Goal: Answer question/provide support: Share knowledge or assist other users

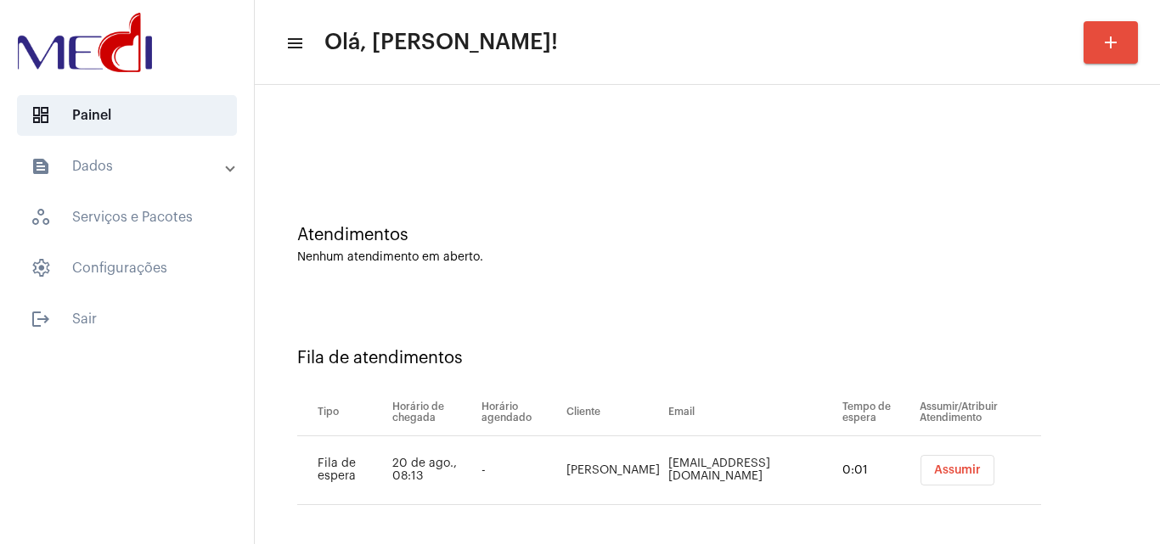
scroll to position [23, 0]
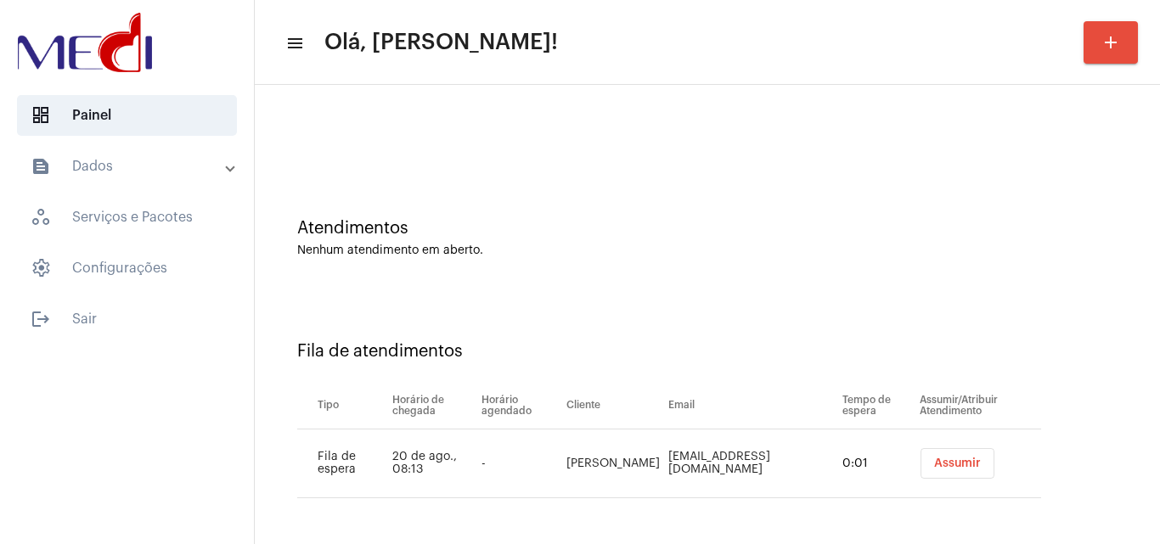
click at [949, 469] on button "Assumir" at bounding box center [957, 463] width 74 height 31
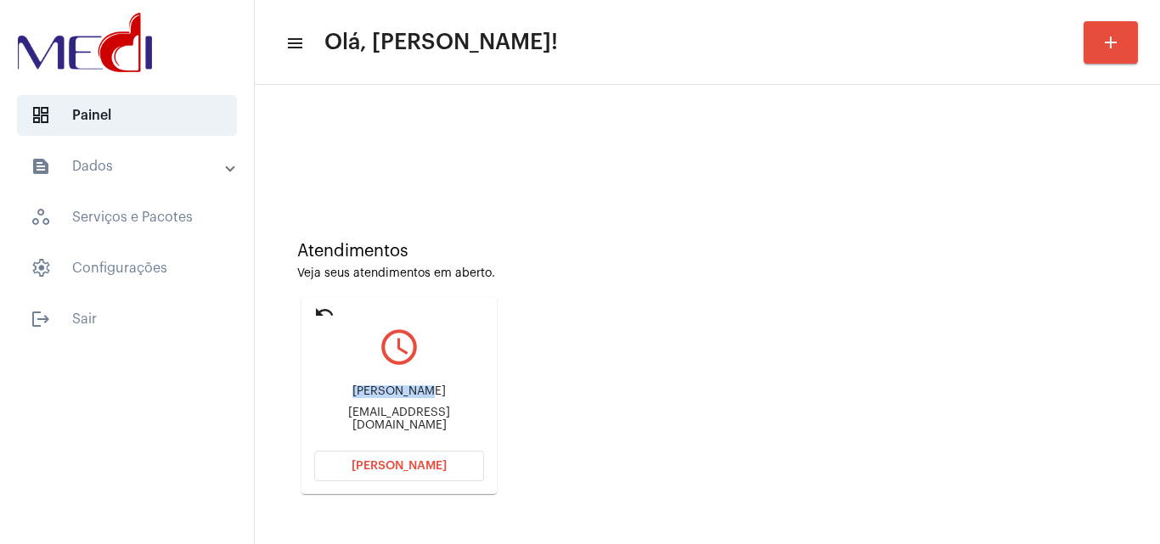
drag, startPoint x: 349, startPoint y: 396, endPoint x: 424, endPoint y: 399, distance: 74.8
click at [424, 398] on div "Kamila andrade" at bounding box center [399, 392] width 170 height 13
copy div "Kamila andr"
click at [457, 462] on button "Abrir Chamada" at bounding box center [399, 466] width 170 height 31
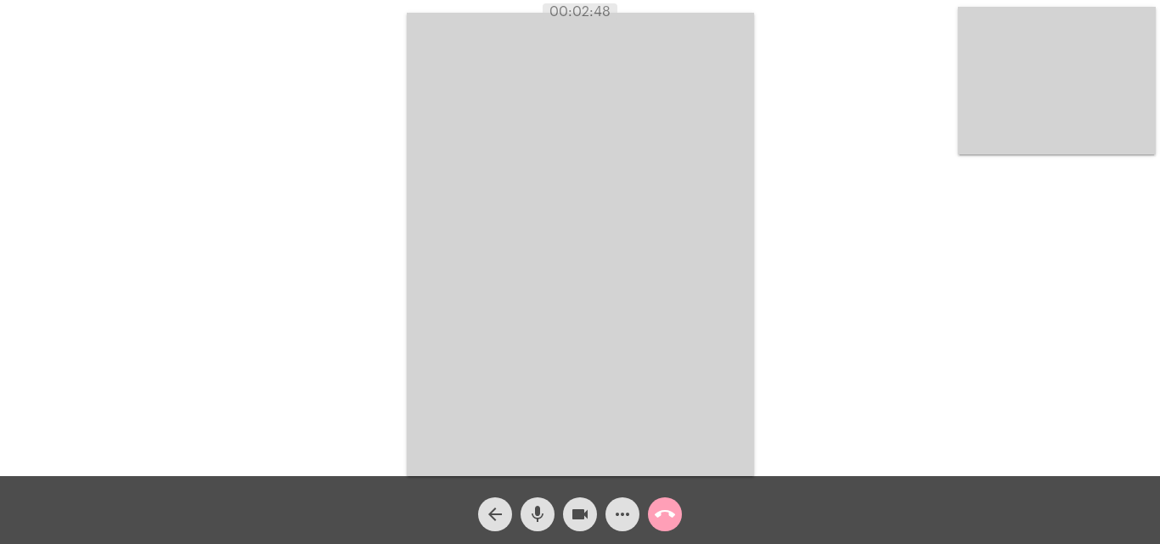
click at [662, 515] on mat-icon "call_end" at bounding box center [665, 514] width 20 height 20
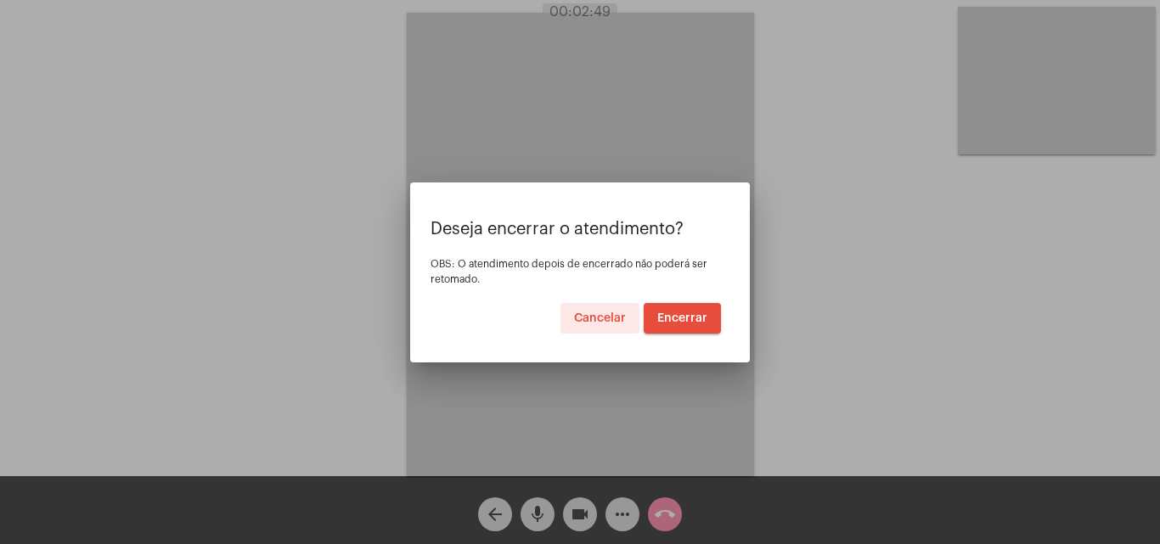
click at [701, 309] on button "Encerrar" at bounding box center [682, 318] width 77 height 31
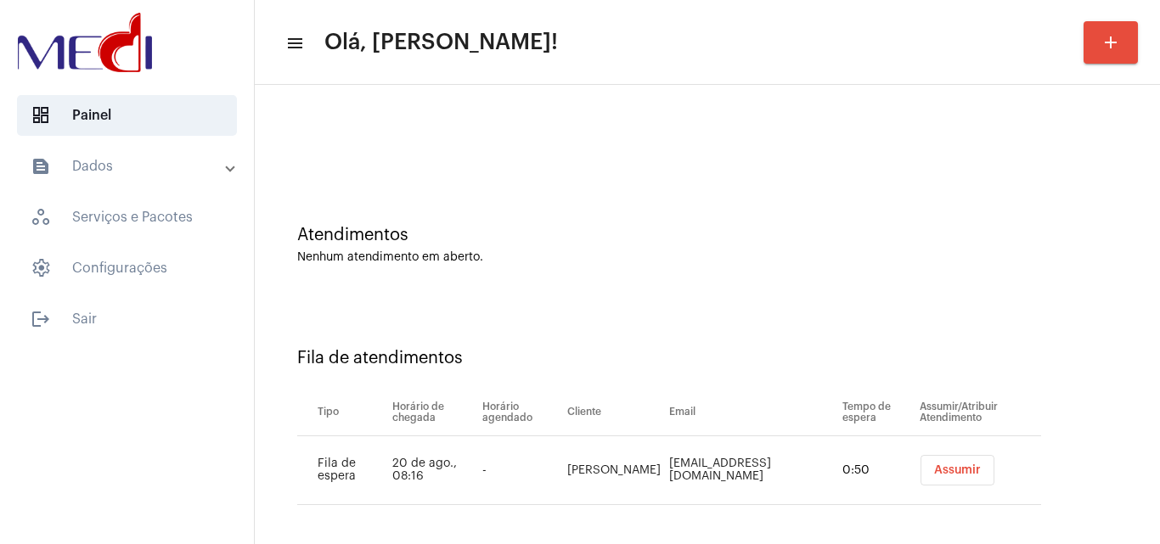
scroll to position [23, 0]
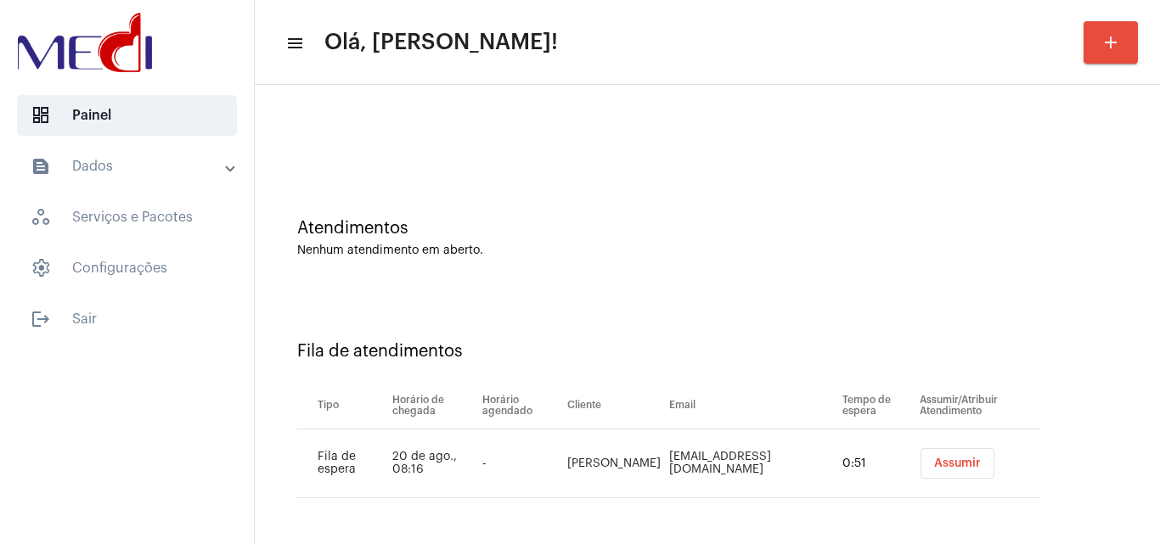
click at [951, 459] on span "Assumir" at bounding box center [957, 464] width 47 height 12
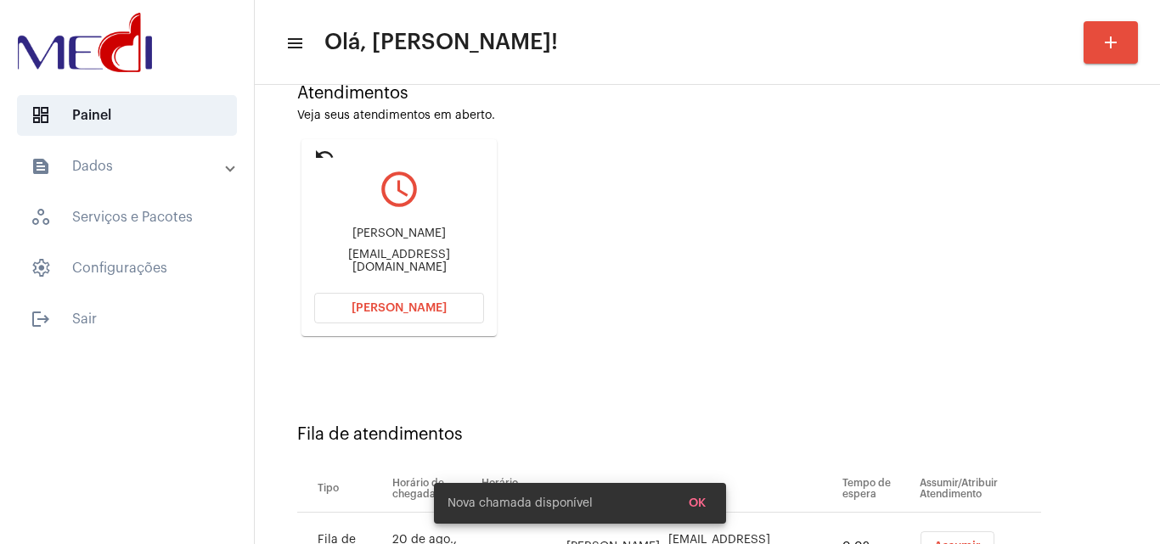
scroll to position [241, 0]
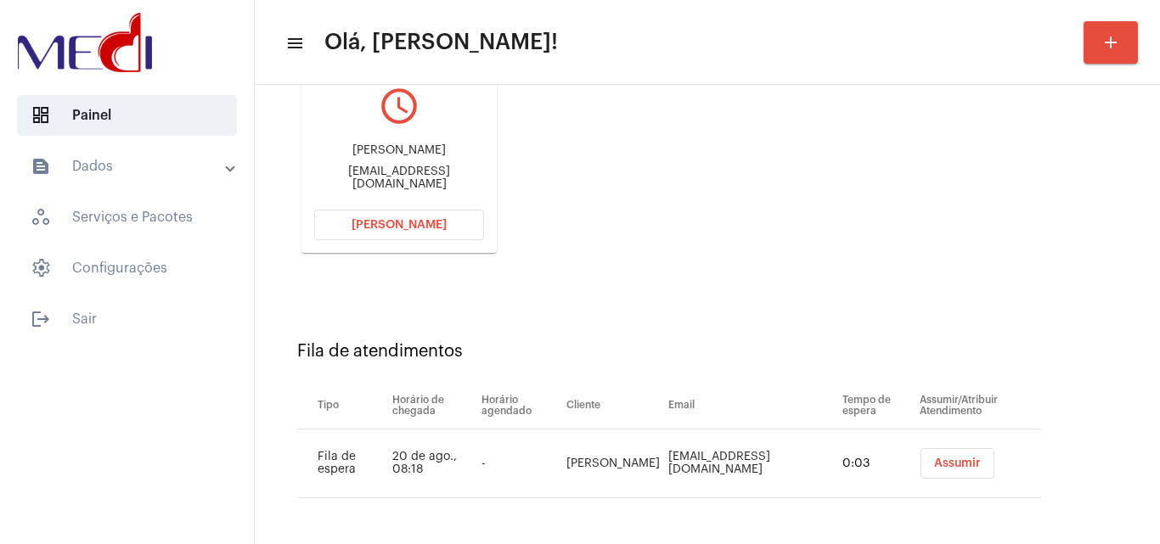
click at [934, 464] on span "Assumir" at bounding box center [957, 464] width 47 height 12
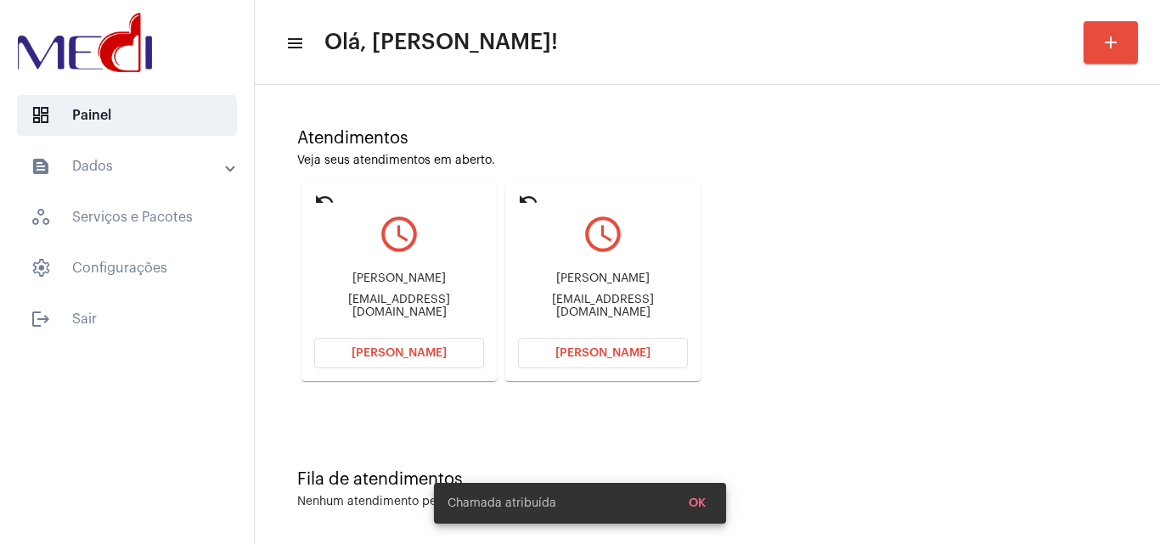
scroll to position [120, 0]
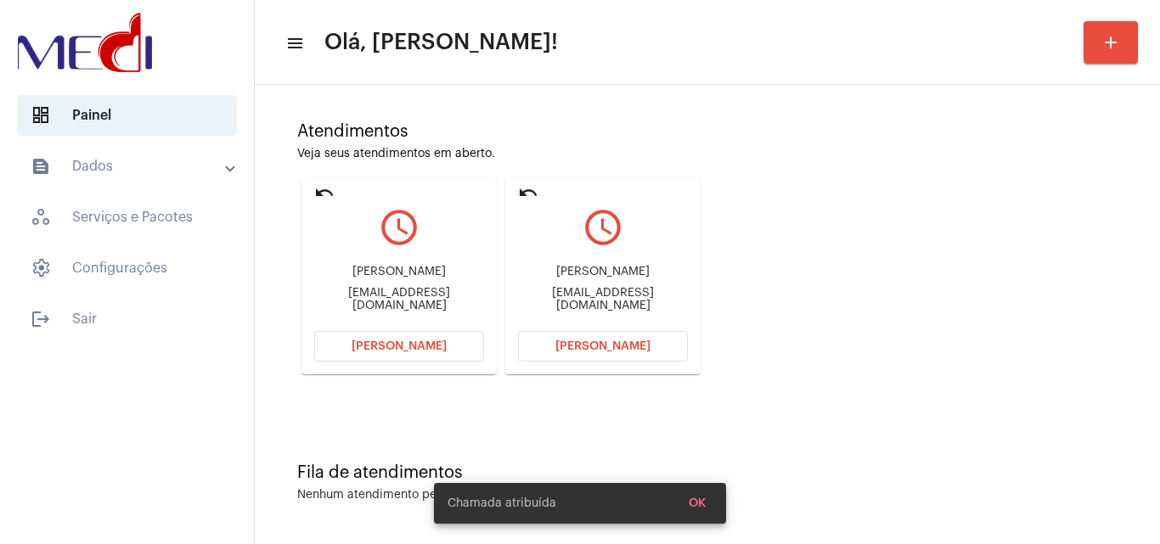
drag, startPoint x: 549, startPoint y: 277, endPoint x: 626, endPoint y: 276, distance: 77.3
click at [626, 276] on div "Rafael Katsuji Ohori" at bounding box center [603, 272] width 170 height 13
copy div "Rafael Katsuji"
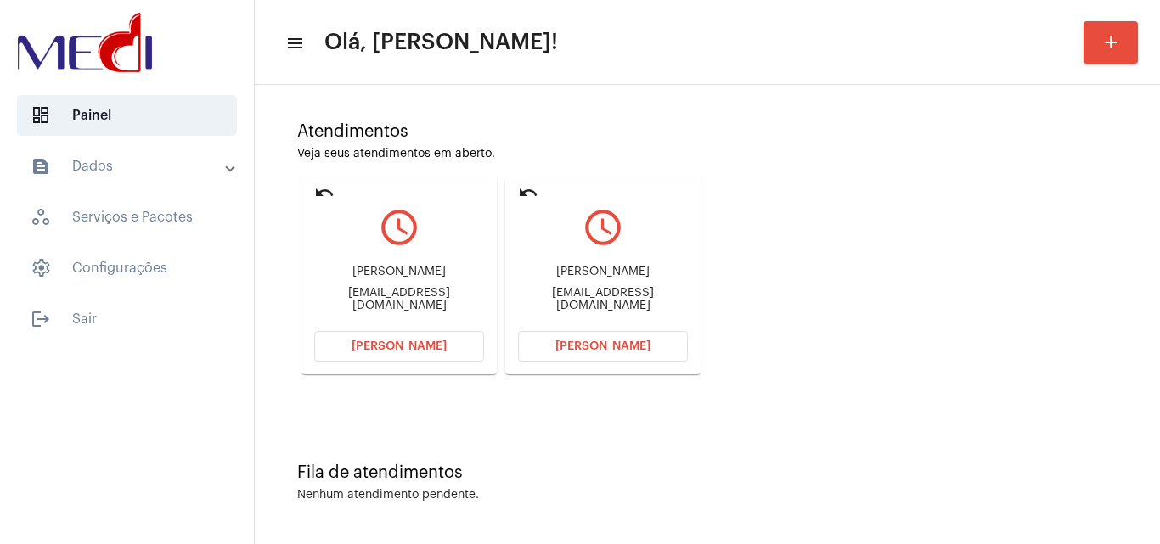
drag, startPoint x: 320, startPoint y: 279, endPoint x: 388, endPoint y: 297, distance: 70.2
click at [412, 274] on div "Cláudio Pereira Marques" at bounding box center [399, 272] width 170 height 13
copy div "Cláudio Pereir"
click at [370, 346] on span "Abrir Chamada" at bounding box center [399, 347] width 95 height 12
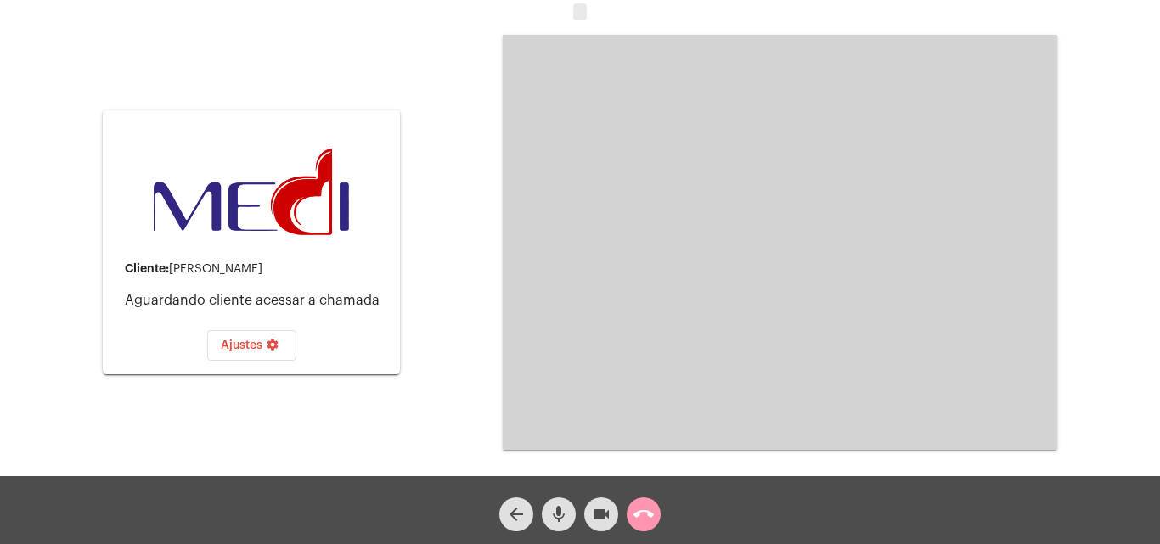
click at [645, 526] on span "call_end" at bounding box center [643, 515] width 20 height 34
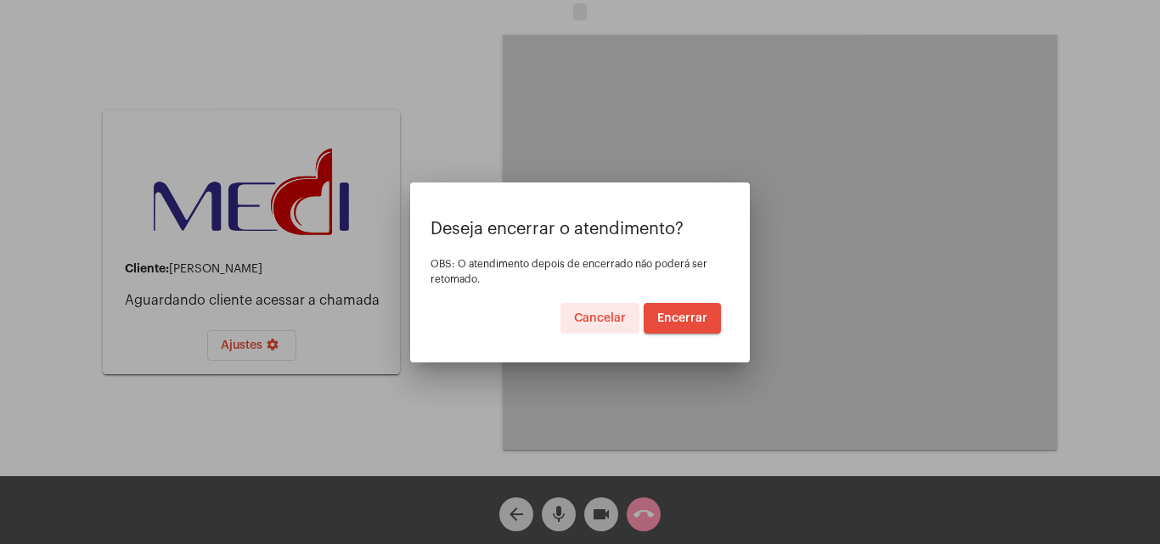
click at [675, 322] on span "Encerrar" at bounding box center [682, 318] width 50 height 12
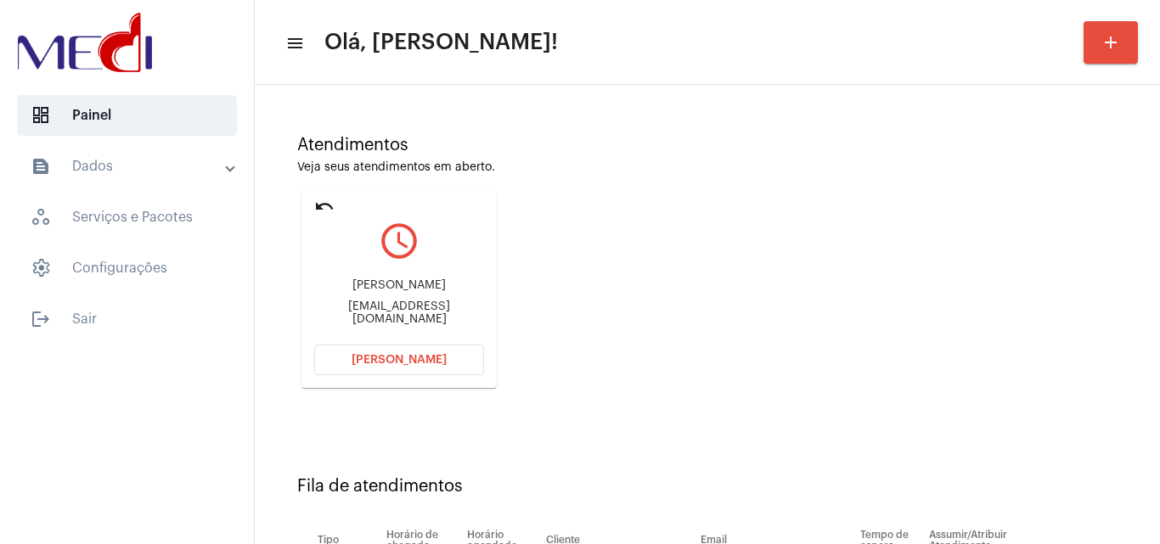
scroll to position [241, 0]
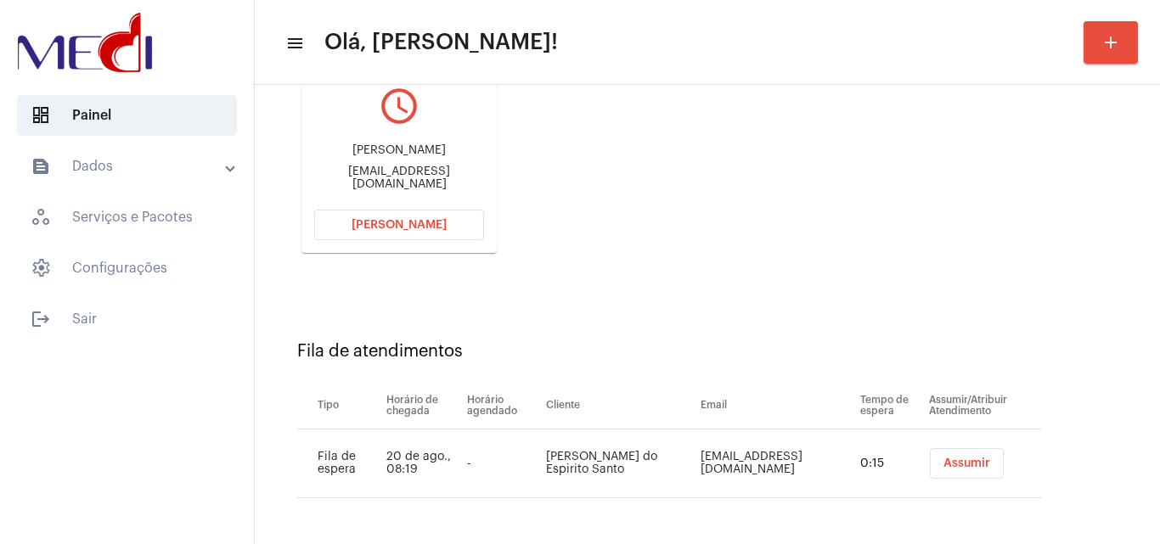
click at [943, 458] on span "Assumir" at bounding box center [966, 464] width 47 height 12
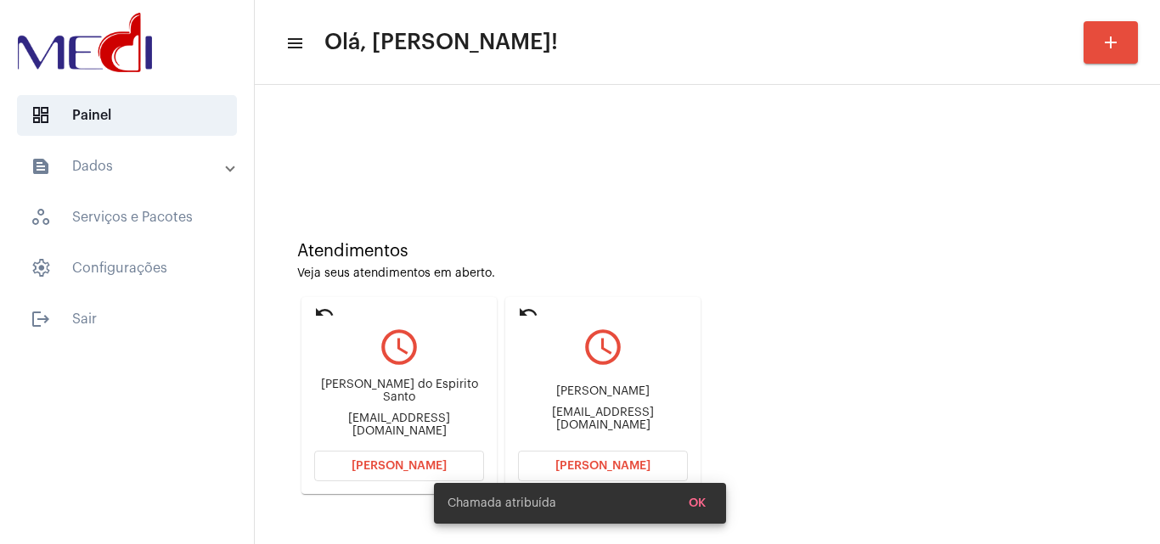
scroll to position [120, 0]
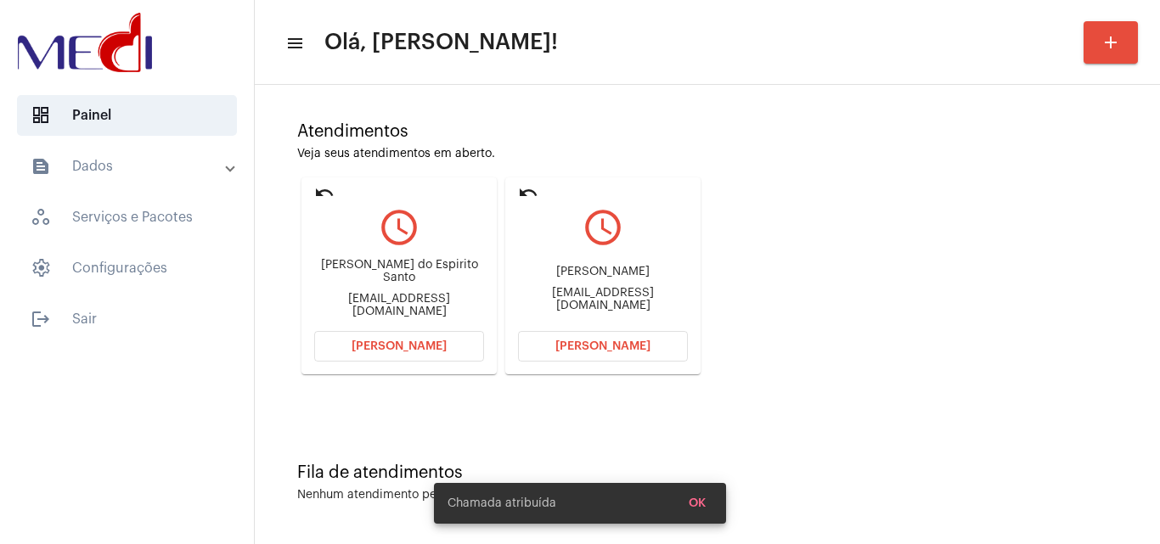
drag, startPoint x: 570, startPoint y: 272, endPoint x: 622, endPoint y: 276, distance: 52.0
click at [622, 276] on div "Rafael Katsuji Ohori" at bounding box center [603, 272] width 170 height 13
copy div "Rafael Katsuji"
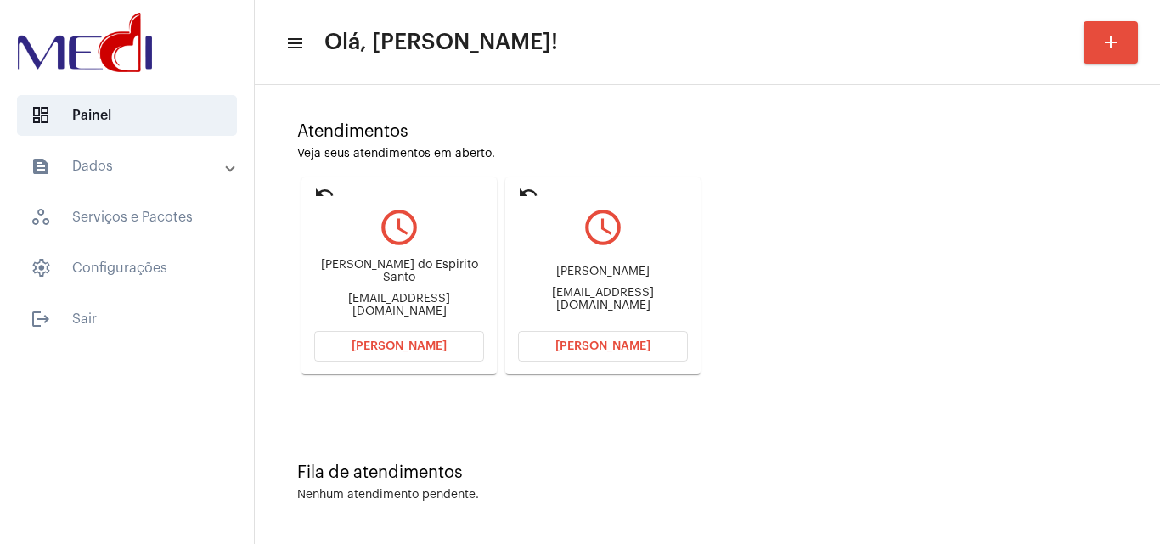
click at [571, 346] on span "Abrir Chamada" at bounding box center [602, 347] width 95 height 12
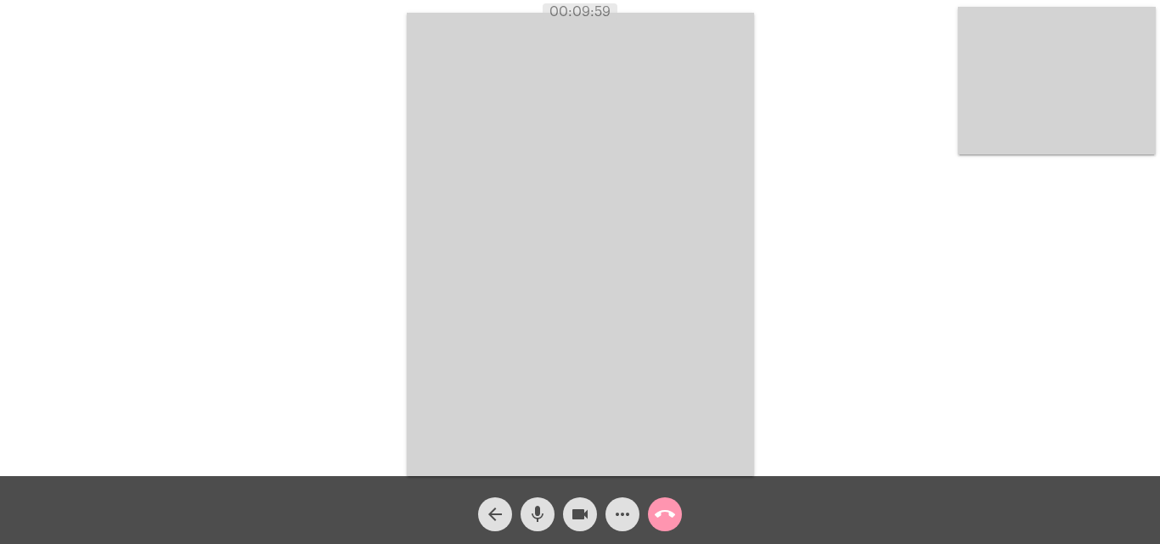
click at [666, 509] on mat-icon "call_end" at bounding box center [665, 514] width 20 height 20
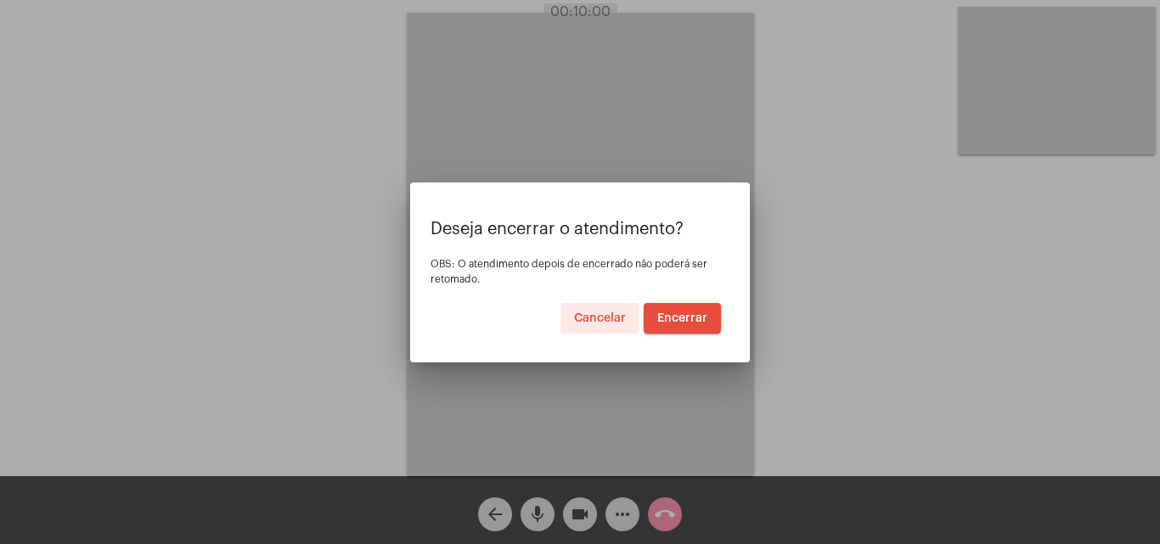
click at [691, 324] on button "Encerrar" at bounding box center [682, 318] width 77 height 31
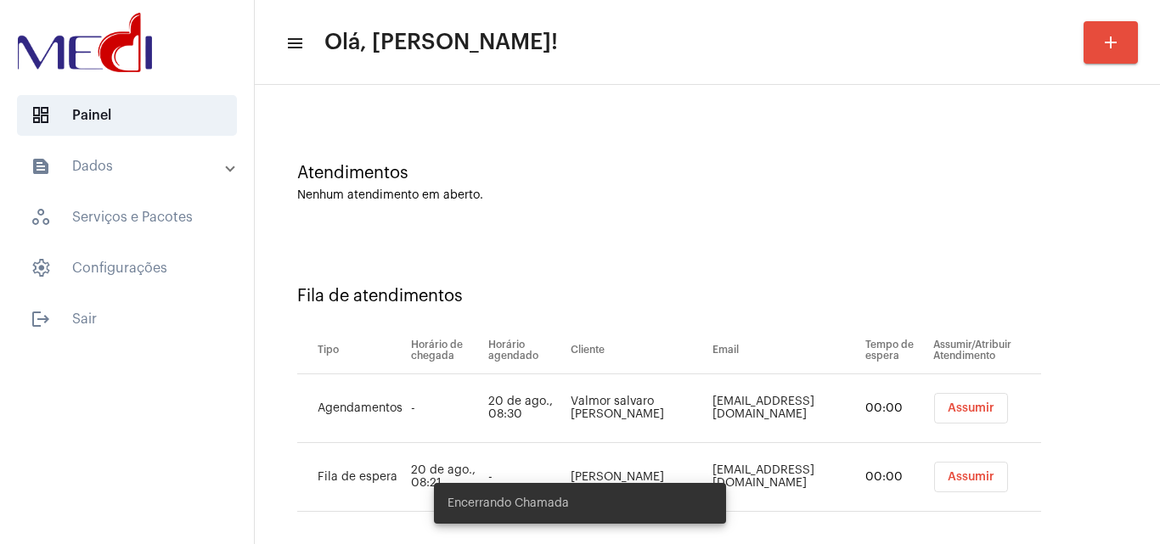
scroll to position [92, 0]
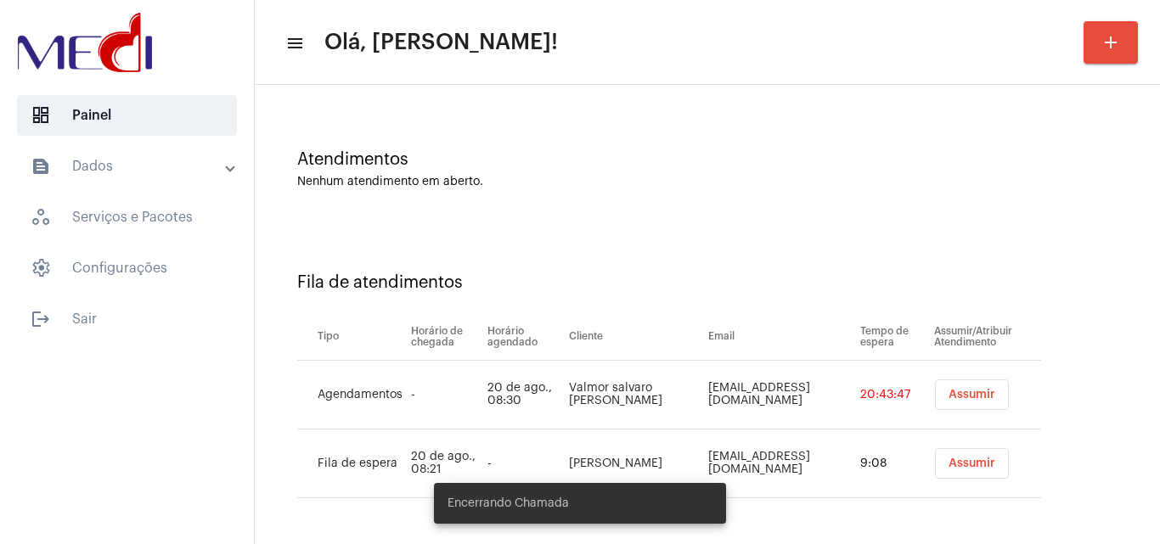
click at [1078, 287] on div "Fila de atendimentos" at bounding box center [707, 282] width 820 height 19
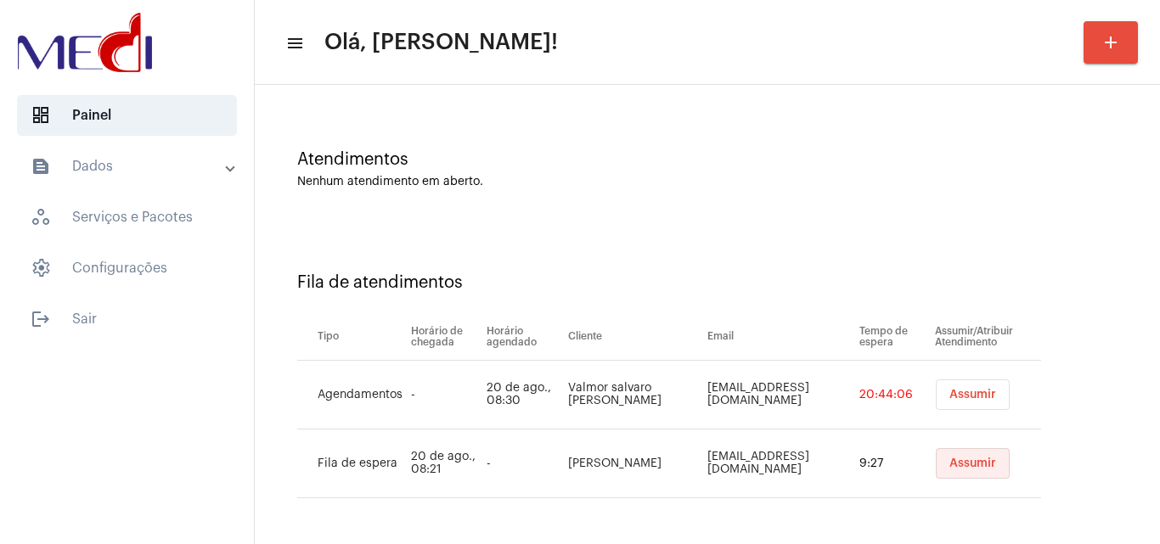
click at [949, 460] on span "Assumir" at bounding box center [972, 464] width 47 height 12
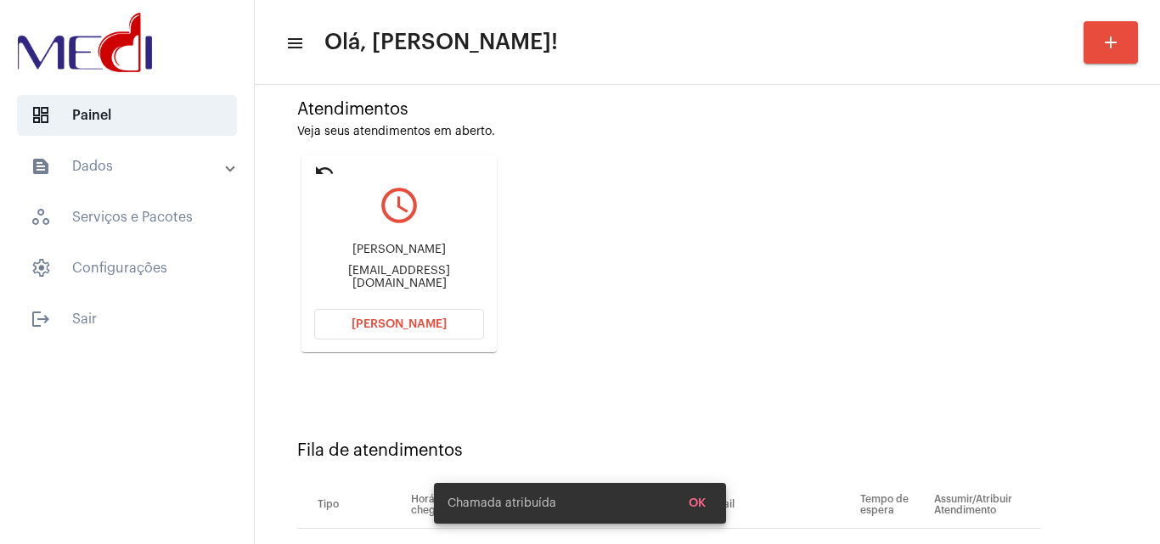
scroll to position [241, 0]
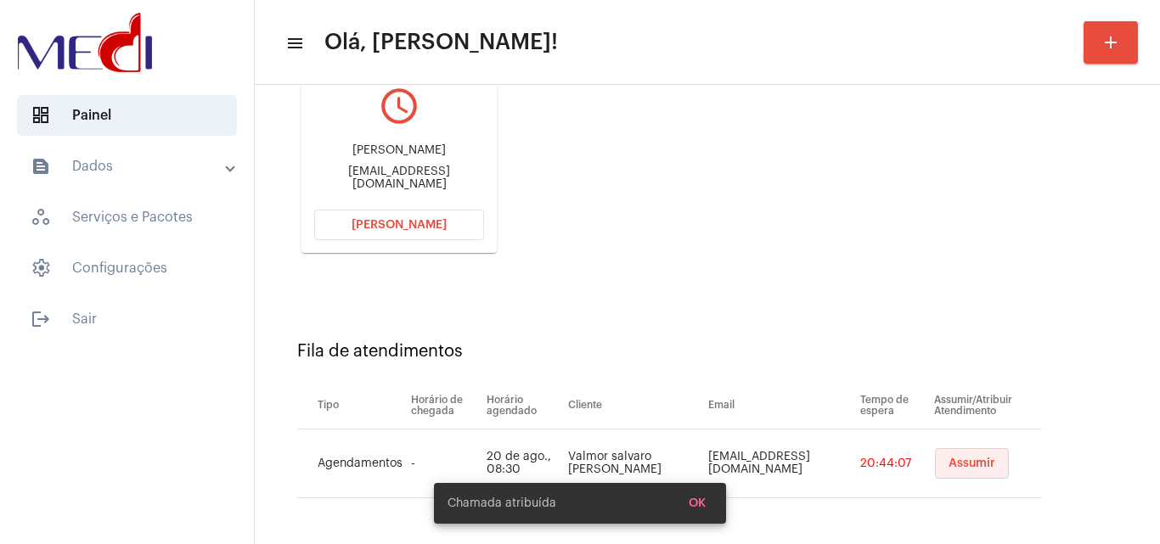
click at [949, 459] on span "Assumir" at bounding box center [972, 464] width 47 height 12
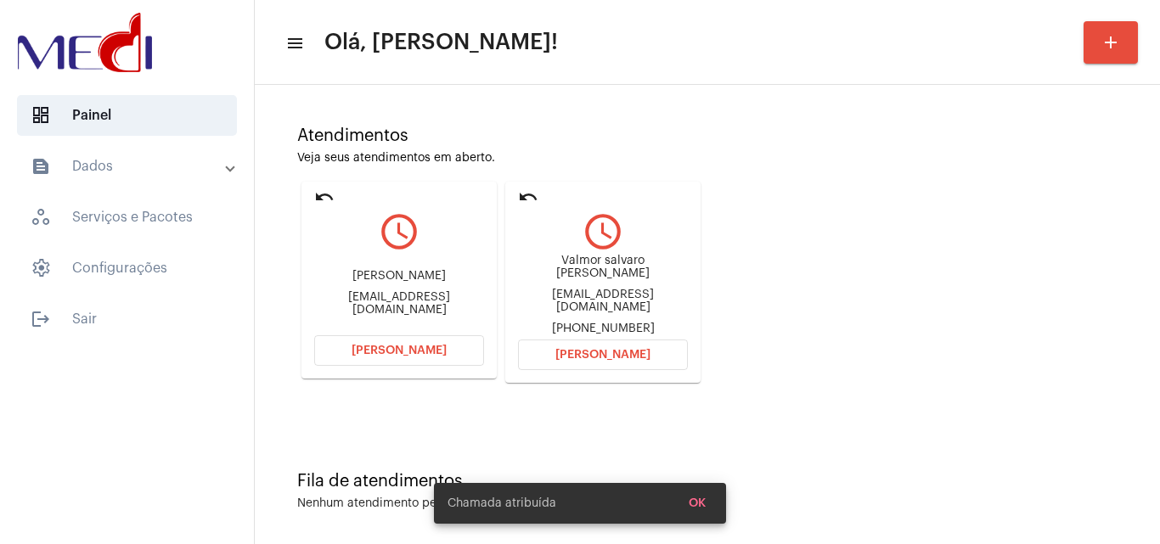
scroll to position [120, 0]
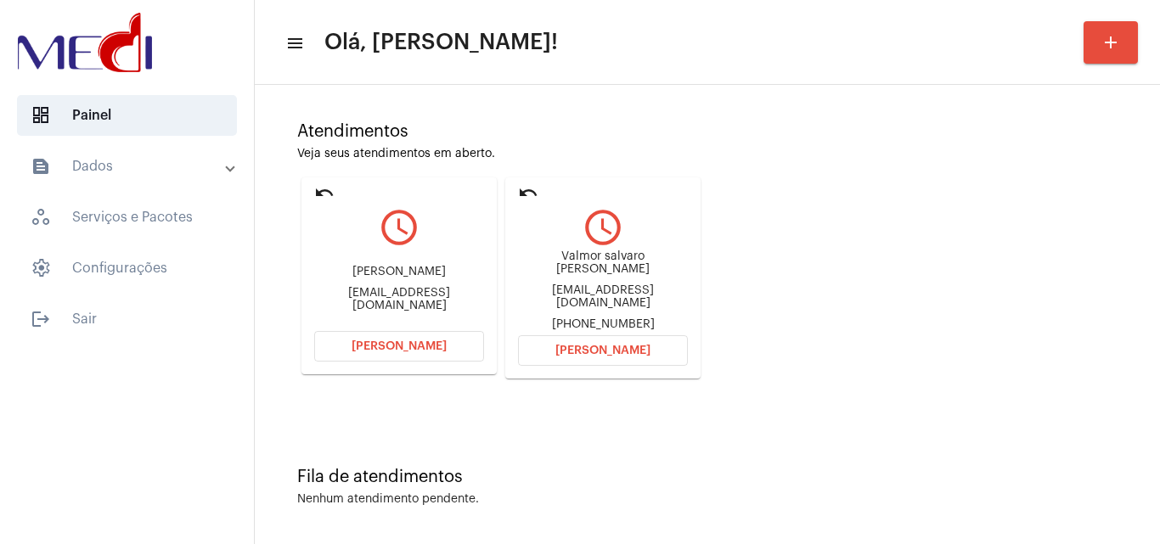
drag, startPoint x: 326, startPoint y: 273, endPoint x: 413, endPoint y: 275, distance: 86.6
click at [413, 275] on div "Cláudio Pereira Marques" at bounding box center [399, 272] width 170 height 13
copy div "Cláudio Pereira"
click at [391, 346] on span "Abrir Chamada" at bounding box center [399, 347] width 95 height 12
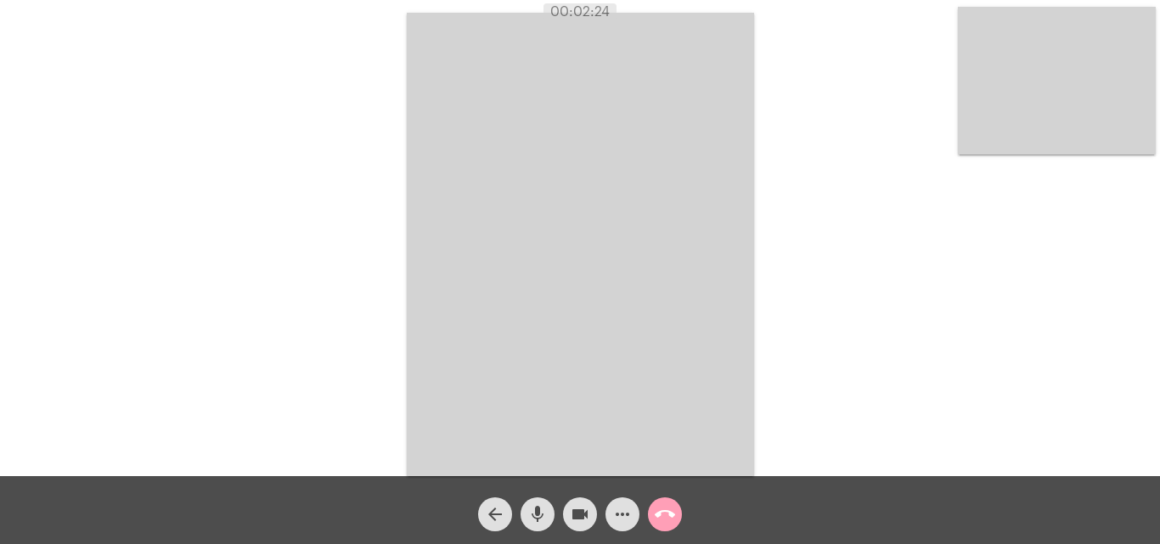
click at [667, 516] on mat-icon "call_end" at bounding box center [665, 514] width 20 height 20
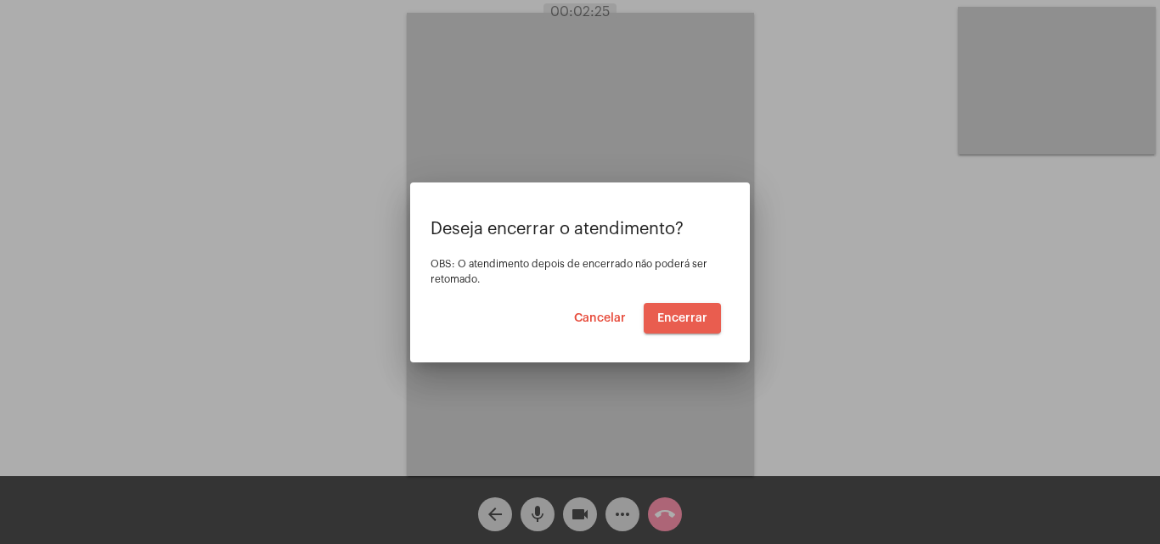
click at [679, 317] on span "Encerrar" at bounding box center [682, 318] width 50 height 12
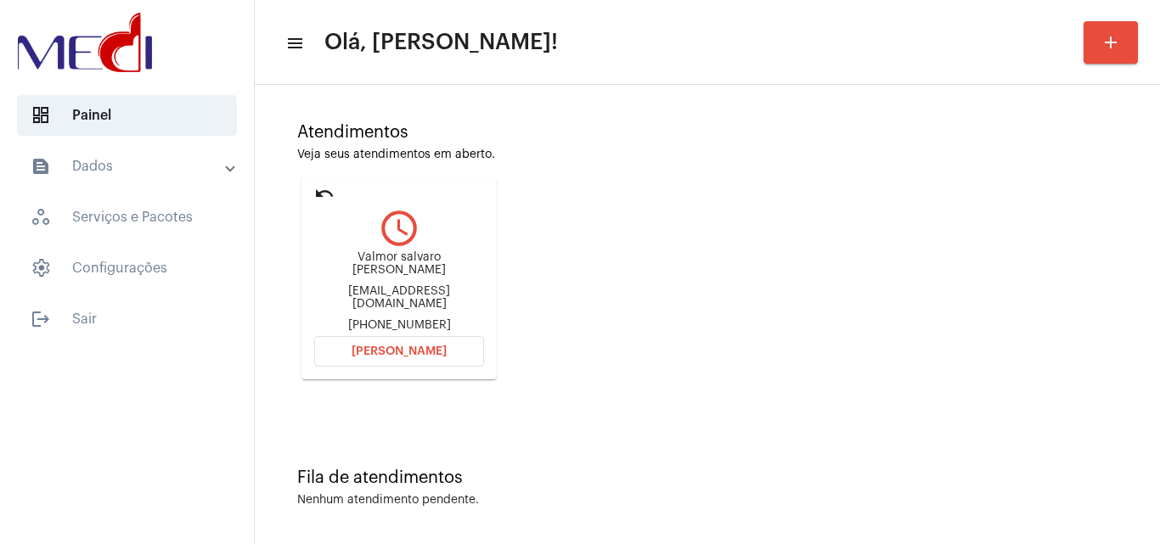
scroll to position [120, 0]
drag, startPoint x: 336, startPoint y: 258, endPoint x: 387, endPoint y: 262, distance: 51.1
click at [389, 265] on div "Valmor salvaro Júnior valmorsalvaro@hotmail.com +5548984845556" at bounding box center [399, 290] width 170 height 81
copy div "Valmor s"
click at [364, 352] on button "Abrir Chamada" at bounding box center [399, 350] width 170 height 31
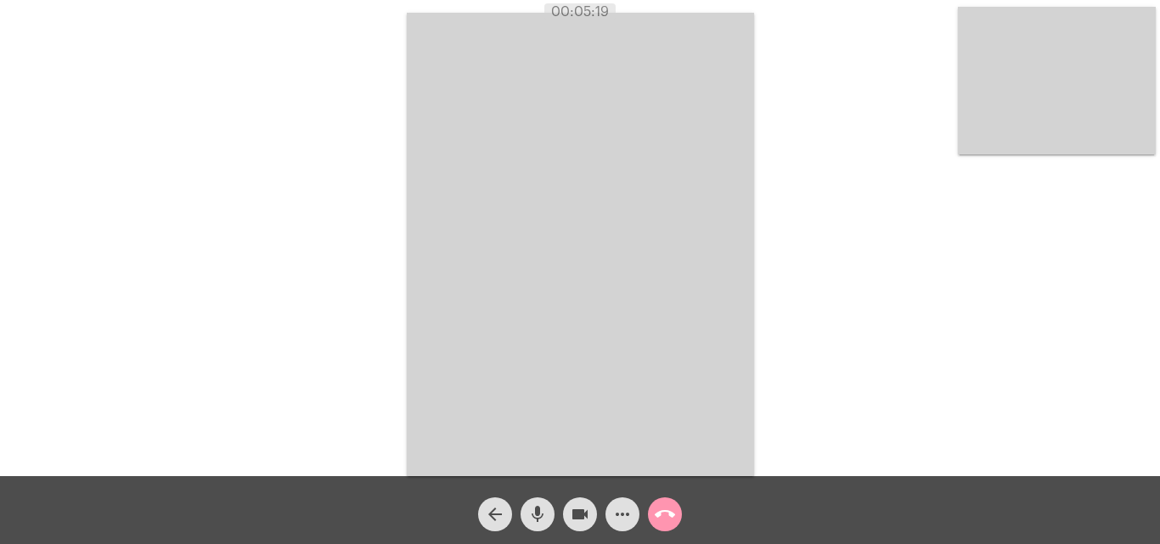
click at [661, 504] on span "call_end" at bounding box center [665, 515] width 20 height 34
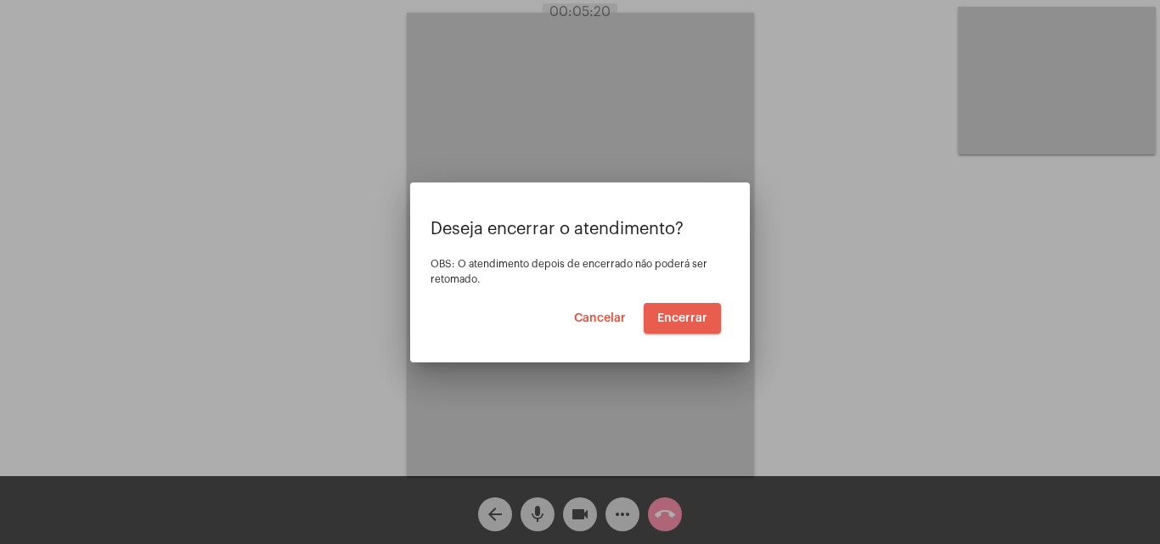
click at [699, 312] on span "Encerrar" at bounding box center [682, 318] width 50 height 12
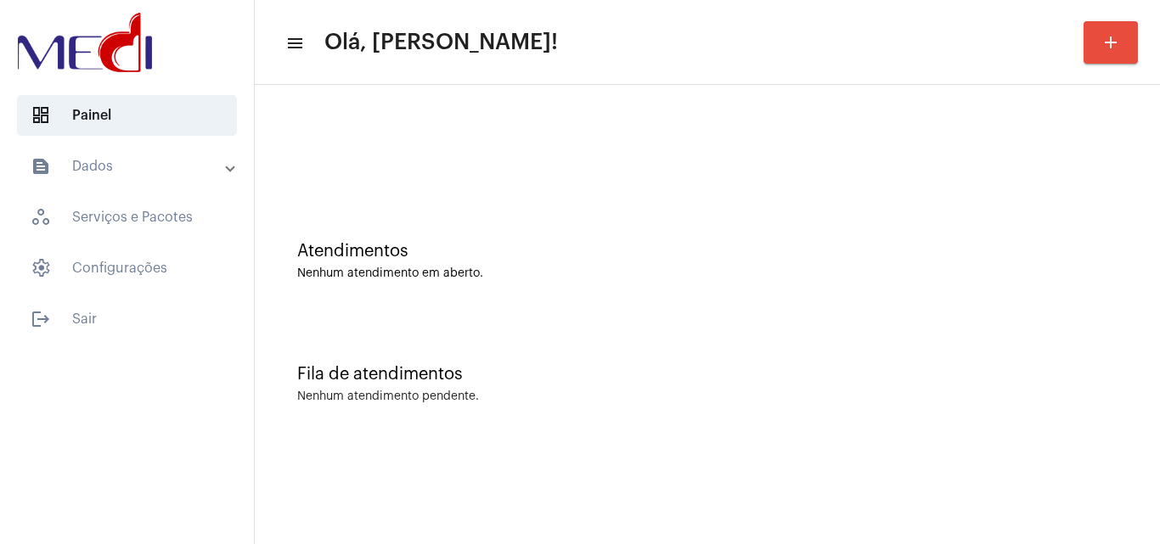
click at [588, 324] on div "Fila de atendimentos Nenhum atendimento pendente." at bounding box center [707, 375] width 888 height 123
click at [549, 298] on div "Atendimentos Nenhum atendimento em aberto." at bounding box center [707, 252] width 888 height 123
click at [514, 179] on div at bounding box center [707, 142] width 888 height 98
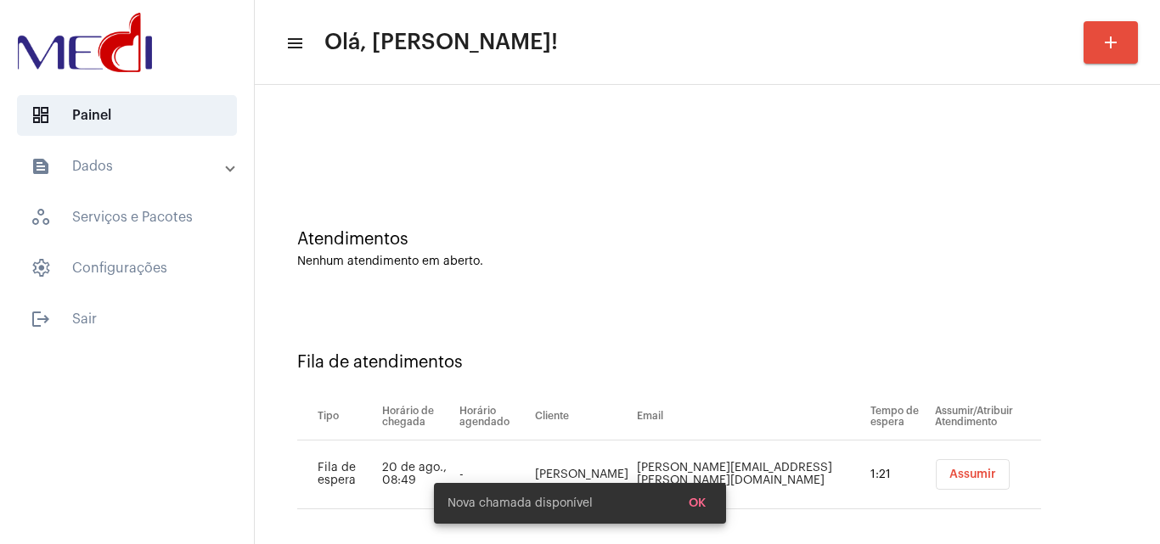
scroll to position [23, 0]
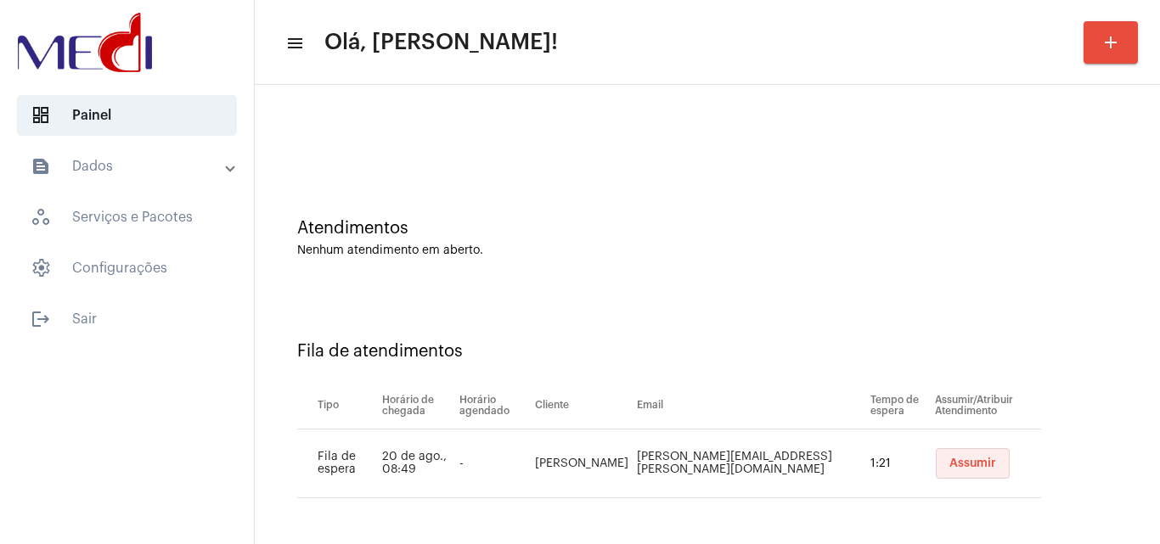
click at [936, 448] on button "Assumir" at bounding box center [973, 463] width 74 height 31
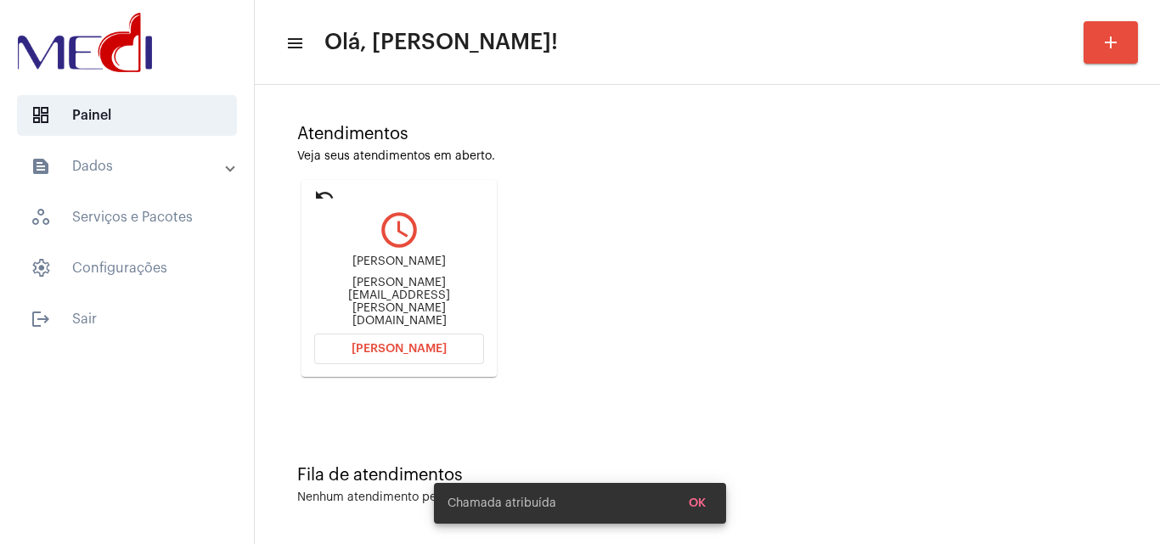
scroll to position [120, 0]
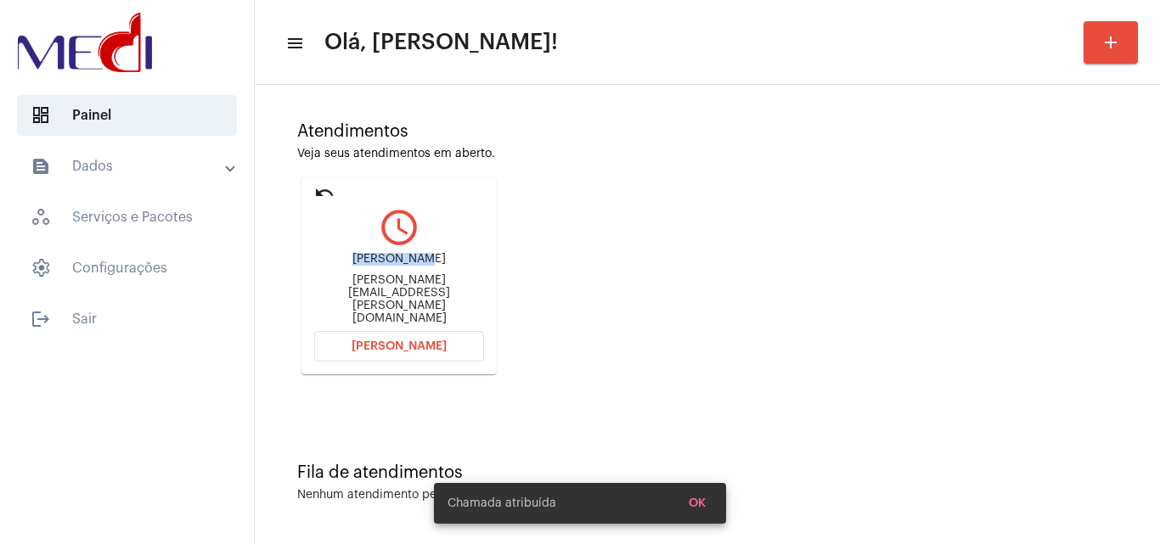
drag, startPoint x: 332, startPoint y: 279, endPoint x: 401, endPoint y: 268, distance: 69.5
click at [401, 268] on div "Herbert Jean Martinelli herbert.martinelli@gmail.com" at bounding box center [399, 288] width 170 height 76
copy div "Herbert Jea"
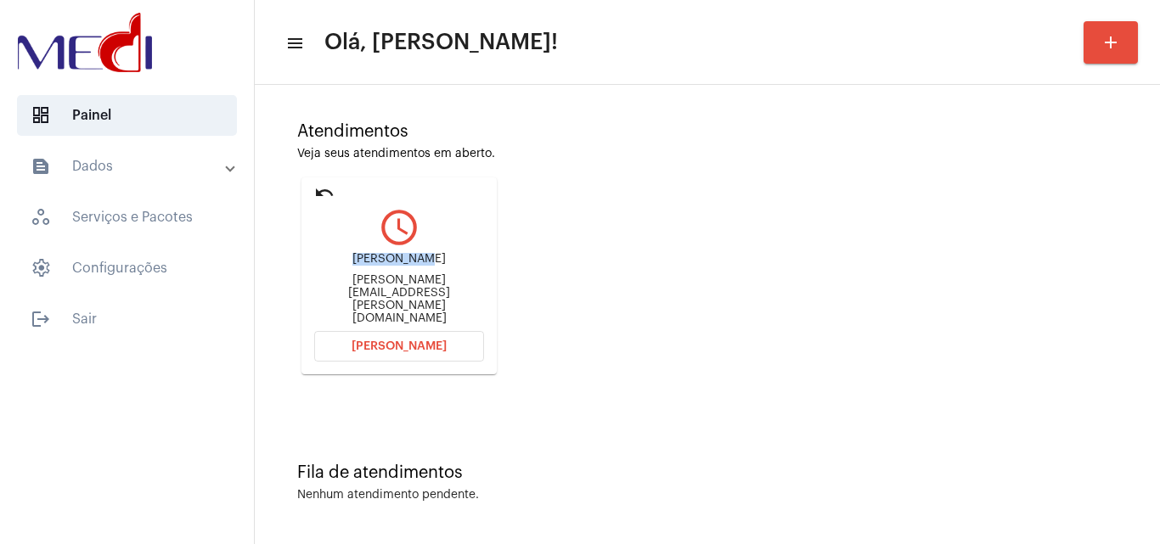
click at [442, 338] on button "[PERSON_NAME]" at bounding box center [399, 346] width 170 height 31
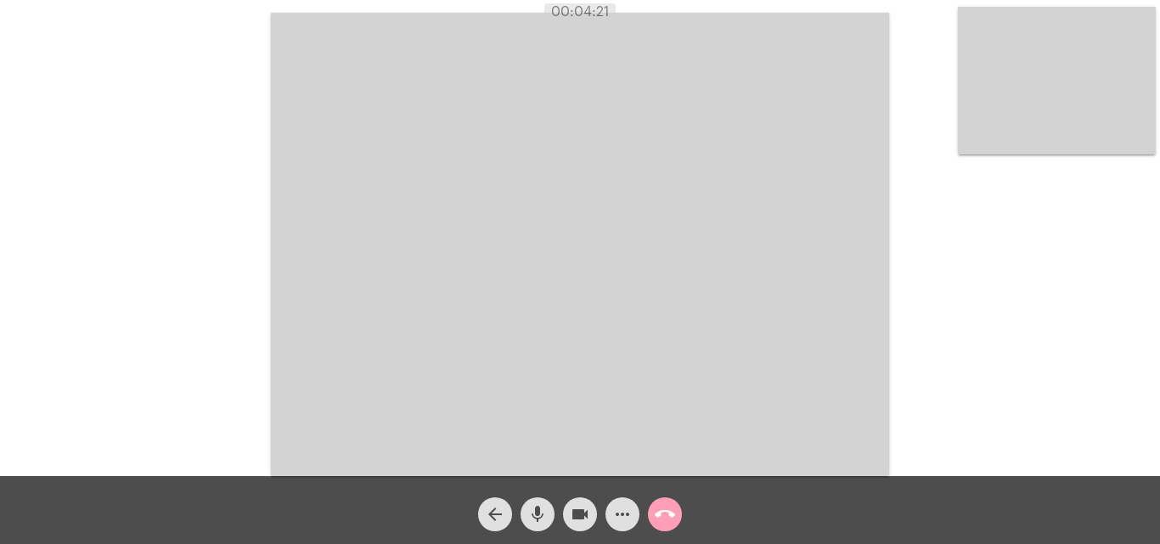
click at [661, 518] on mat-icon "call_end" at bounding box center [665, 514] width 20 height 20
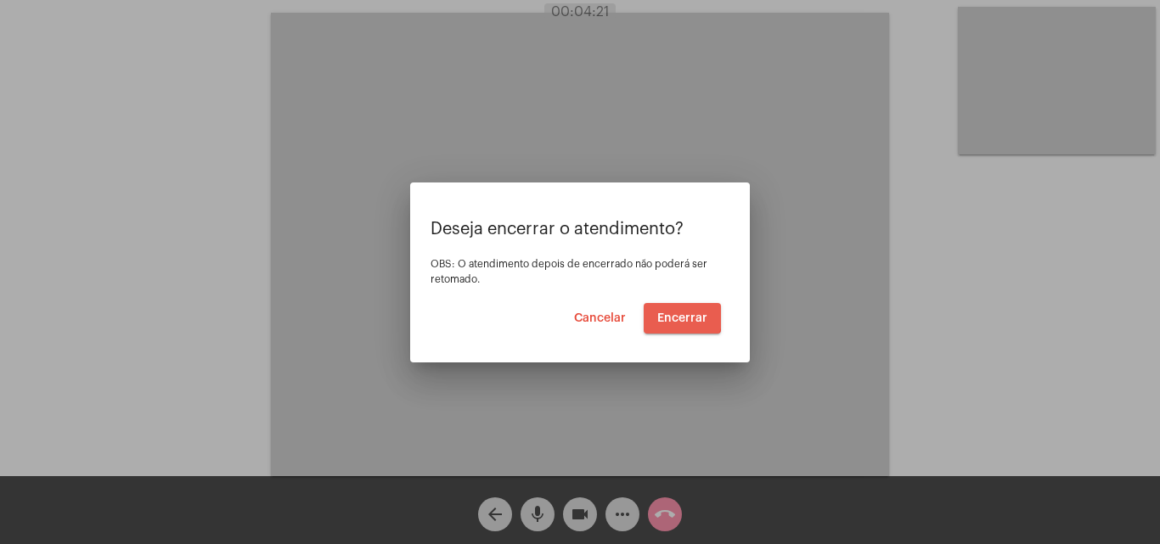
click at [666, 311] on button "Encerrar" at bounding box center [682, 318] width 77 height 31
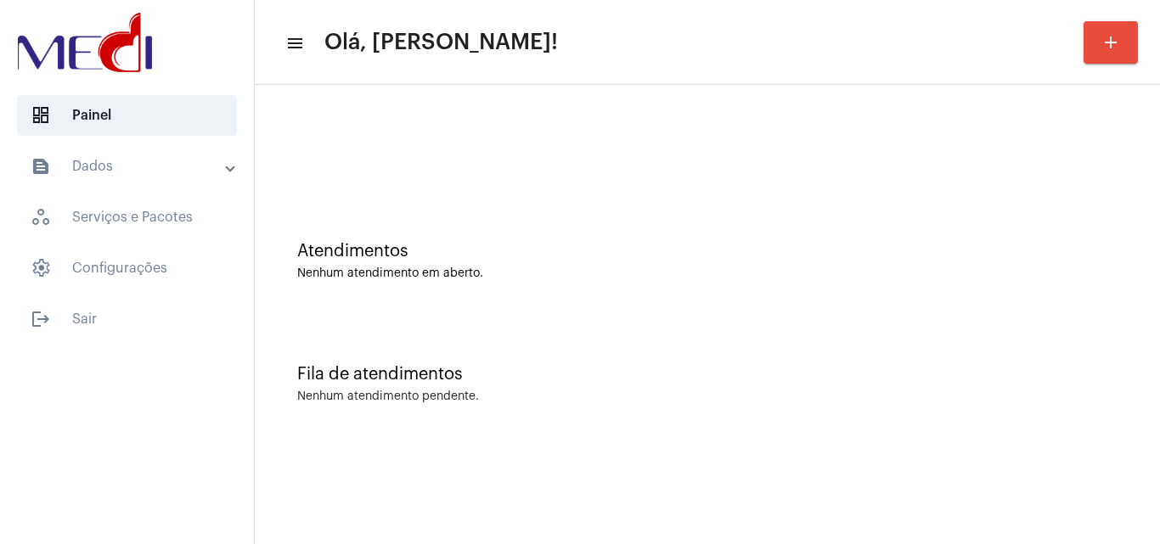
click at [626, 257] on div "Atendimentos" at bounding box center [707, 251] width 820 height 19
click at [526, 329] on div "Fila de atendimentos Nenhum atendimento pendente." at bounding box center [707, 375] width 888 height 123
click at [951, 331] on div "Fila de atendimentos Nenhum atendimento pendente." at bounding box center [707, 375] width 888 height 123
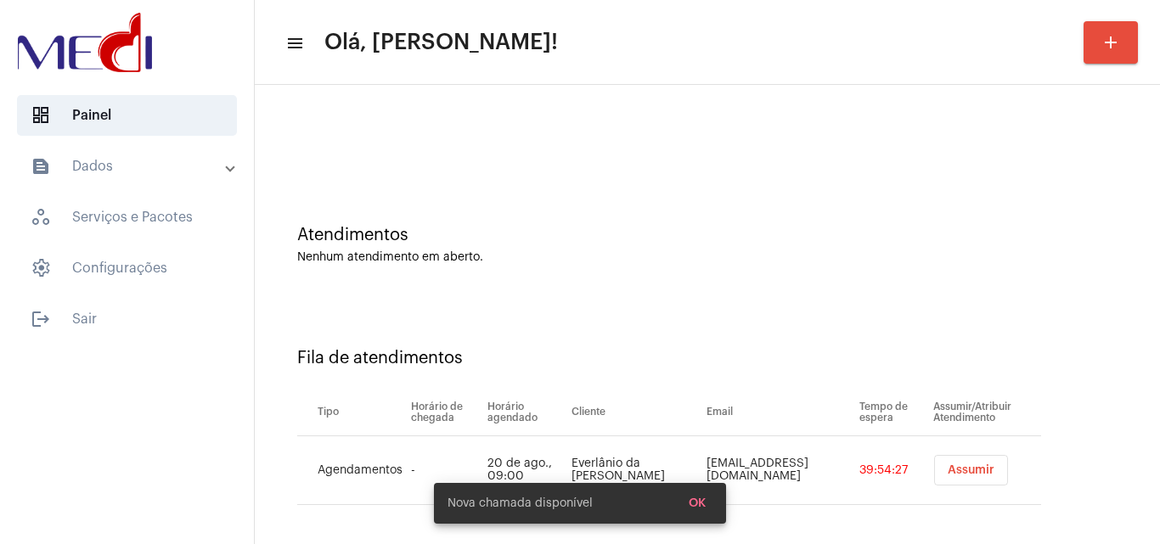
scroll to position [23, 0]
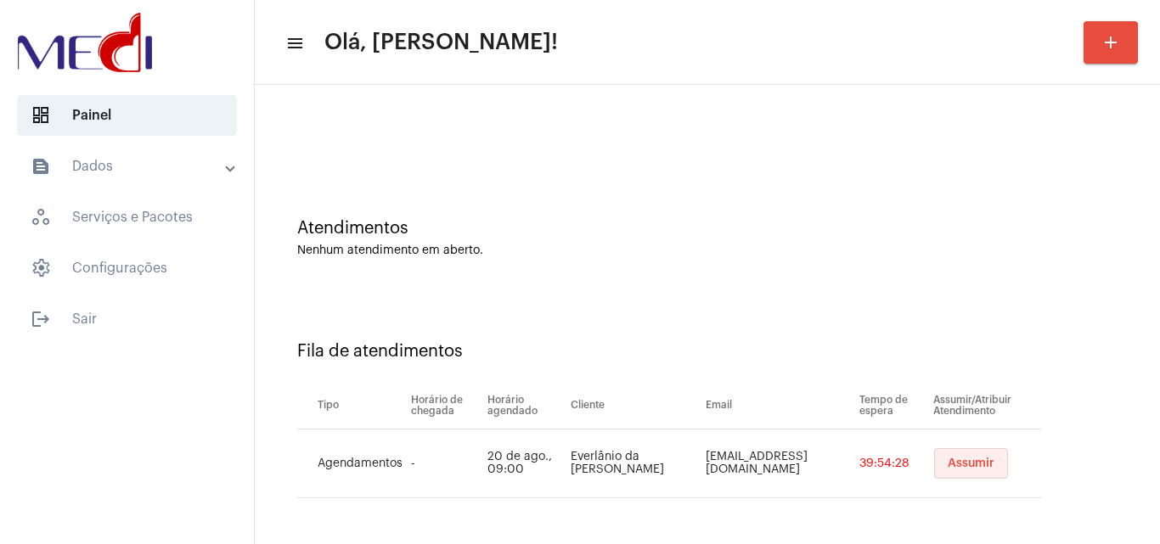
click at [954, 460] on span "Assumir" at bounding box center [971, 464] width 47 height 12
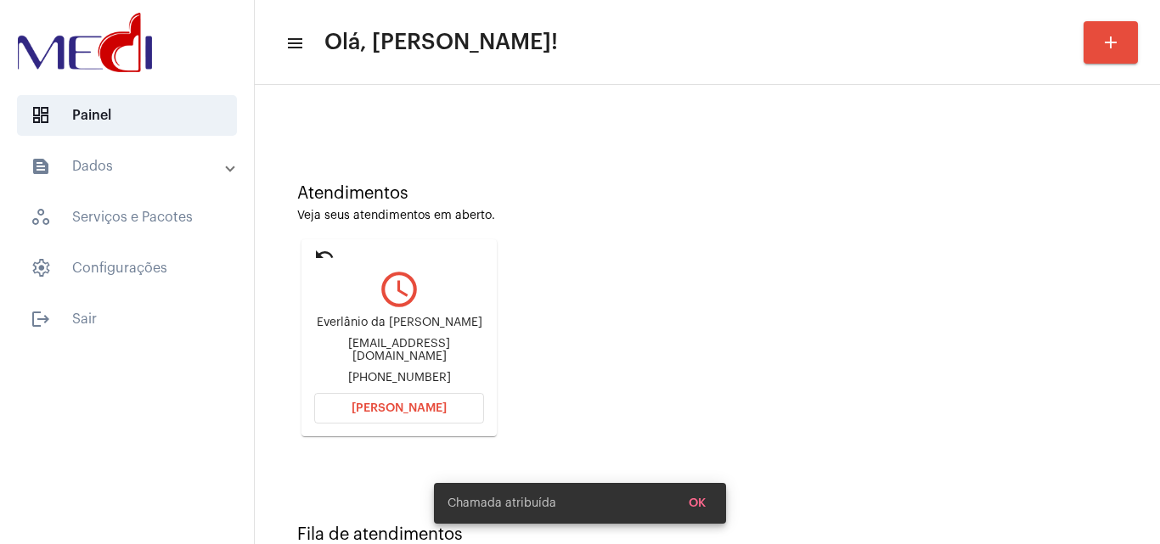
scroll to position [120, 0]
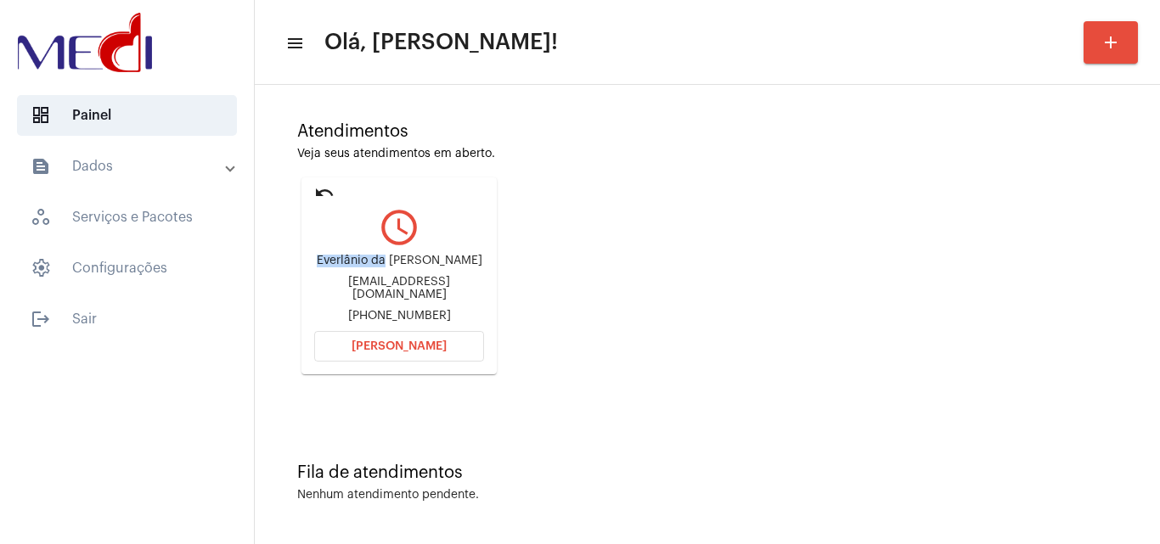
drag, startPoint x: 322, startPoint y: 260, endPoint x: 394, endPoint y: 266, distance: 72.4
click at [394, 266] on div "Everlânio da Costa Moreira everlanio2010@hotmail.com +5573988484263" at bounding box center [399, 288] width 170 height 76
copy div "Everlânio da"
click at [366, 349] on span "[PERSON_NAME]" at bounding box center [399, 347] width 95 height 12
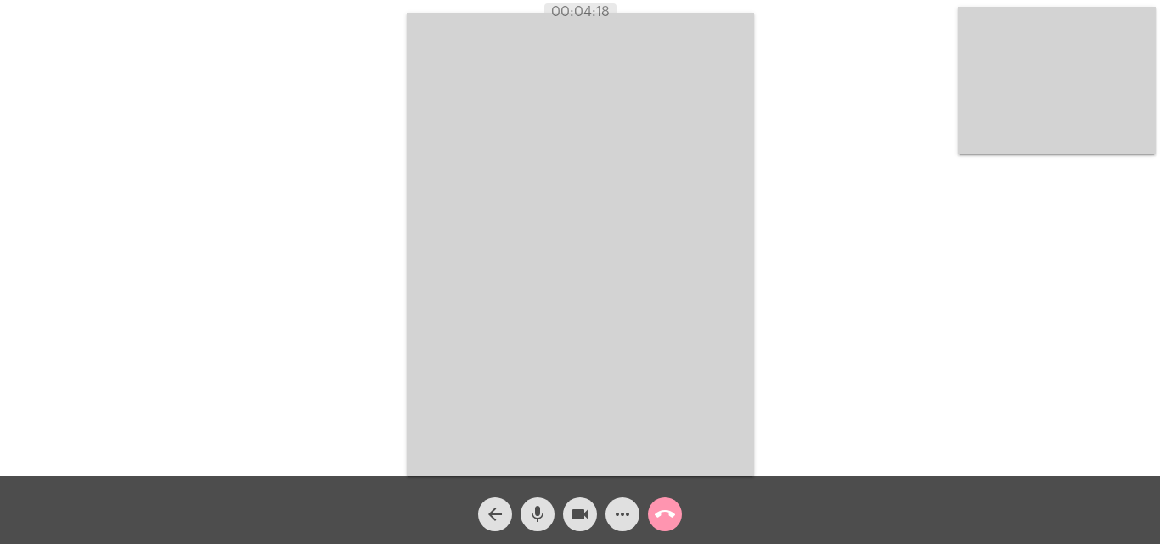
click at [667, 515] on mat-icon "call_end" at bounding box center [665, 514] width 20 height 20
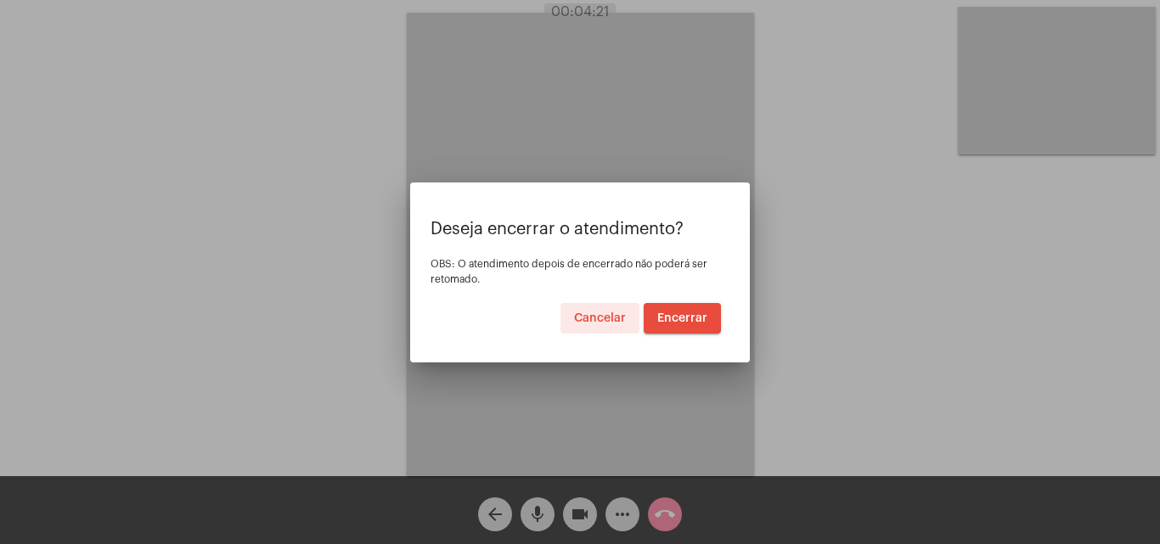
click at [675, 317] on span "Encerrar" at bounding box center [682, 318] width 50 height 12
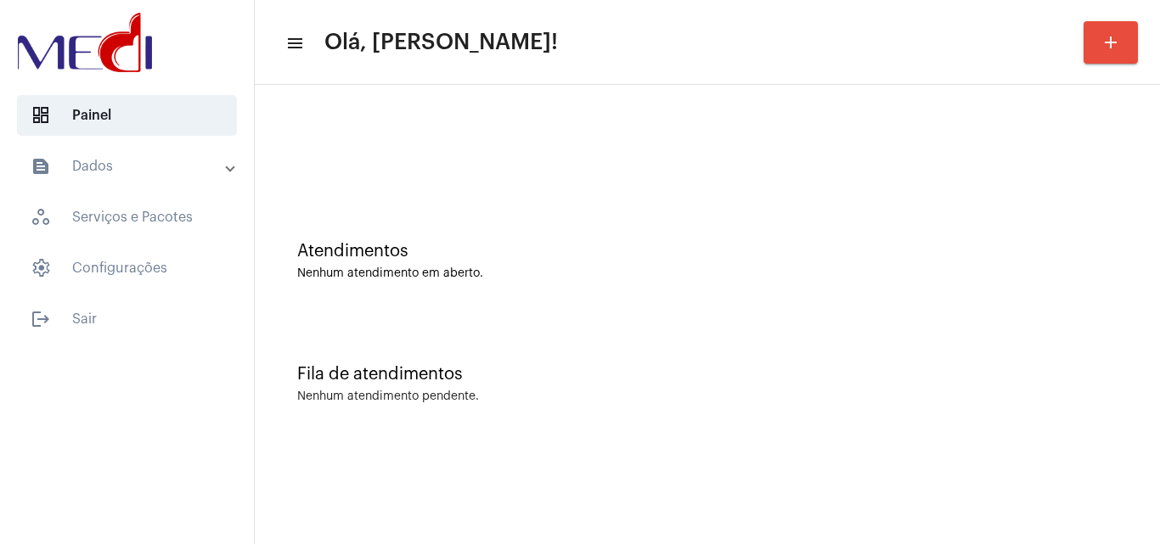
click at [563, 346] on div "Fila de atendimentos Nenhum atendimento pendente." at bounding box center [707, 375] width 888 height 123
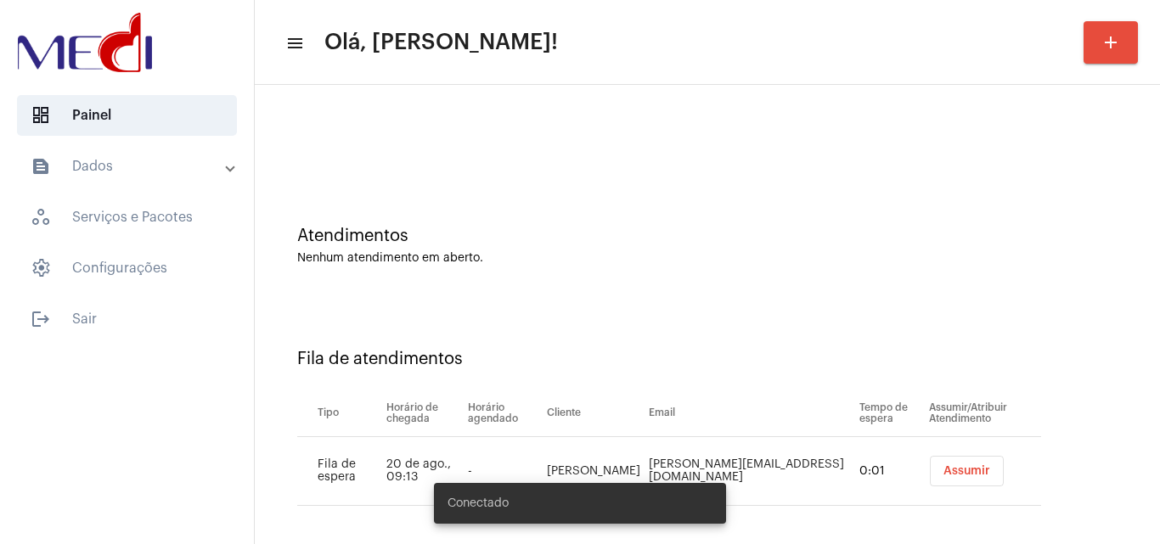
scroll to position [23, 0]
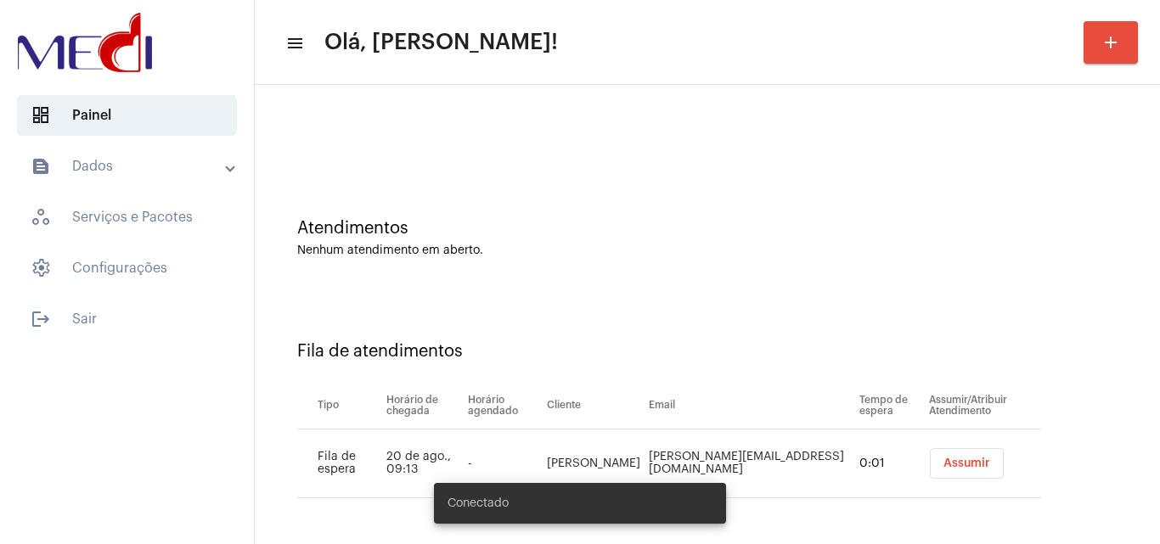
click at [963, 456] on button "Assumir" at bounding box center [967, 463] width 74 height 31
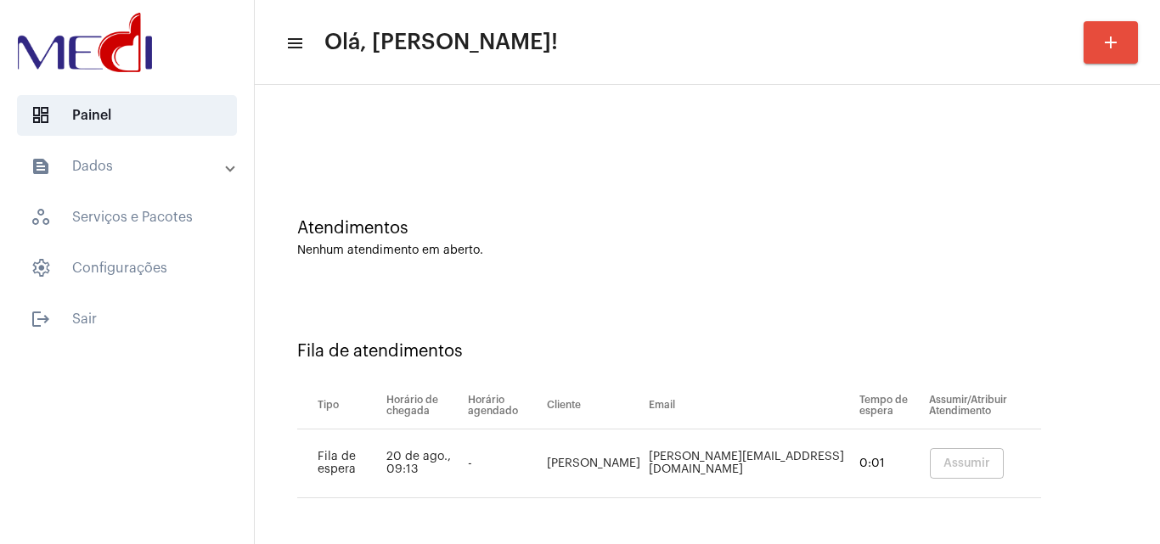
scroll to position [0, 0]
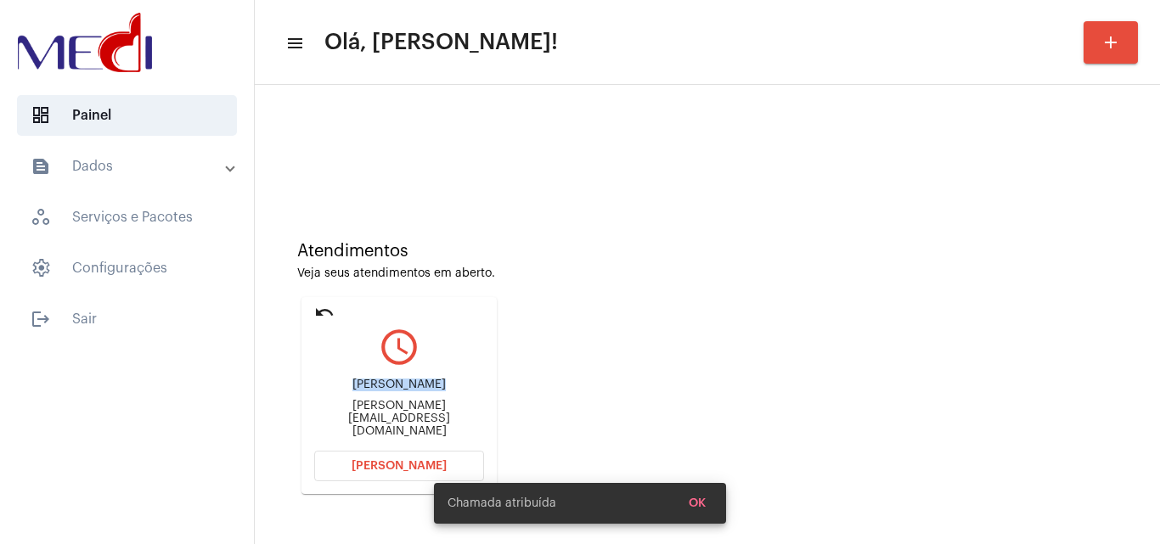
drag, startPoint x: 340, startPoint y: 396, endPoint x: 425, endPoint y: 383, distance: 86.7
click at [425, 383] on div "Daniela Albertoni daniela.koshikumo@refriplay.com.br" at bounding box center [399, 408] width 170 height 76
copy div "Daniela Alber"
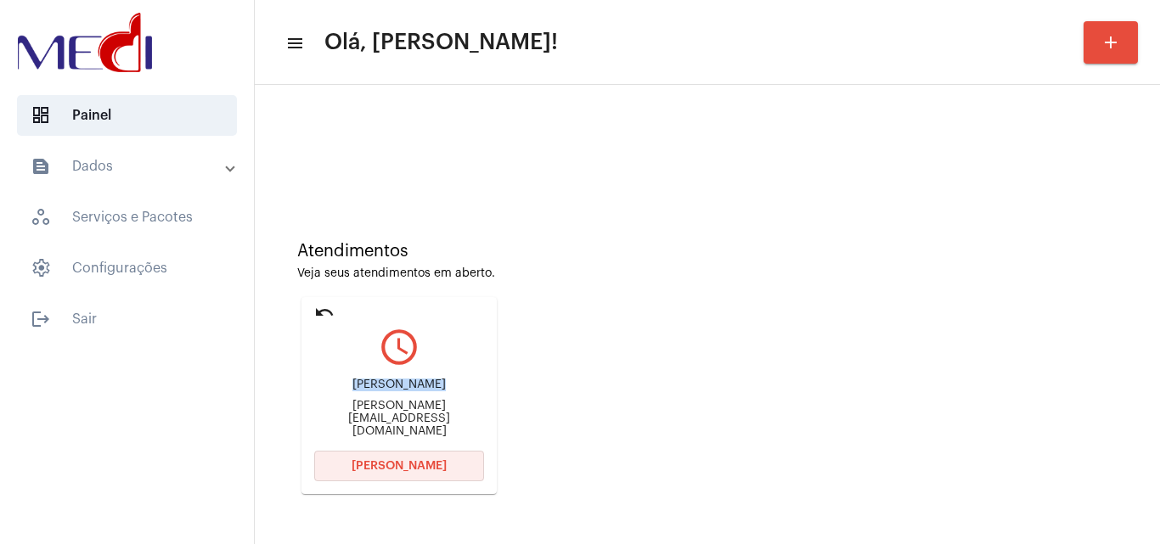
click at [410, 470] on span "Abrir Chamada" at bounding box center [399, 466] width 95 height 12
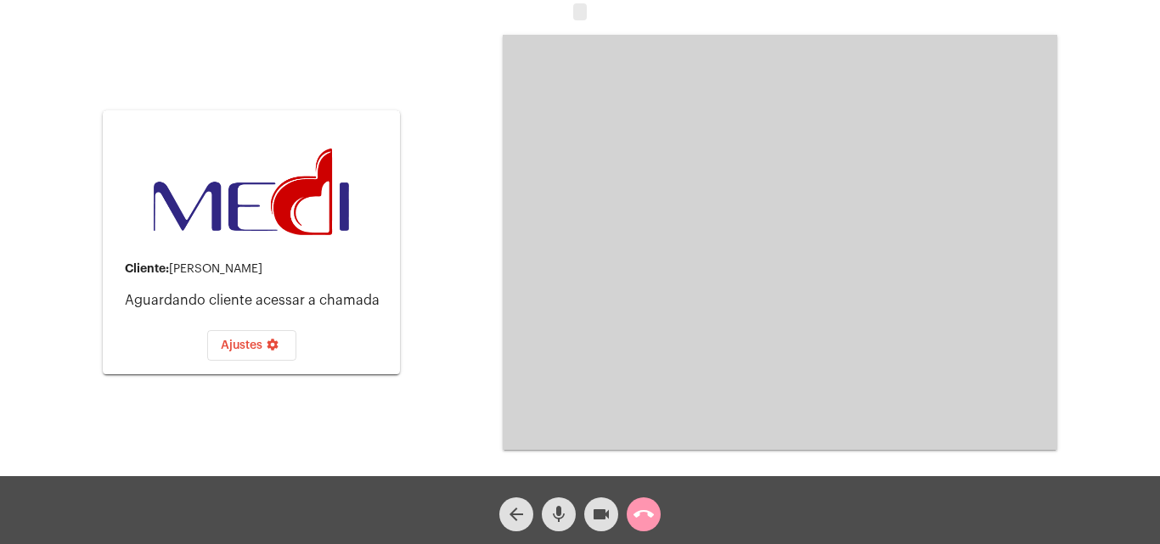
click at [642, 509] on mat-icon "call_end" at bounding box center [643, 514] width 20 height 20
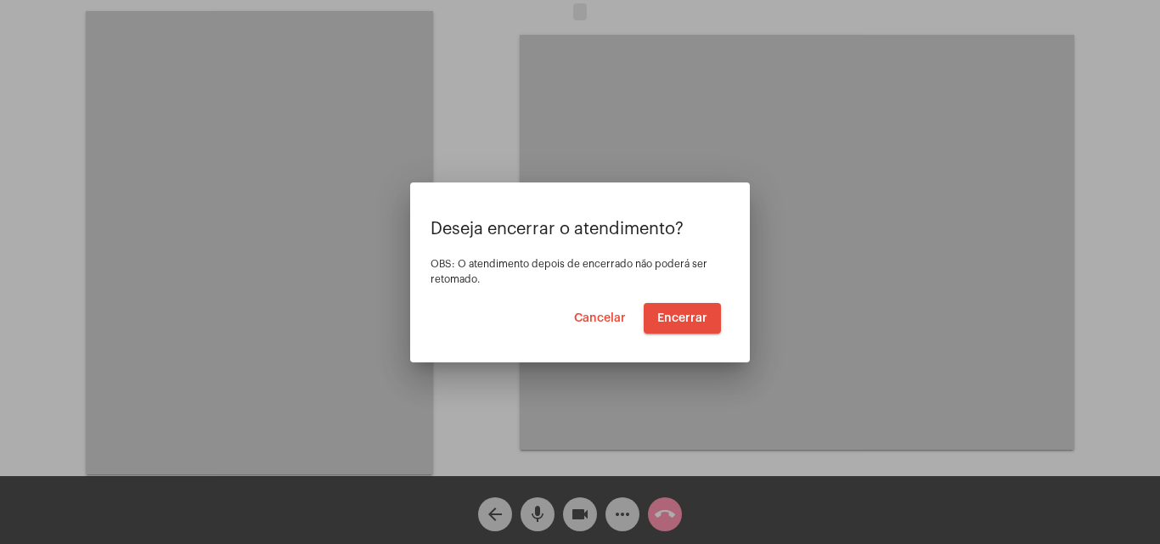
click at [620, 316] on span "Cancelar" at bounding box center [600, 318] width 52 height 12
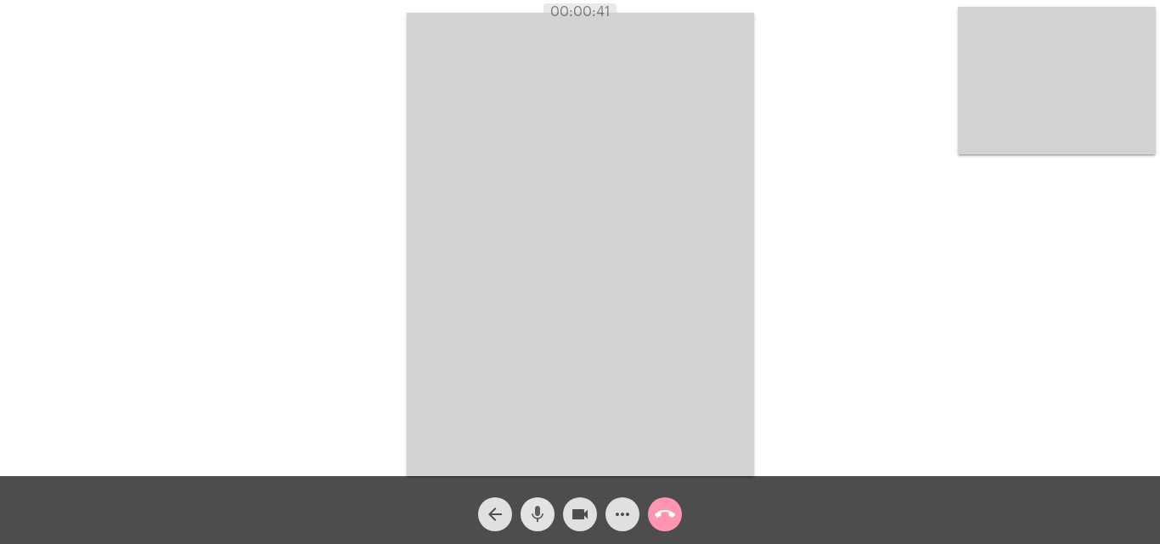
click at [531, 523] on mat-icon "mic" at bounding box center [537, 514] width 20 height 20
click at [579, 517] on mat-icon "videocam" at bounding box center [580, 514] width 20 height 20
click at [541, 516] on mat-icon "mic_off" at bounding box center [537, 514] width 20 height 20
click at [671, 515] on mat-icon "call_end" at bounding box center [665, 514] width 20 height 20
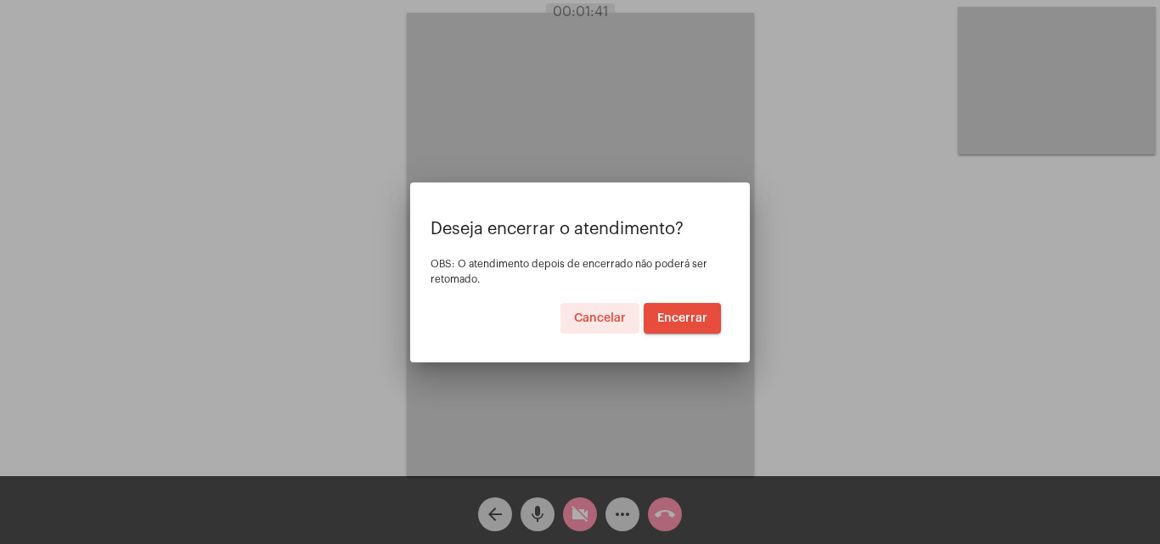
click at [674, 321] on span "Encerrar" at bounding box center [682, 318] width 50 height 12
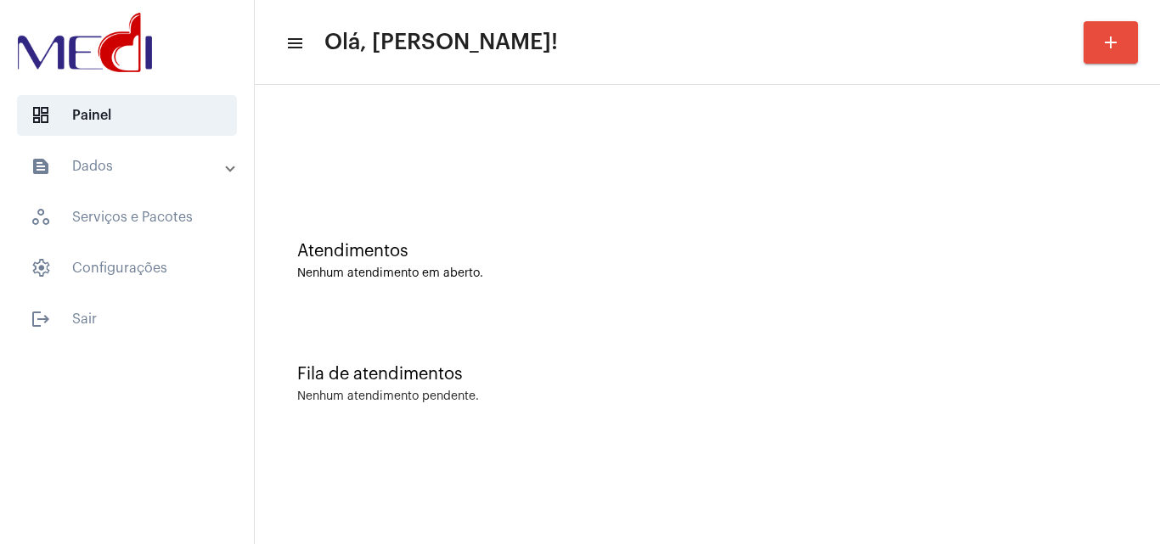
click at [786, 393] on div "Nenhum atendimento pendente." at bounding box center [707, 397] width 820 height 13
click at [122, 168] on mat-panel-title "text_snippet_outlined Dados" at bounding box center [129, 166] width 196 height 20
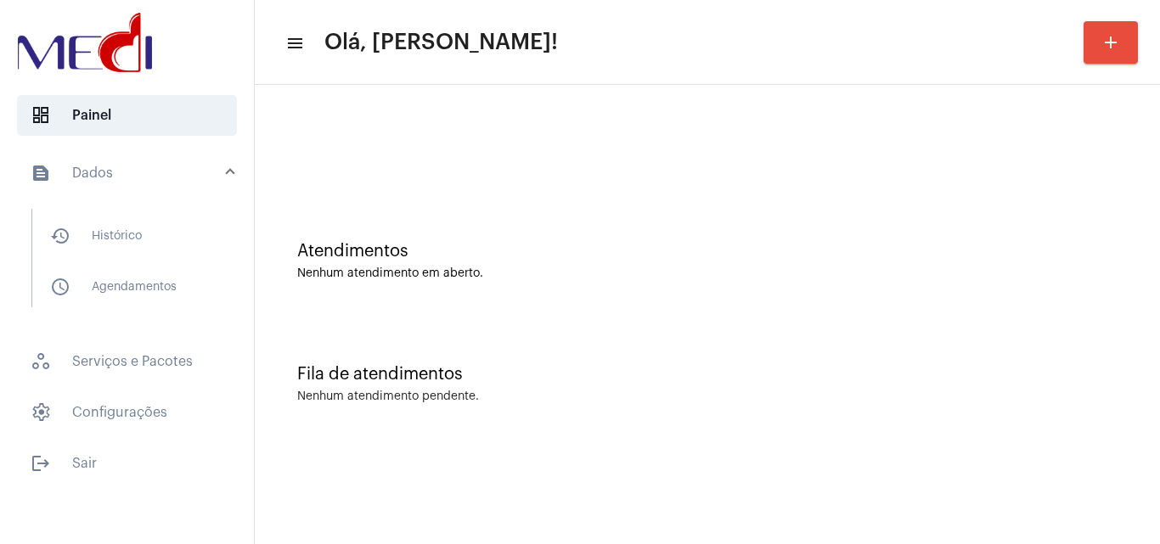
click at [122, 168] on mat-panel-title "text_snippet_outlined Dados" at bounding box center [129, 173] width 196 height 20
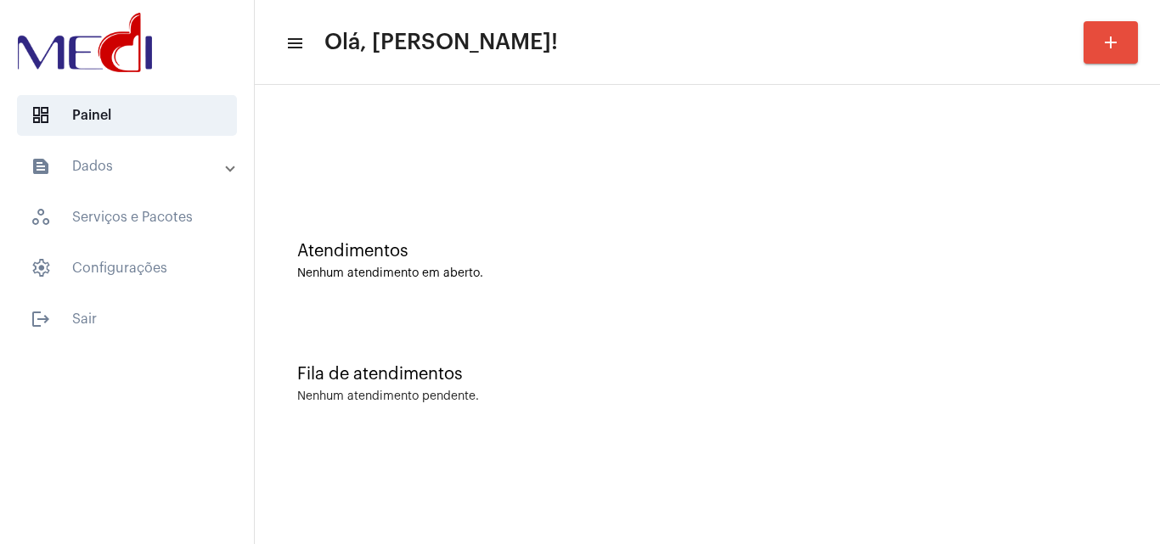
click at [137, 179] on mat-expansion-panel-header "text_snippet_outlined Dados" at bounding box center [132, 166] width 244 height 41
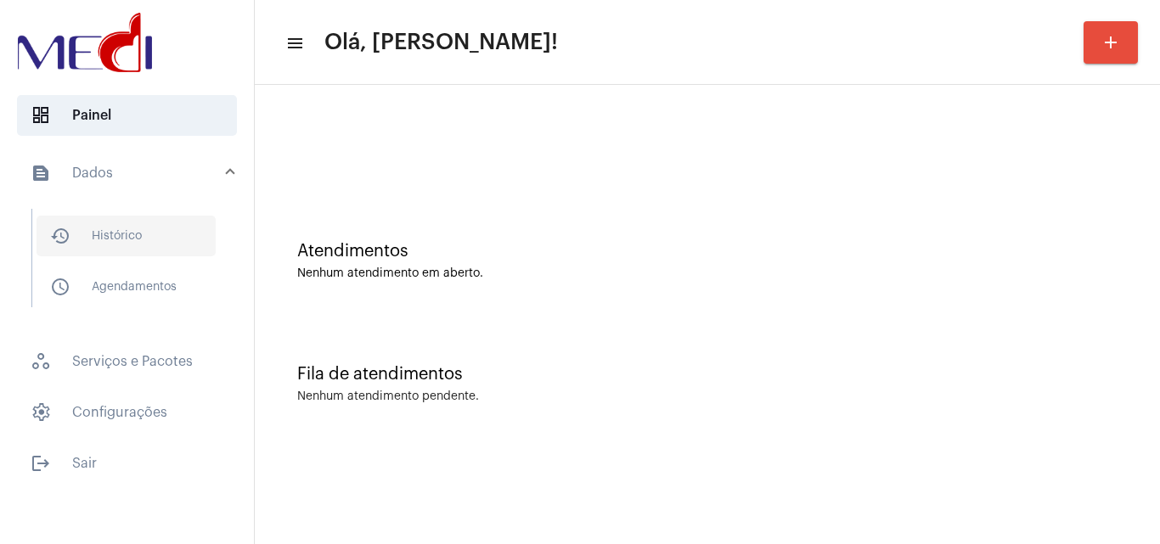
click at [137, 239] on span "history_outlined Histórico" at bounding box center [126, 236] width 179 height 41
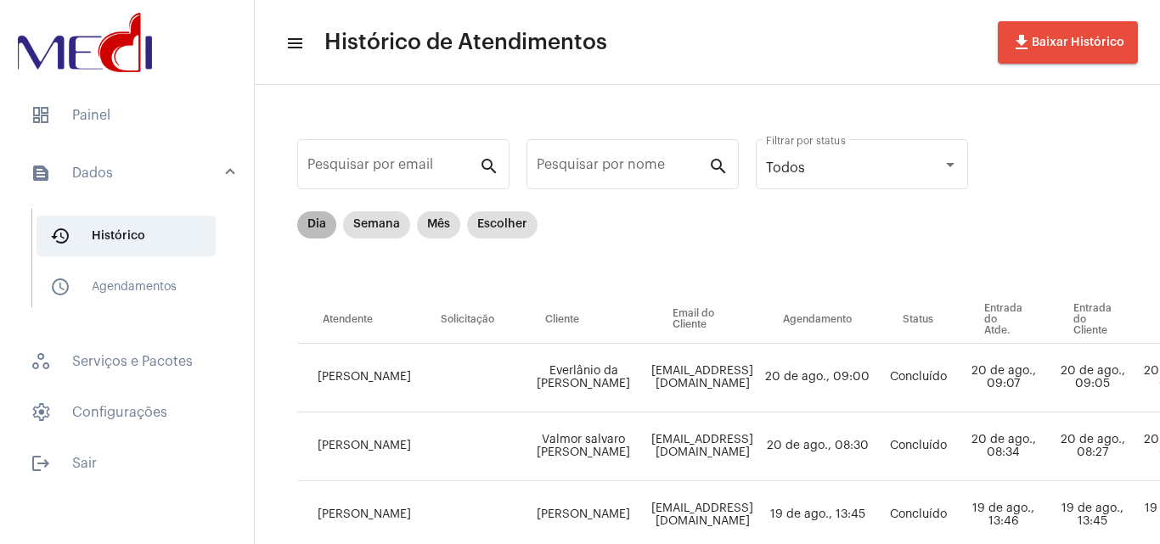
click at [319, 223] on mat-chip "Dia" at bounding box center [316, 224] width 39 height 27
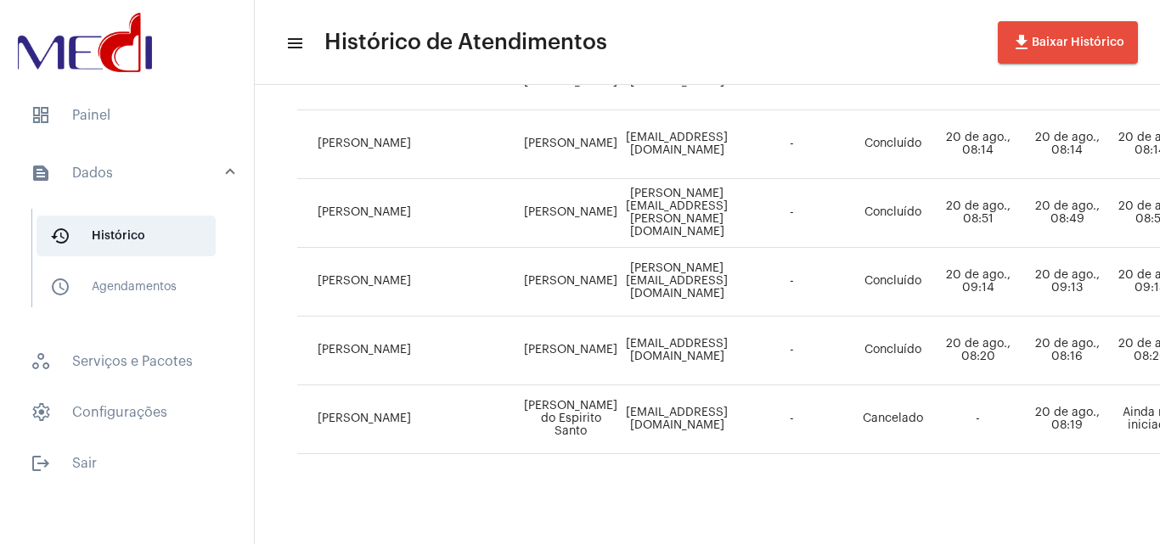
scroll to position [436, 0]
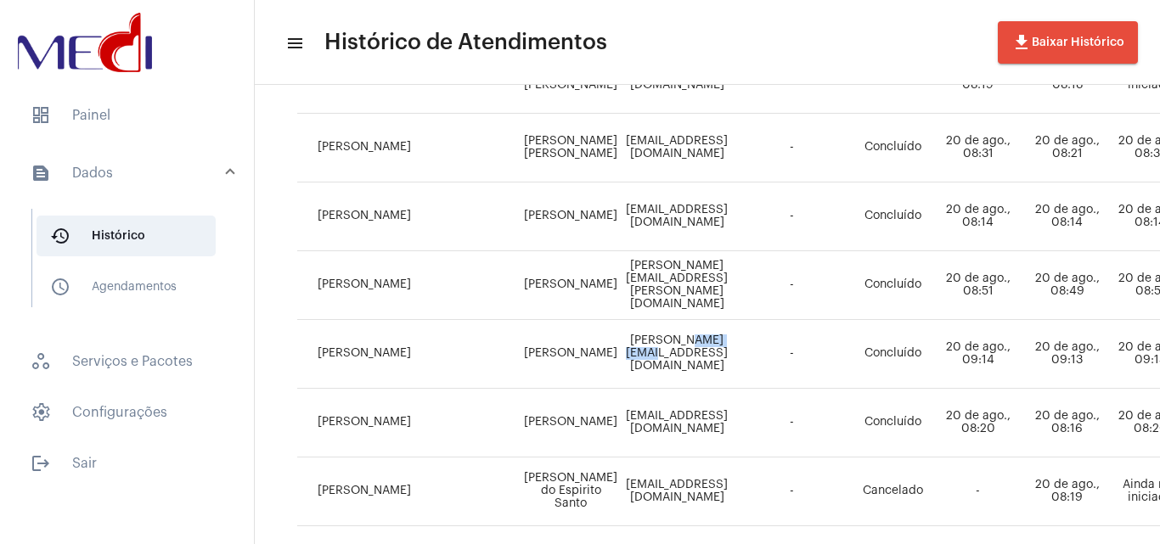
drag, startPoint x: 637, startPoint y: 353, endPoint x: 696, endPoint y: 349, distance: 59.6
click at [696, 349] on td "[PERSON_NAME][EMAIL_ADDRESS][DOMAIN_NAME]" at bounding box center [677, 354] width 110 height 69
copy td "koshikumo"
click at [125, 122] on span "dashboard Painel" at bounding box center [127, 115] width 220 height 41
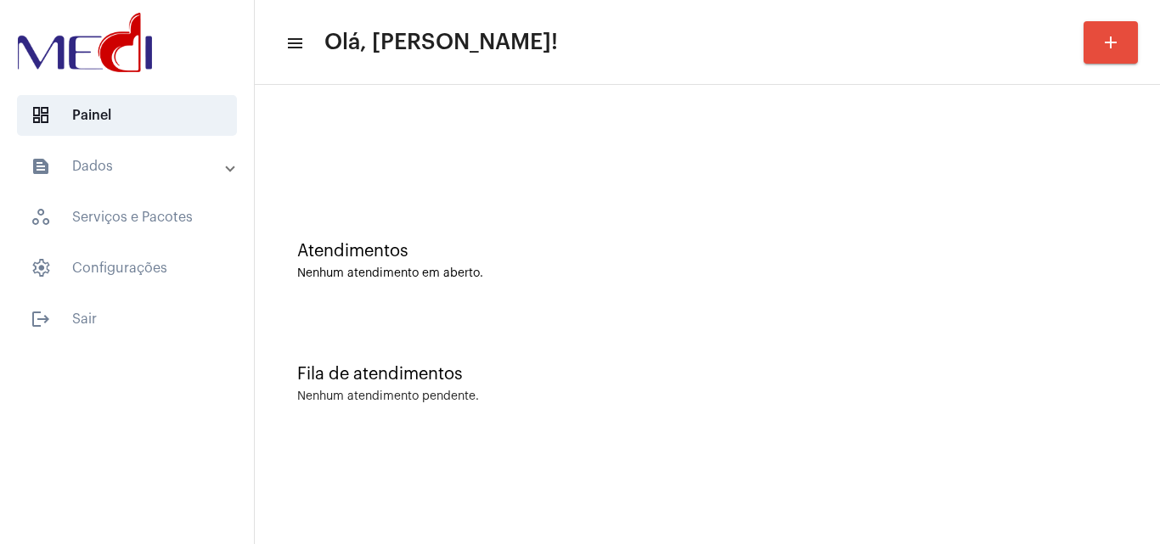
click at [545, 269] on div "Nenhum atendimento em aberto." at bounding box center [707, 273] width 820 height 13
click at [594, 327] on div "Fila de atendimentos Nenhum atendimento pendente." at bounding box center [707, 375] width 888 height 123
click at [595, 308] on div "Atendimentos Nenhum atendimento em aberto." at bounding box center [707, 252] width 888 height 123
click at [596, 280] on div "Atendimentos Nenhum atendimento em aberto." at bounding box center [707, 252] width 888 height 123
click at [580, 287] on div "Atendimentos Nenhum atendimento em aberto." at bounding box center [707, 252] width 888 height 123
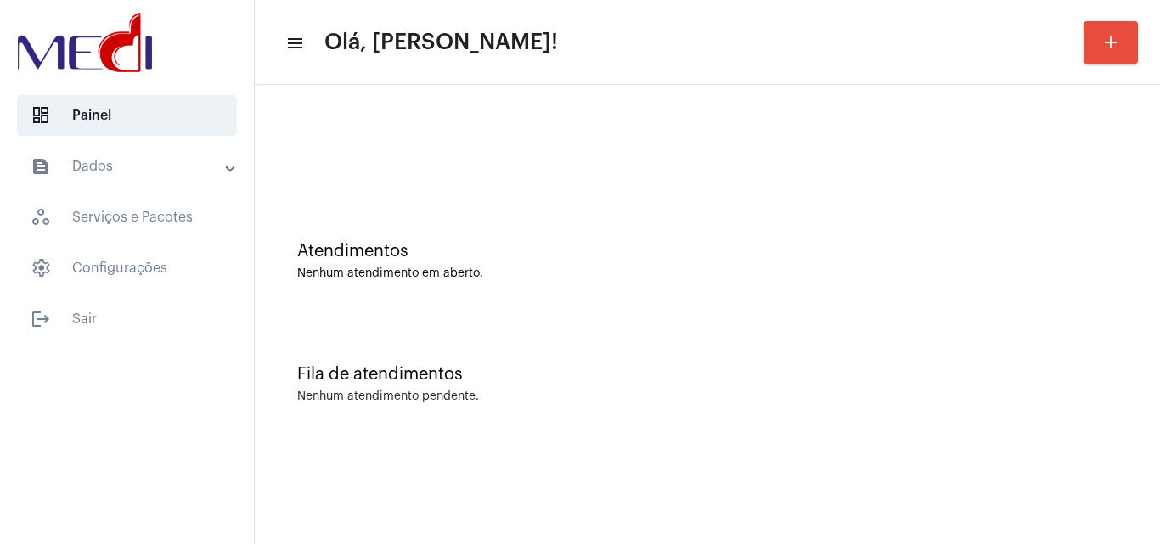
click at [632, 243] on div "Atendimentos" at bounding box center [707, 251] width 820 height 19
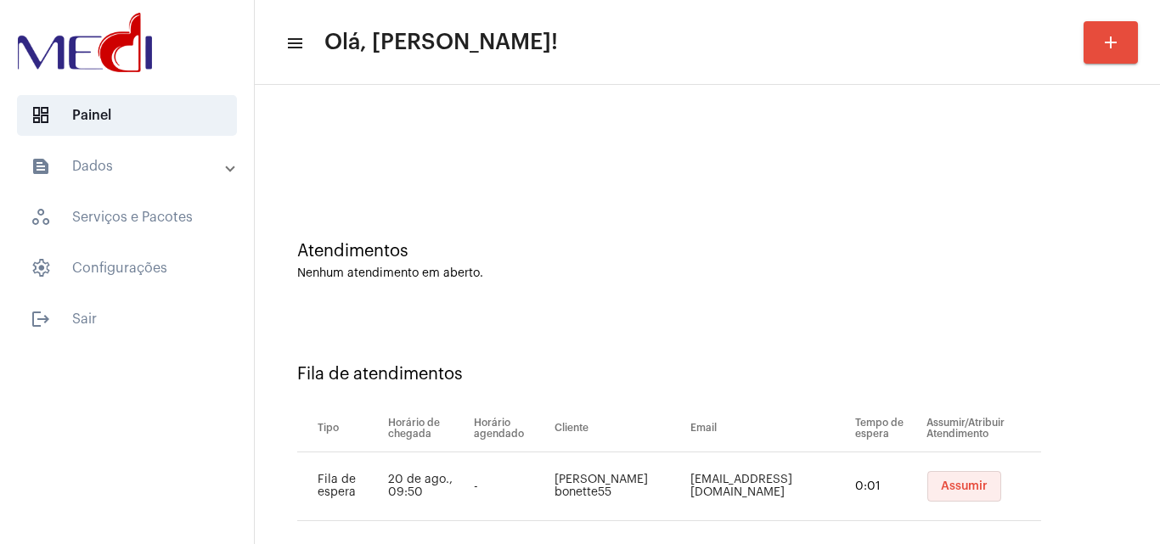
click at [950, 492] on span "Assumir" at bounding box center [964, 487] width 47 height 12
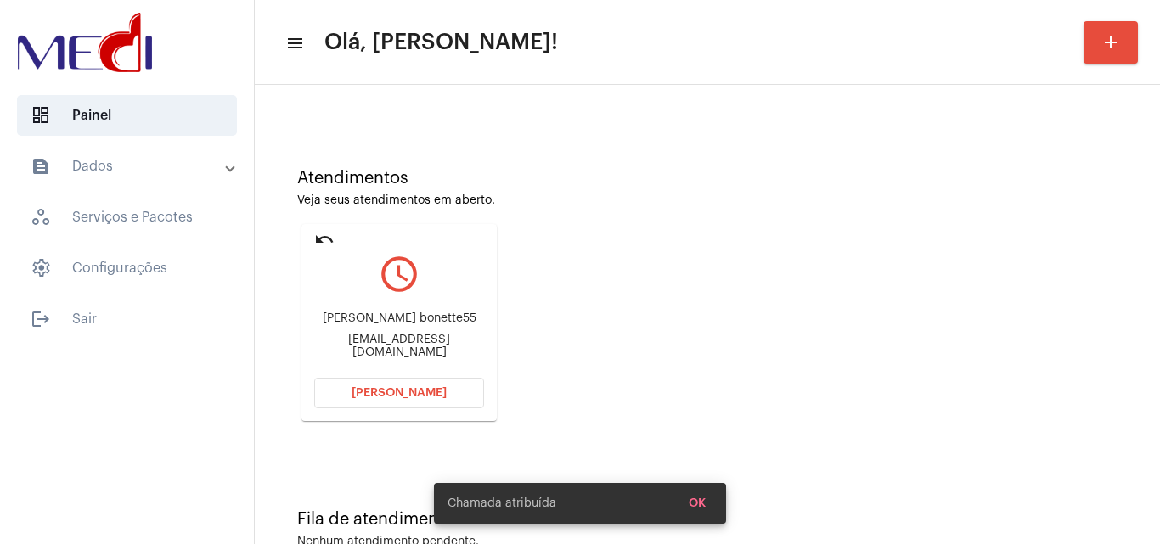
scroll to position [120, 0]
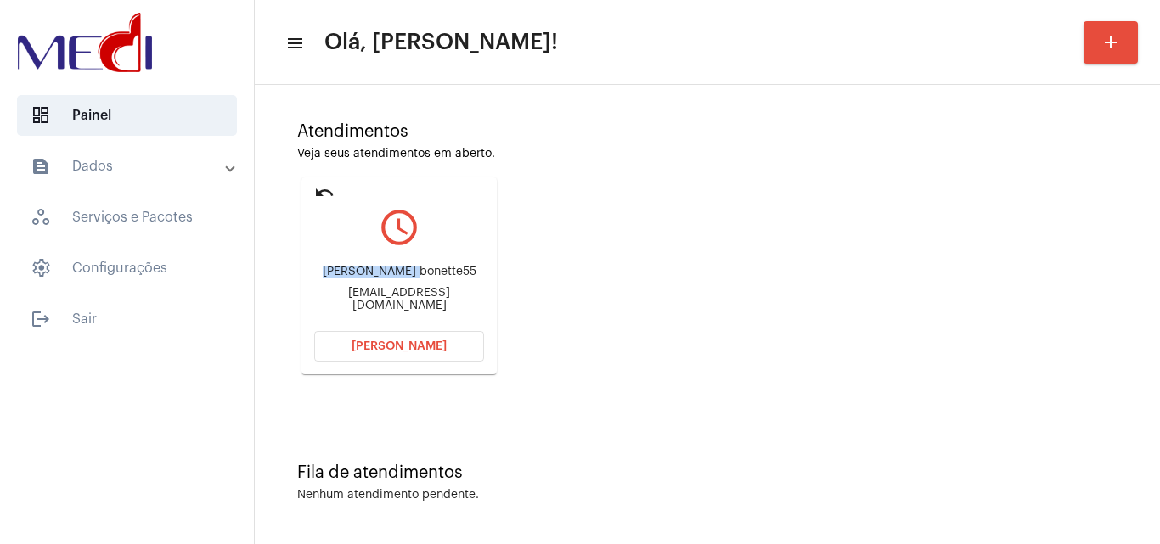
drag, startPoint x: 348, startPoint y: 276, endPoint x: 421, endPoint y: 267, distance: 73.6
click at [421, 267] on div "Ana Paula montagnese bonette55" at bounding box center [399, 272] width 170 height 13
copy div "Ana Paula mont"
click at [369, 341] on span "Abrir Chamada" at bounding box center [399, 347] width 95 height 12
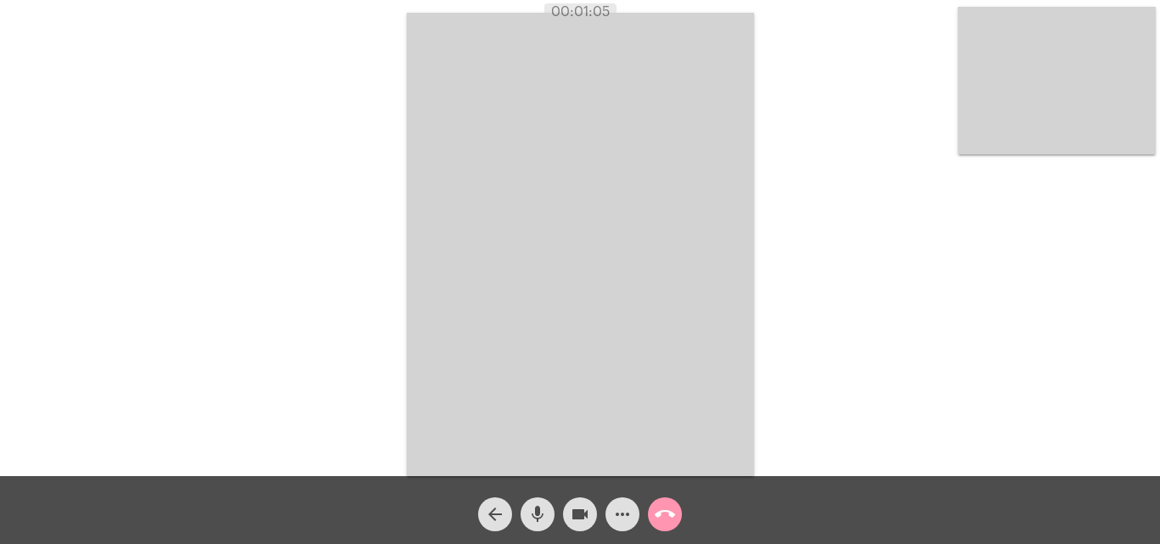
click at [665, 513] on mat-icon "call_end" at bounding box center [665, 514] width 20 height 20
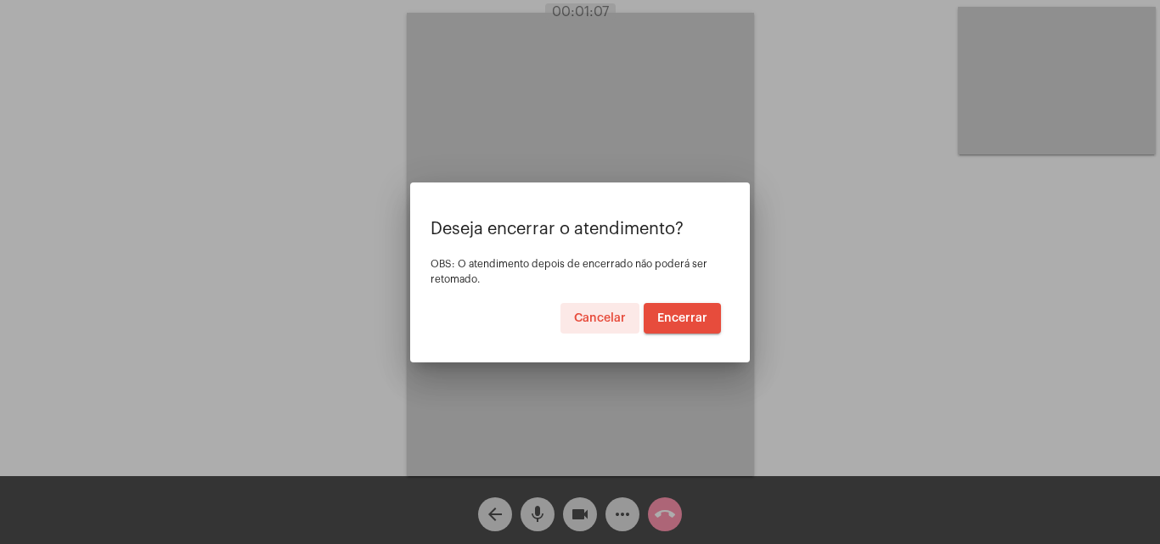
click at [684, 319] on span "Encerrar" at bounding box center [682, 318] width 50 height 12
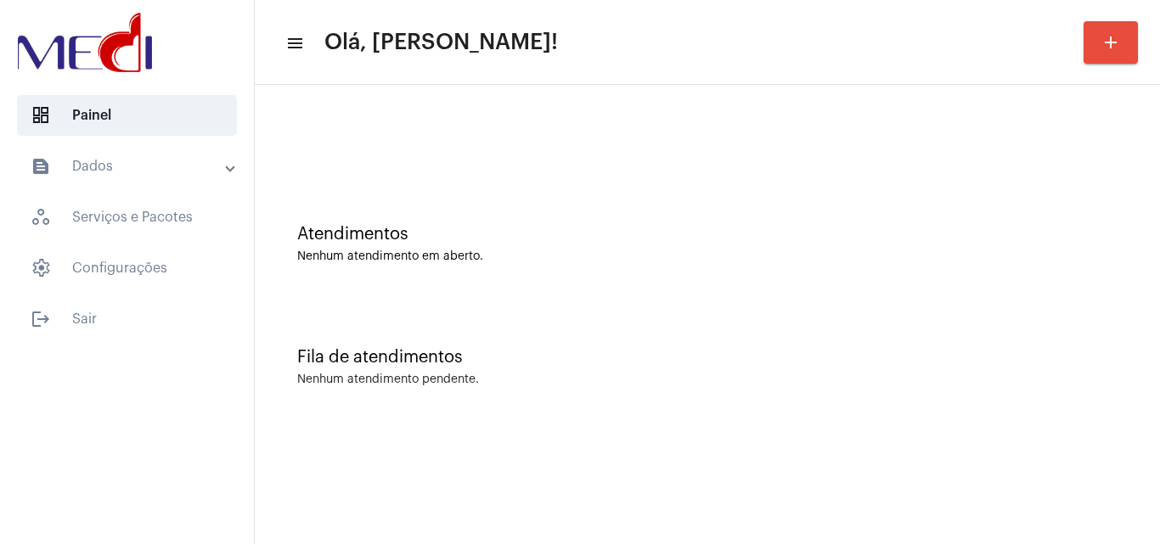
click at [131, 169] on mat-panel-title "text_snippet_outlined Dados" at bounding box center [129, 166] width 196 height 20
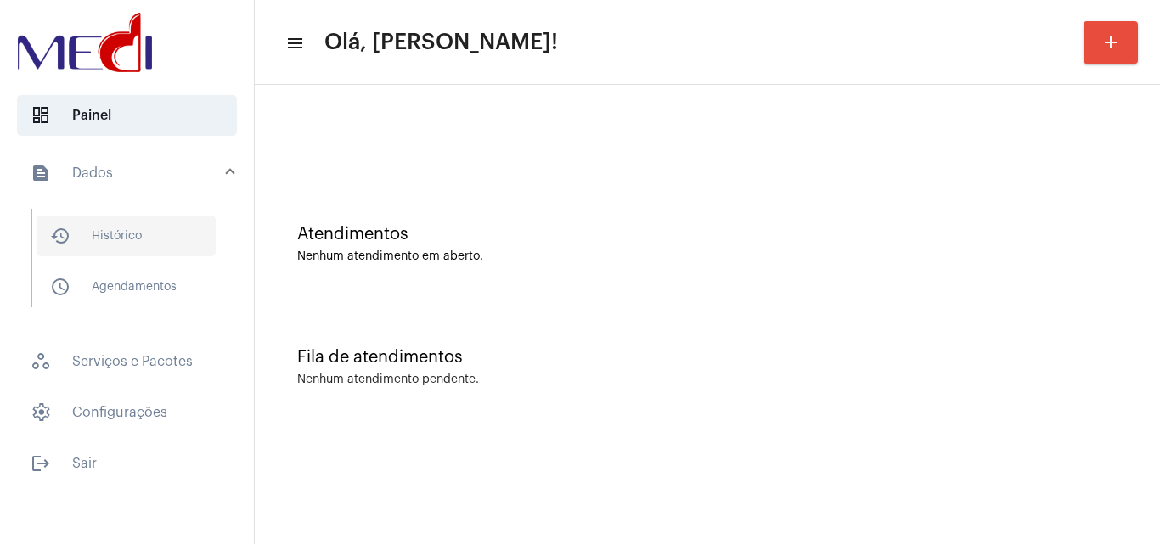
click at [132, 222] on span "history_outlined Histórico" at bounding box center [126, 236] width 179 height 41
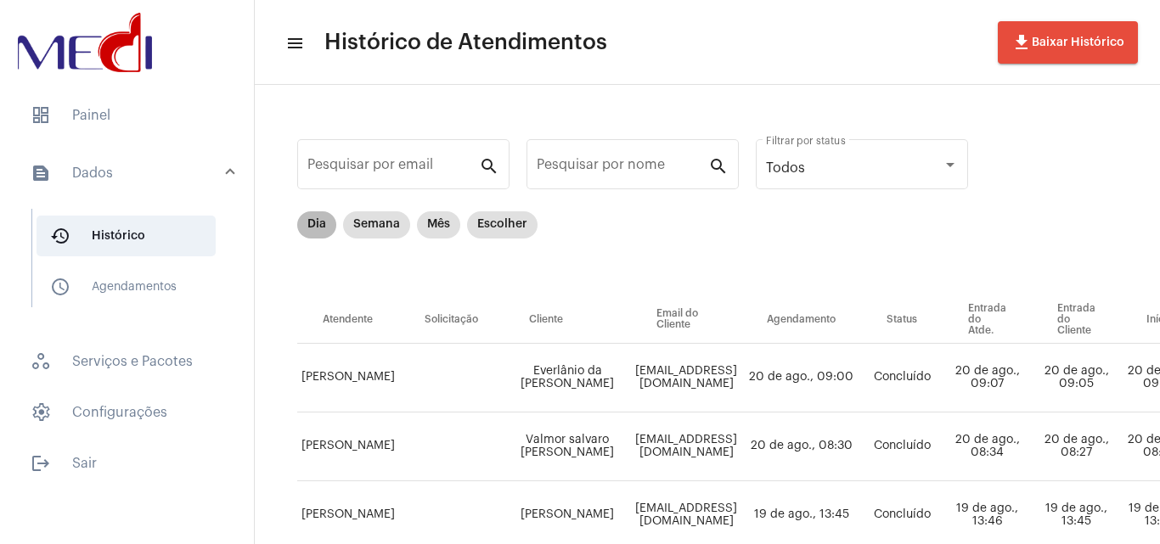
click at [320, 217] on mat-chip "Dia" at bounding box center [316, 224] width 39 height 27
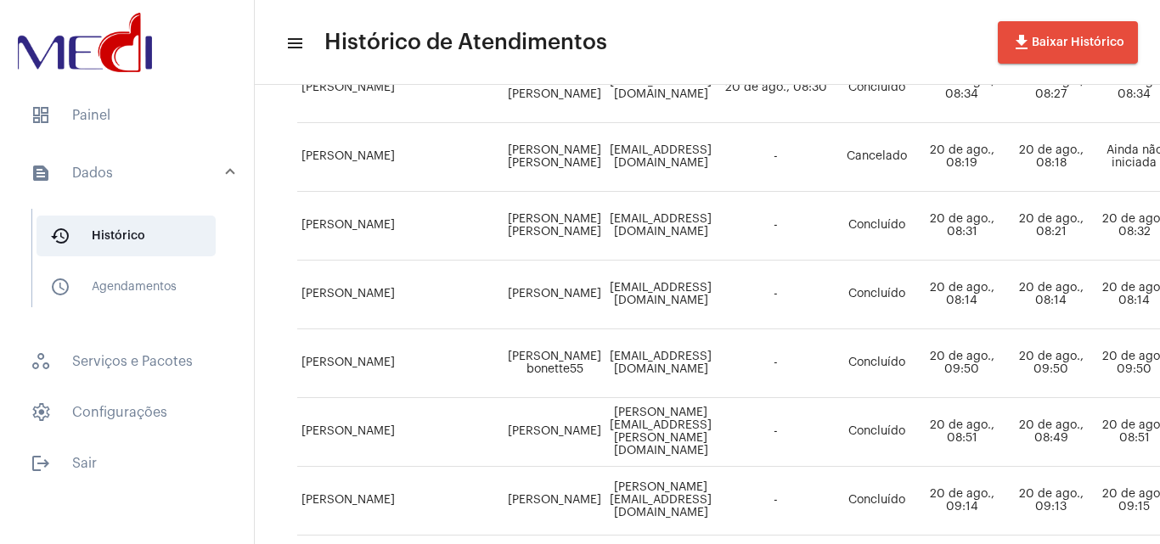
scroll to position [509, 0]
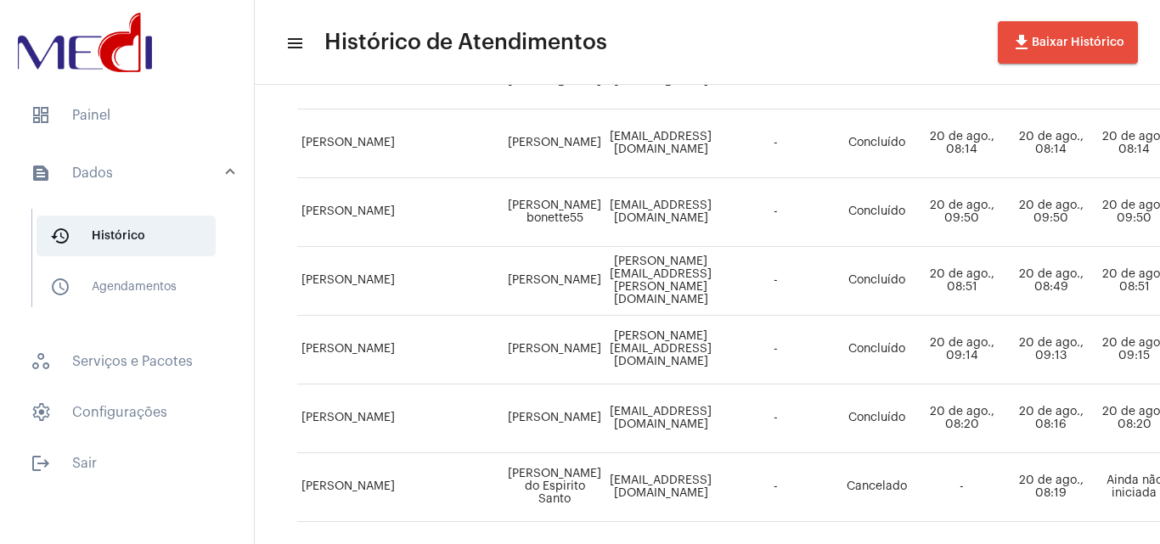
drag, startPoint x: 521, startPoint y: 187, endPoint x: 596, endPoint y: 212, distance: 78.9
click at [596, 212] on tr "Leandra Bernardino Ana Paula montagnese bonette55 bonette291213@gmail.com - Con…" at bounding box center [987, 212] width 1380 height 69
copy td "Ana Paula montagnese bonette55"
click at [100, 101] on span "dashboard Painel" at bounding box center [127, 115] width 220 height 41
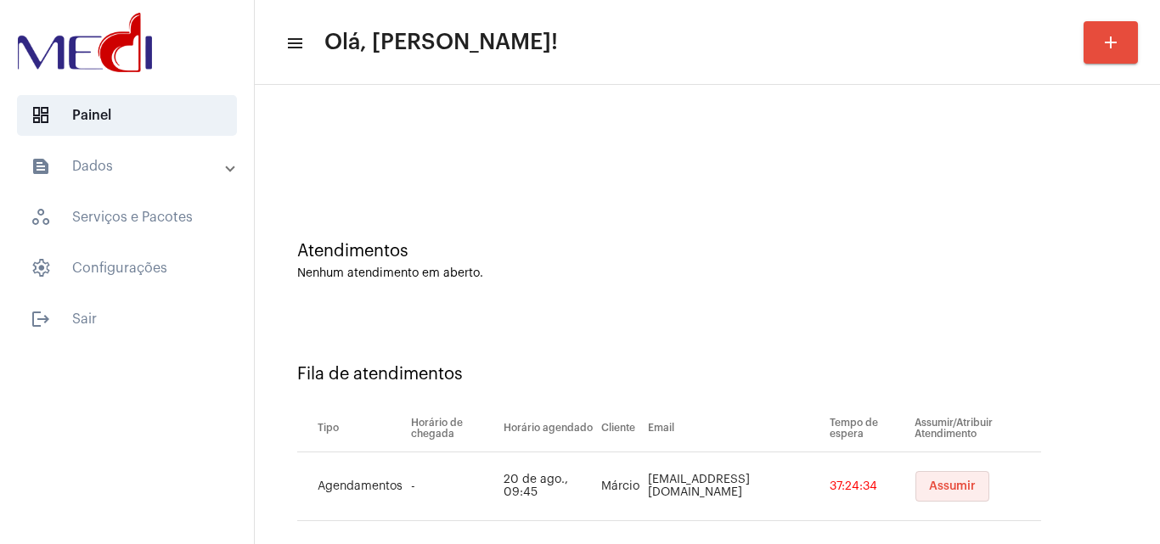
click at [929, 487] on span "Assumir" at bounding box center [952, 487] width 47 height 12
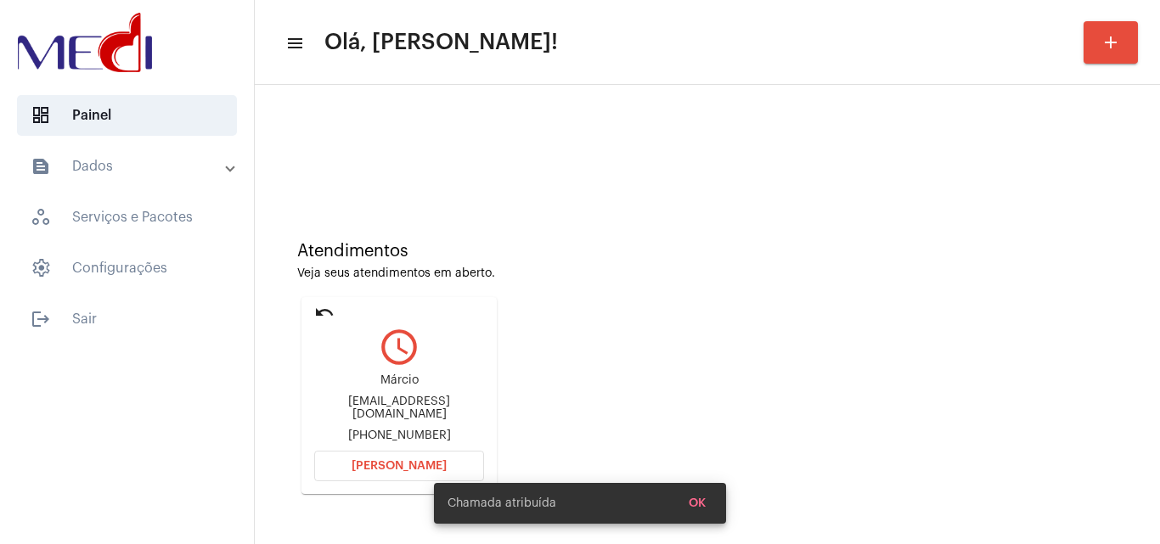
drag, startPoint x: 310, startPoint y: 408, endPoint x: 383, endPoint y: 403, distance: 73.2
click at [383, 403] on mat-card "undo query_builder Márcio marciorosenodasilva@gmail.com +5511911019598 Abrir Ch…" at bounding box center [398, 395] width 195 height 197
copy div "marciorosen"
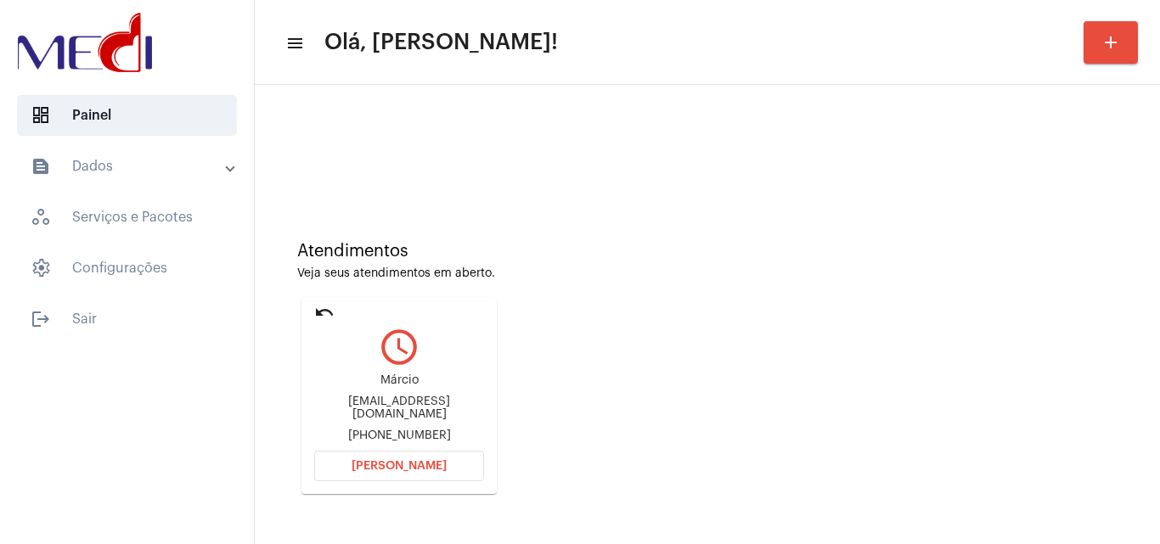
click at [372, 465] on span "Abrir Chamada" at bounding box center [399, 466] width 95 height 12
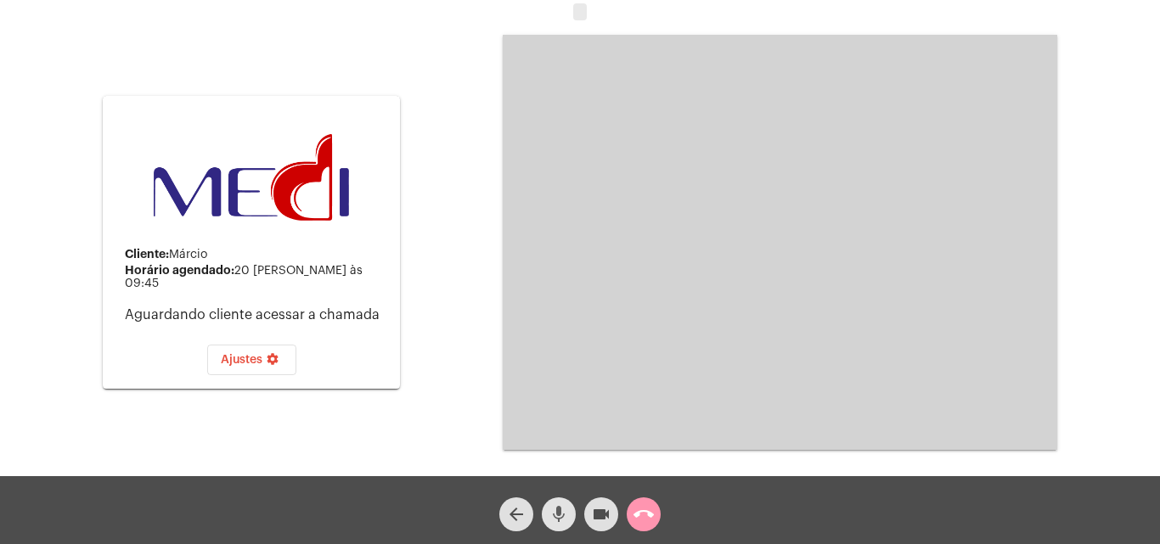
click at [562, 513] on mat-icon "mic" at bounding box center [559, 514] width 20 height 20
click at [600, 512] on mat-icon "videocam" at bounding box center [601, 514] width 20 height 20
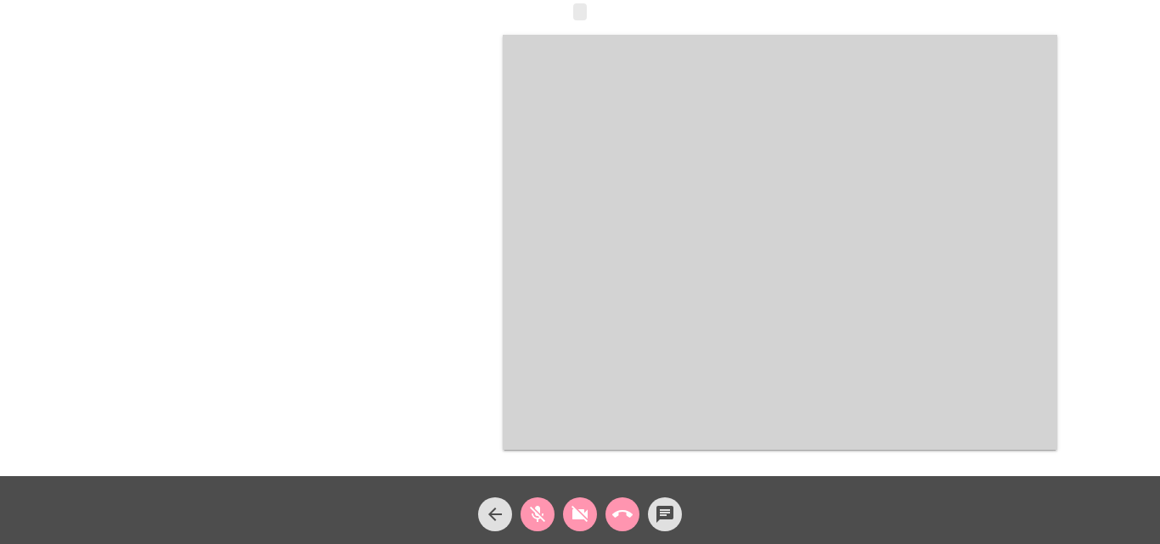
click at [571, 512] on mat-icon "videocam_off" at bounding box center [580, 514] width 20 height 20
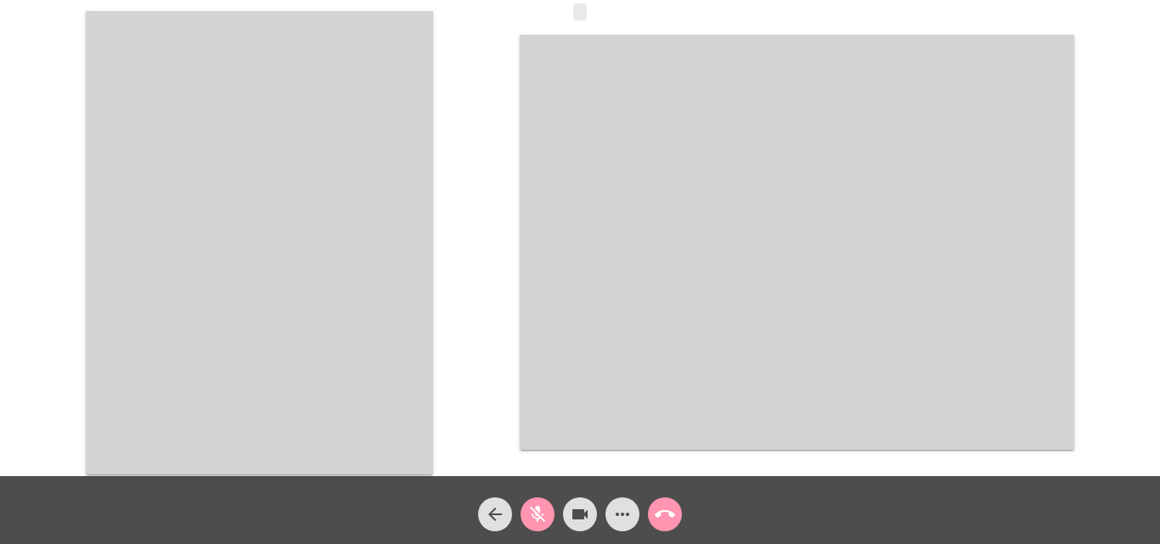
click at [531, 516] on mat-icon "mic_off" at bounding box center [537, 514] width 20 height 20
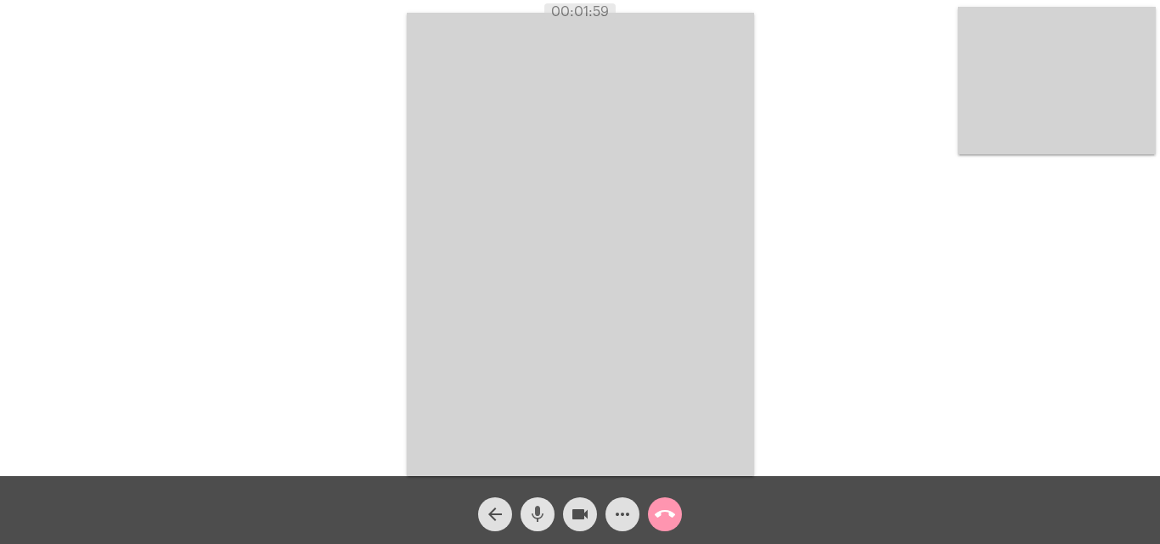
drag, startPoint x: 531, startPoint y: 515, endPoint x: 550, endPoint y: 512, distance: 19.8
click at [535, 513] on mat-icon "mic" at bounding box center [537, 514] width 20 height 20
click at [583, 513] on mat-icon "videocam" at bounding box center [580, 514] width 20 height 20
click at [576, 512] on mat-icon "videocam_off" at bounding box center [580, 514] width 20 height 20
click at [537, 522] on mat-icon "mic_off" at bounding box center [537, 514] width 20 height 20
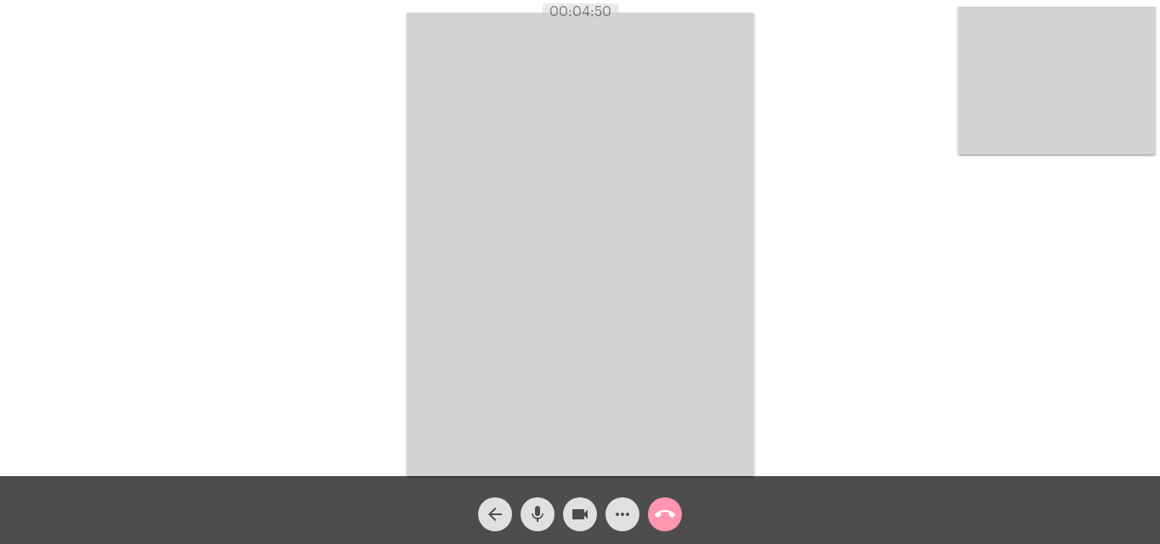
click at [664, 513] on mat-icon "call_end" at bounding box center [665, 514] width 20 height 20
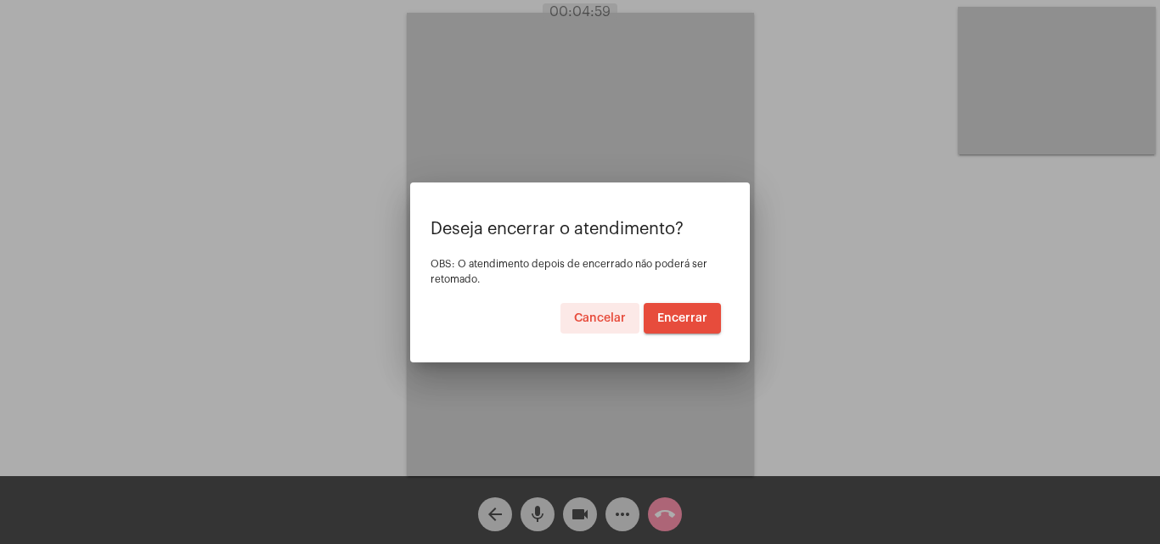
click at [667, 317] on span "Encerrar" at bounding box center [682, 318] width 50 height 12
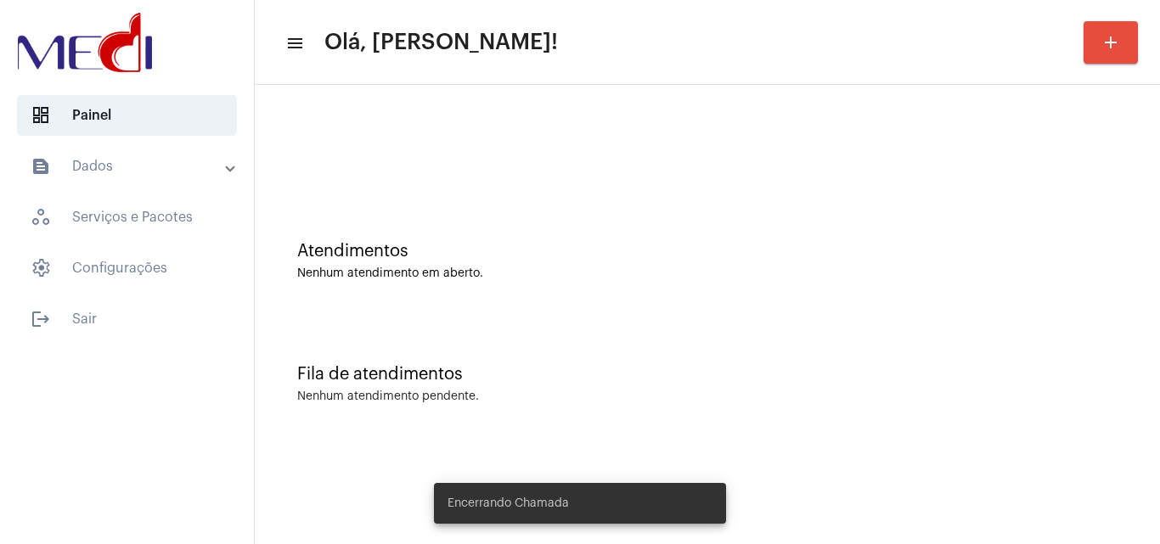
drag, startPoint x: 578, startPoint y: 364, endPoint x: 575, endPoint y: 346, distance: 19.0
click at [578, 363] on div "Fila de atendimentos Nenhum atendimento pendente." at bounding box center [707, 375] width 888 height 123
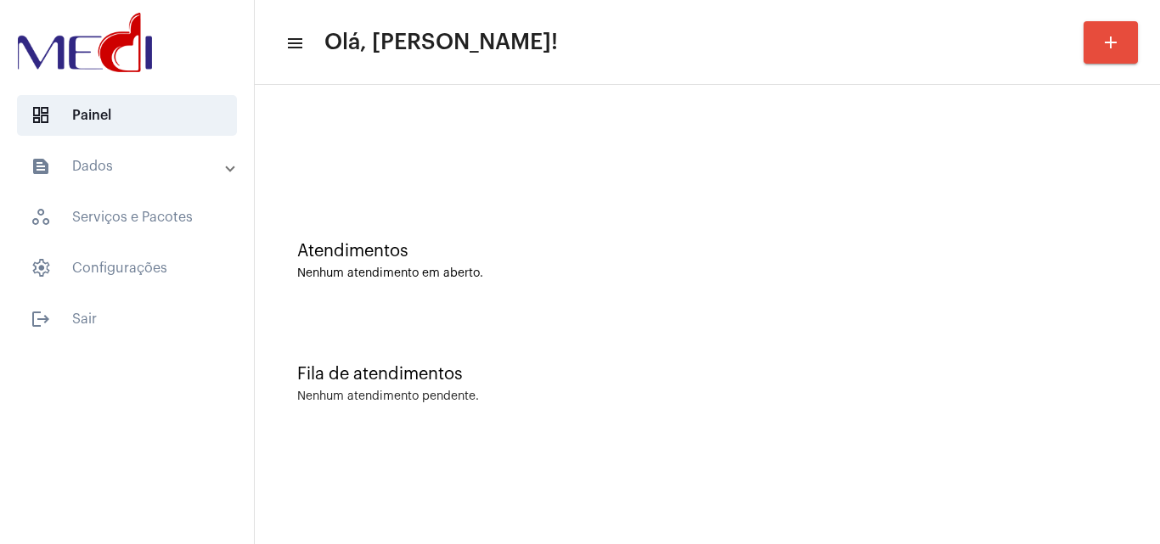
click at [678, 304] on div "Atendimentos Nenhum atendimento em aberto." at bounding box center [707, 252] width 888 height 123
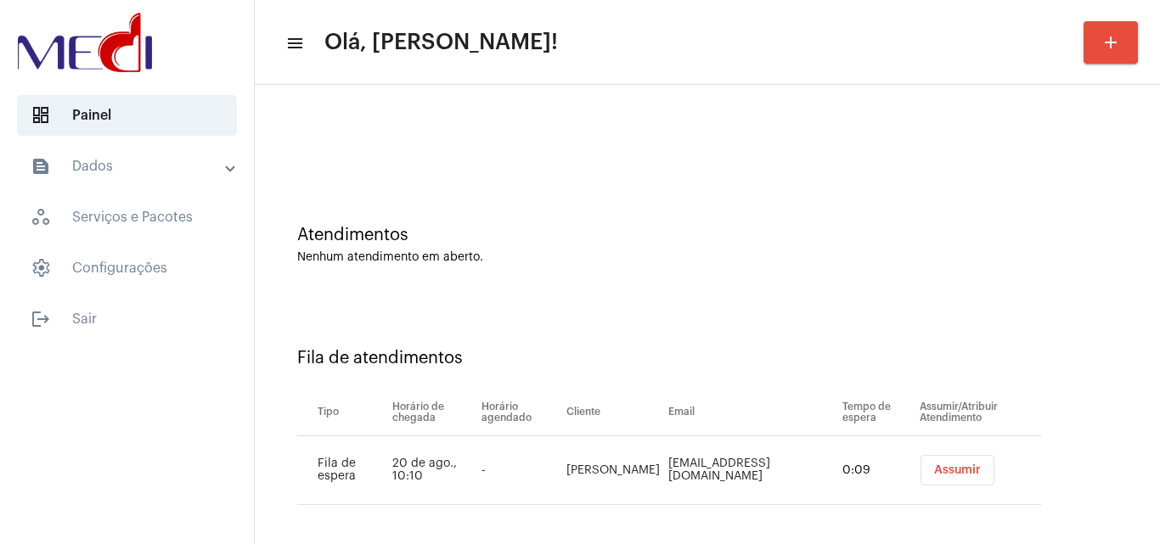
scroll to position [23, 0]
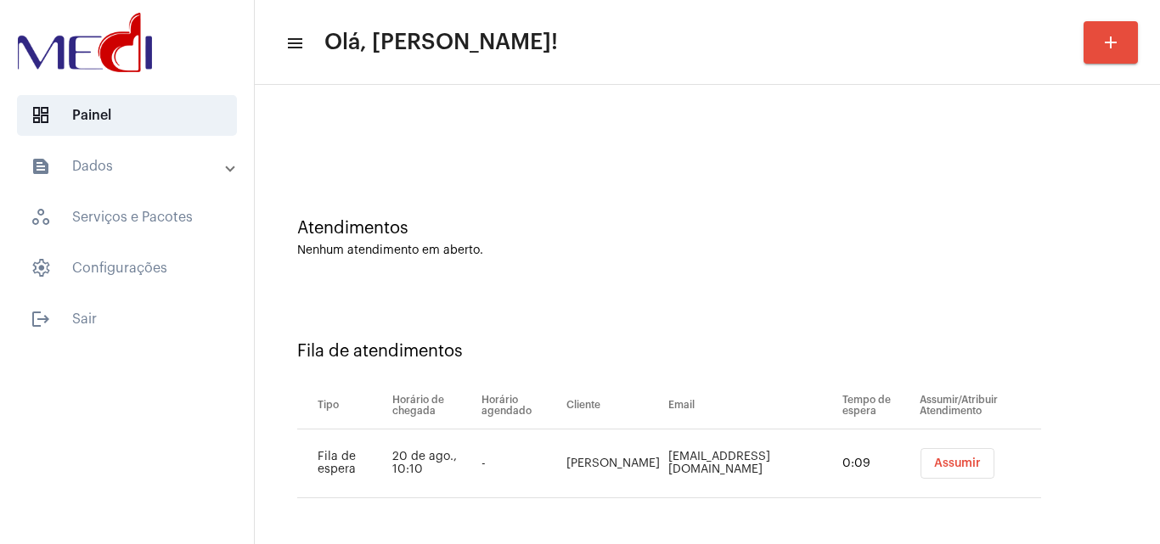
click at [944, 458] on span "Assumir" at bounding box center [957, 464] width 47 height 12
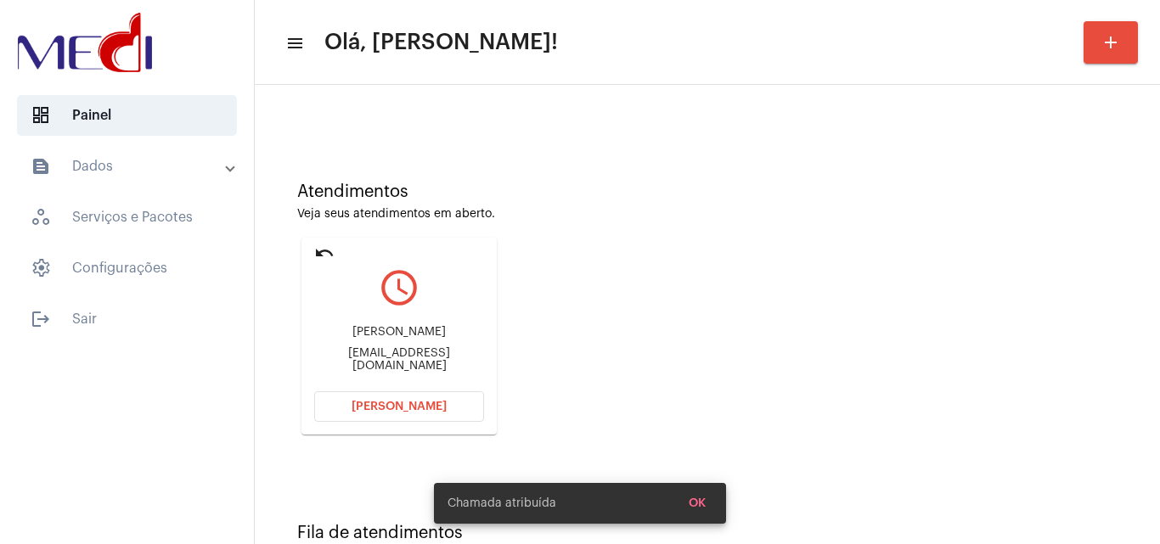
scroll to position [85, 0]
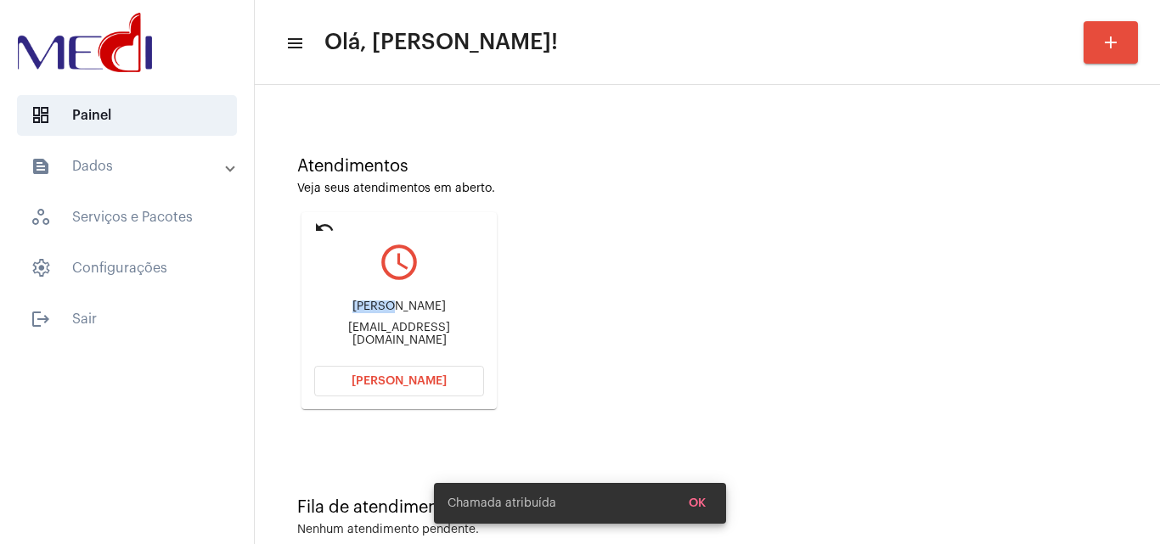
drag, startPoint x: 427, startPoint y: 307, endPoint x: 436, endPoint y: 301, distance: 11.5
click at [436, 301] on div "Marcos Toppdistribuidora@hotmail.com" at bounding box center [399, 323] width 170 height 76
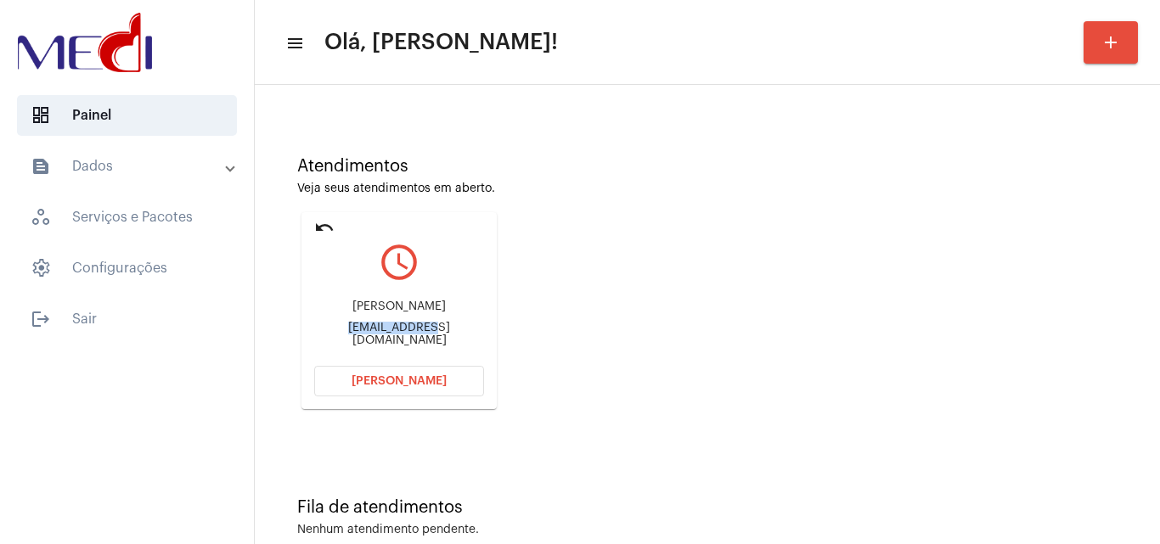
drag, startPoint x: 312, startPoint y: 335, endPoint x: 390, endPoint y: 331, distance: 78.2
click at [390, 331] on mat-card "undo query_builder Marcos Toppdistribuidora@hotmail.com Abrir Chamada" at bounding box center [398, 310] width 195 height 197
copy div "Toppdistribui"
click at [392, 380] on span "Abrir Chamada" at bounding box center [399, 381] width 95 height 12
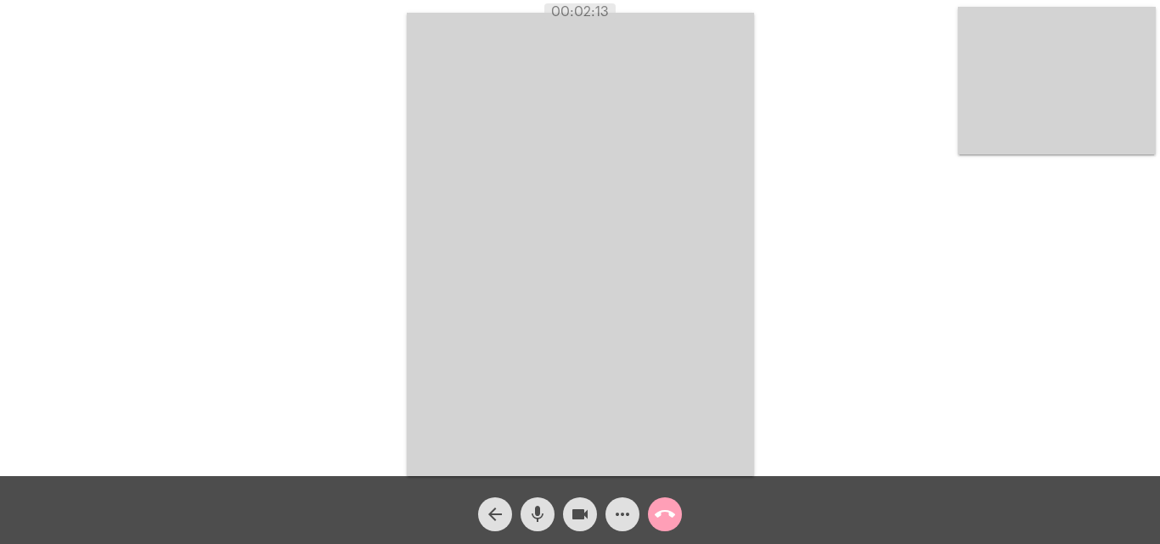
click at [659, 513] on mat-icon "call_end" at bounding box center [665, 514] width 20 height 20
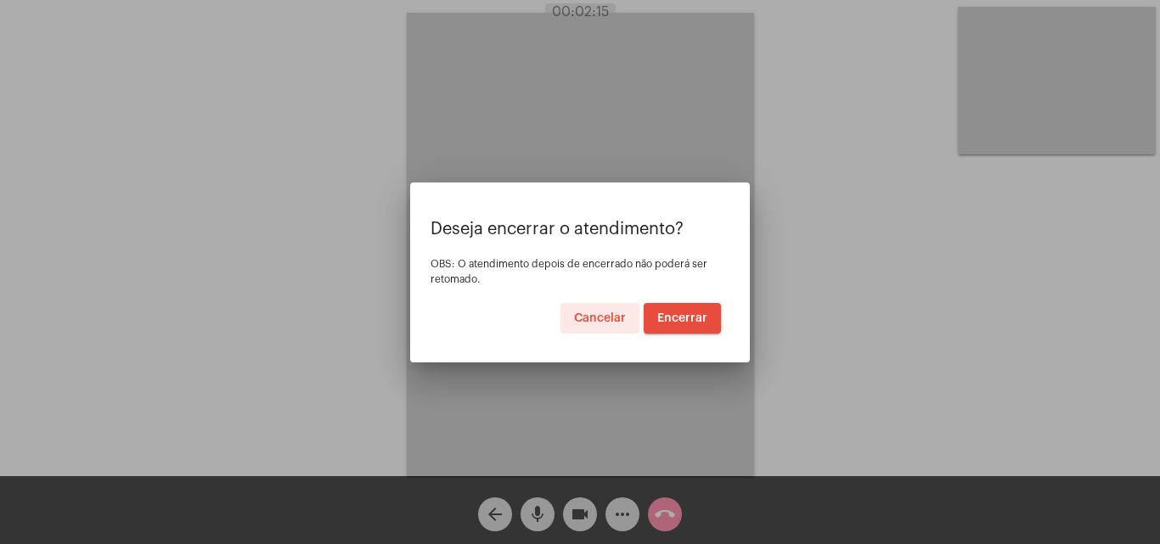
click at [689, 320] on span "Encerrar" at bounding box center [682, 318] width 50 height 12
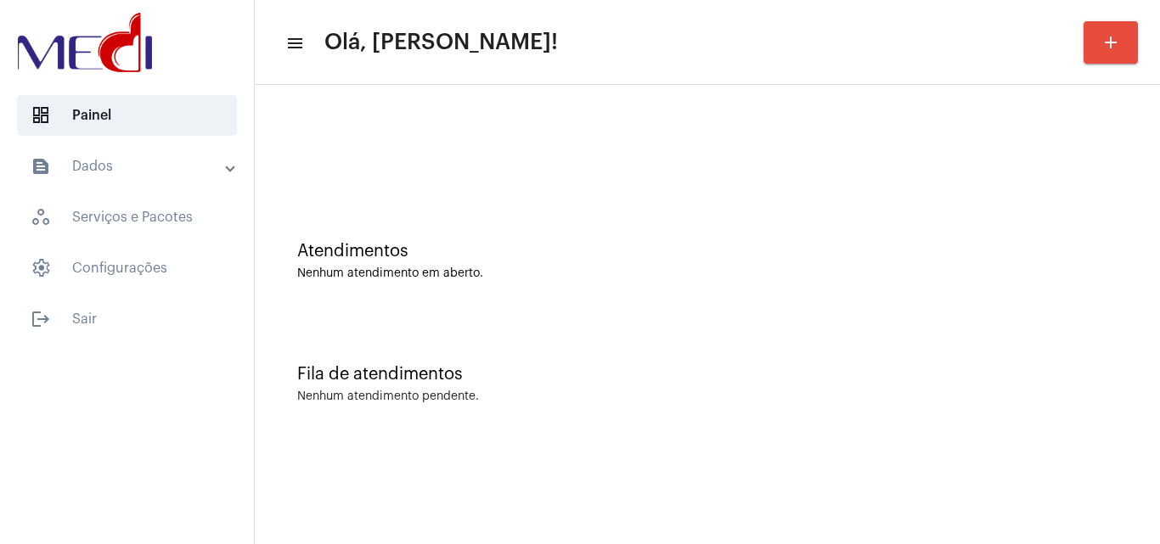
click at [696, 374] on div "Fila de atendimentos" at bounding box center [707, 374] width 820 height 19
click at [617, 341] on div "Fila de atendimentos Nenhum atendimento pendente." at bounding box center [707, 375] width 888 height 123
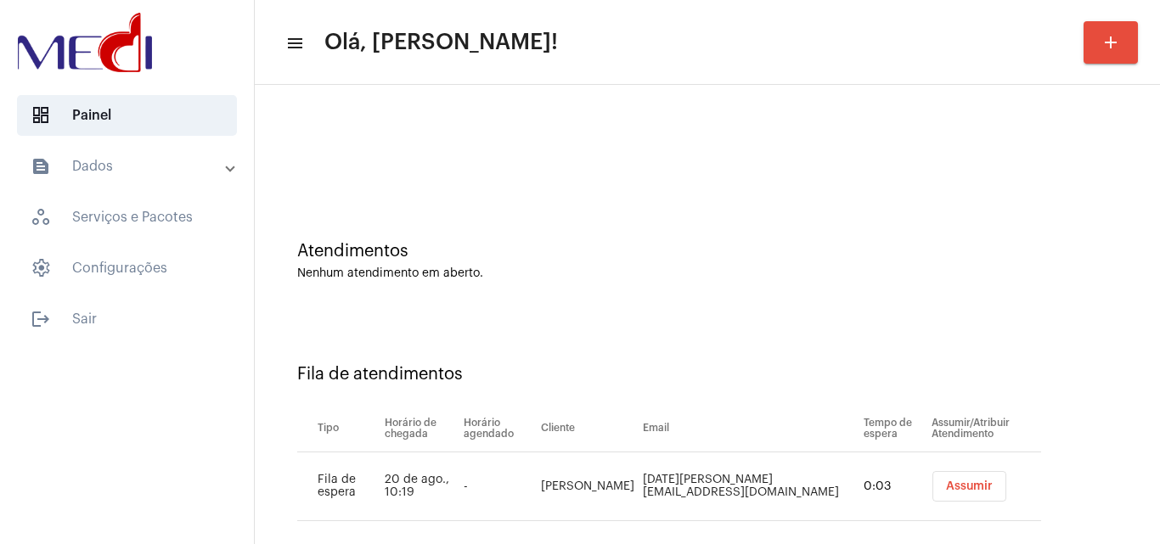
click at [932, 483] on button "Assumir" at bounding box center [969, 486] width 74 height 31
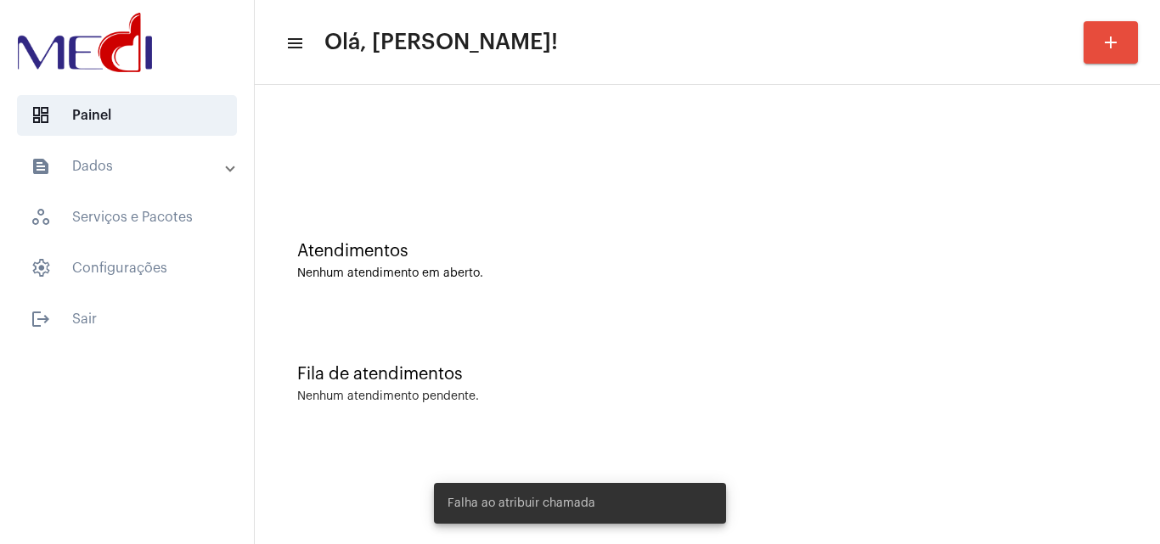
click at [641, 367] on div "Fila de atendimentos" at bounding box center [707, 374] width 820 height 19
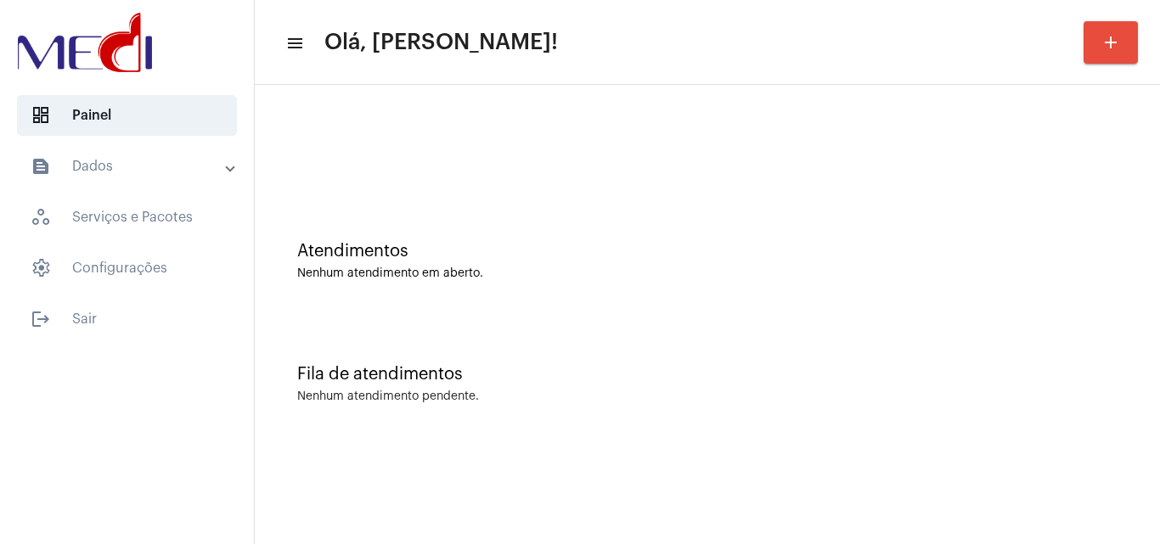
click at [872, 347] on div "Fila de atendimentos Nenhum atendimento pendente." at bounding box center [707, 375] width 888 height 123
click at [892, 411] on div "Fila de atendimentos Nenhum atendimento pendente." at bounding box center [707, 375] width 888 height 123
click at [881, 420] on div "Fila de atendimentos Nenhum atendimento pendente." at bounding box center [707, 375] width 888 height 123
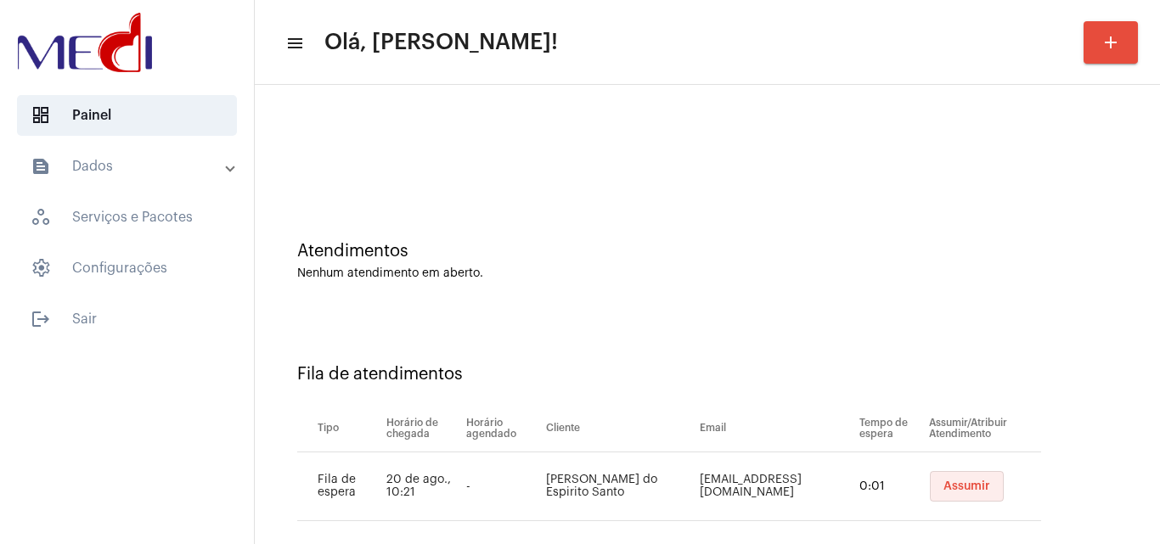
click at [954, 480] on button "Assumir" at bounding box center [967, 486] width 74 height 31
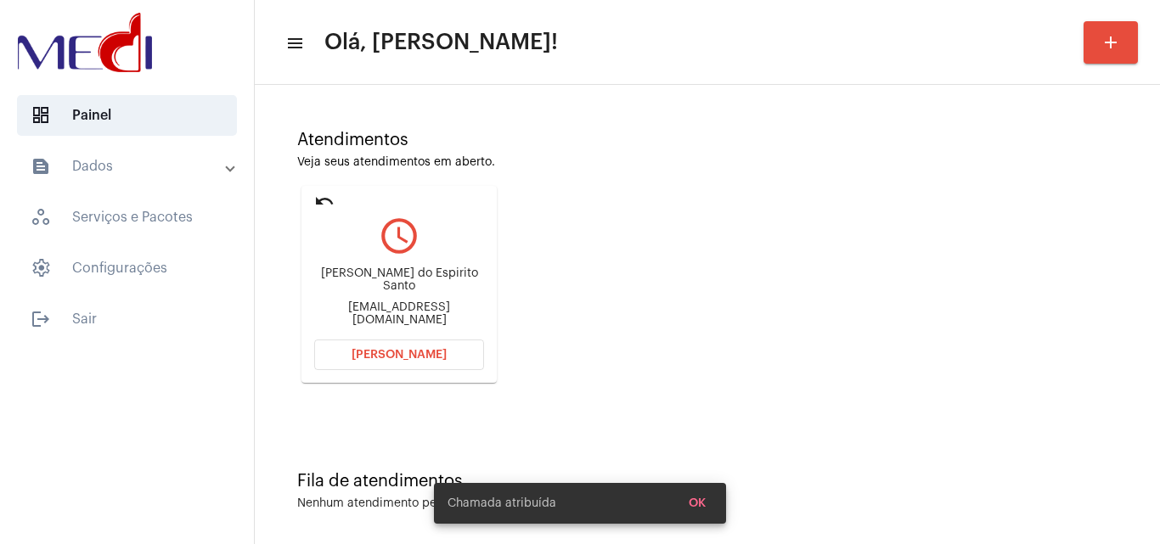
scroll to position [120, 0]
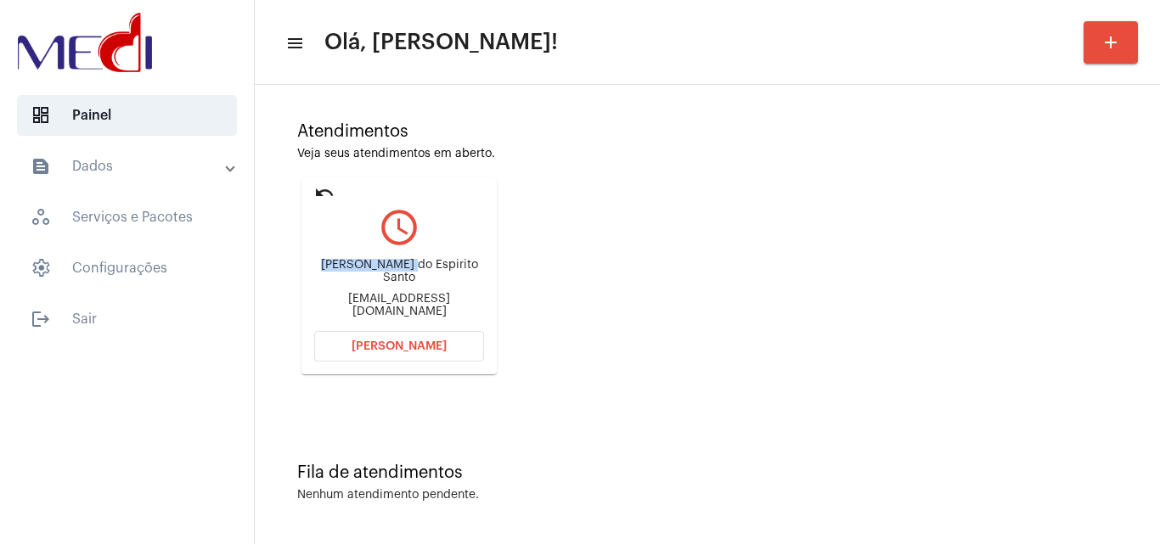
drag, startPoint x: 322, startPoint y: 268, endPoint x: 407, endPoint y: 259, distance: 85.4
click at [407, 259] on div "Flávia Martins do Espirito Santo pirifla@yahoo.com.br" at bounding box center [399, 288] width 170 height 76
copy div "Flávia Martins"
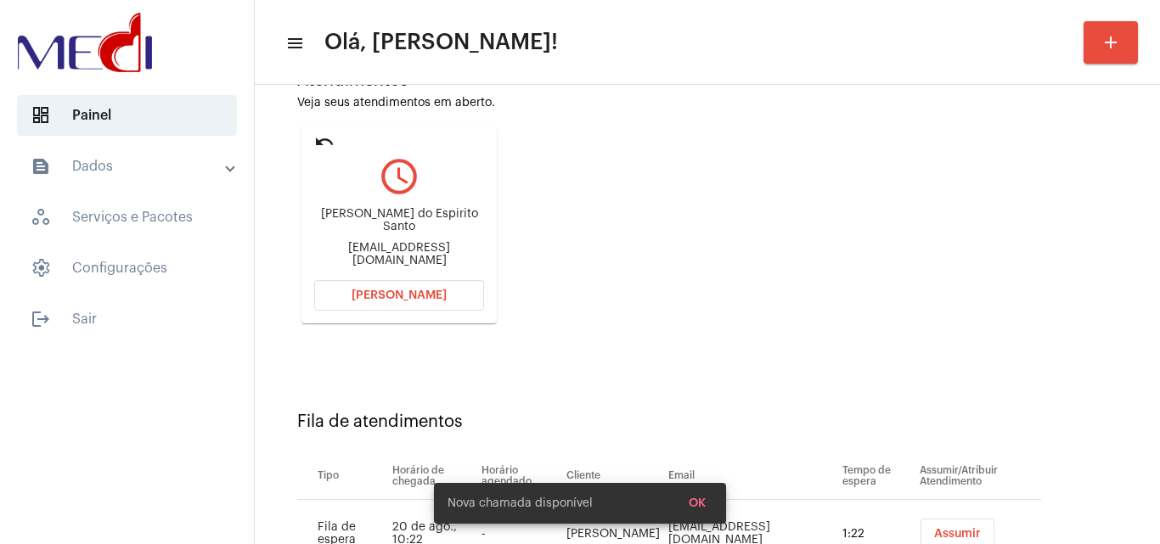
scroll to position [241, 0]
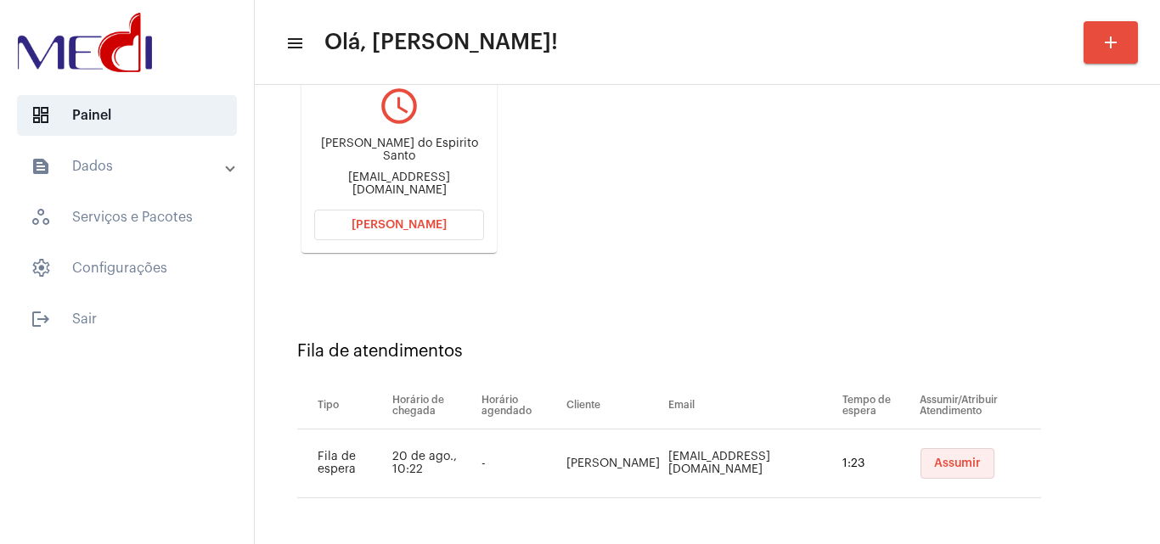
click at [945, 456] on button "Assumir" at bounding box center [957, 463] width 74 height 31
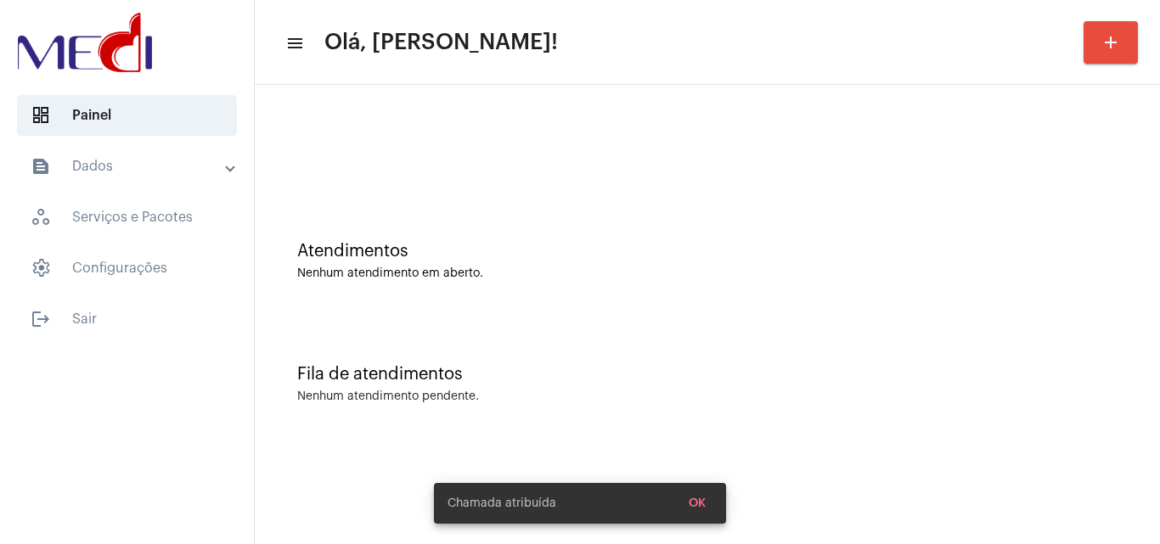
scroll to position [0, 0]
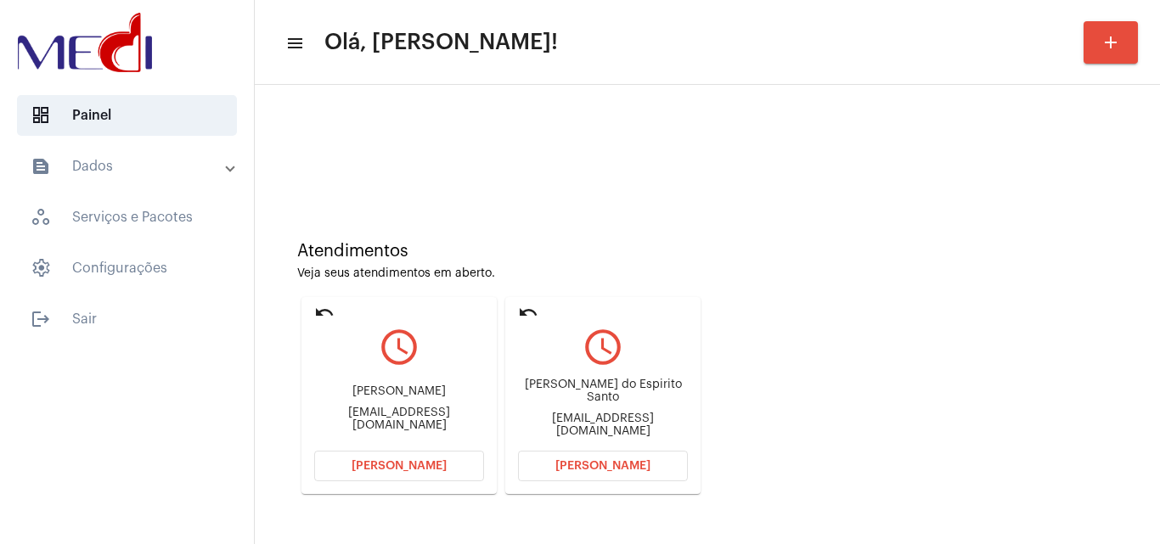
drag, startPoint x: 329, startPoint y: 399, endPoint x: 434, endPoint y: 391, distance: 104.8
click at [434, 391] on div "Higor da Silva Cunha higordasilvacunha17@gmail.com" at bounding box center [399, 408] width 170 height 76
copy div "Higor da Silva Cu"
click at [442, 473] on button "Abrir Chamada" at bounding box center [399, 466] width 170 height 31
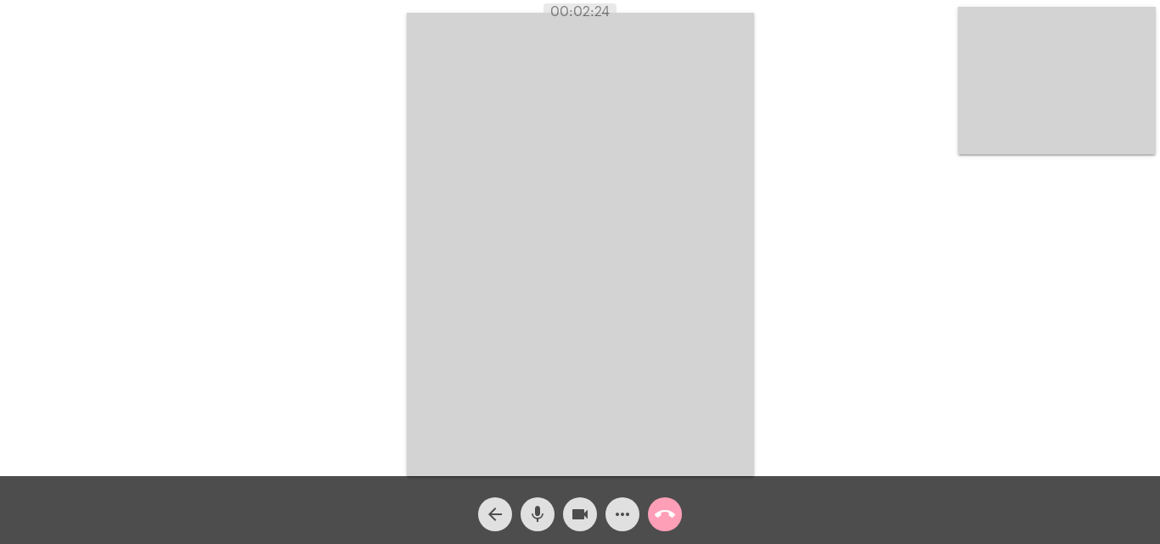
click at [670, 511] on mat-icon "call_end" at bounding box center [665, 514] width 20 height 20
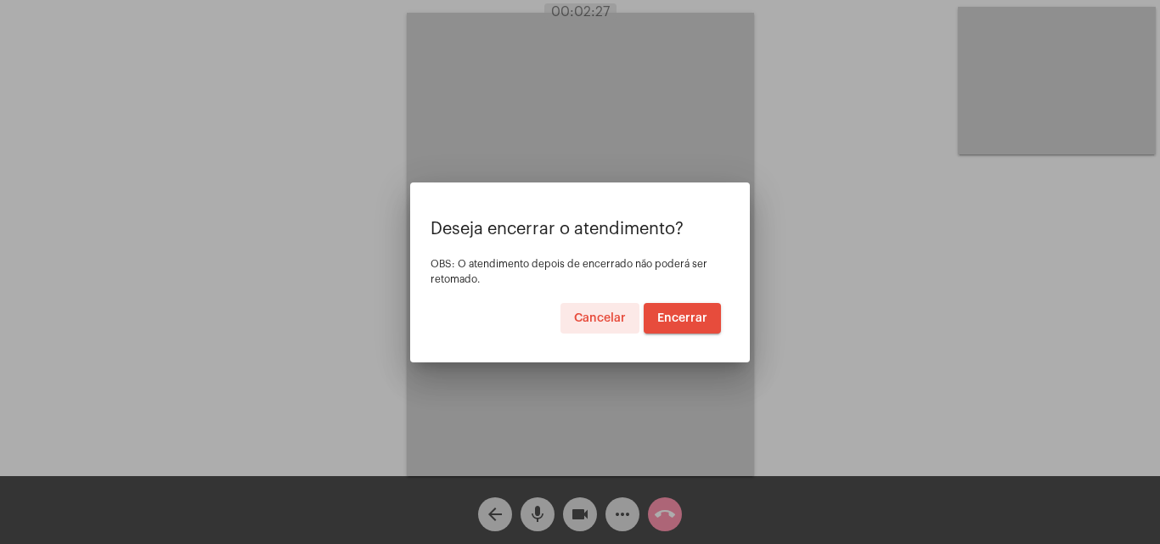
click at [680, 316] on span "Encerrar" at bounding box center [682, 318] width 50 height 12
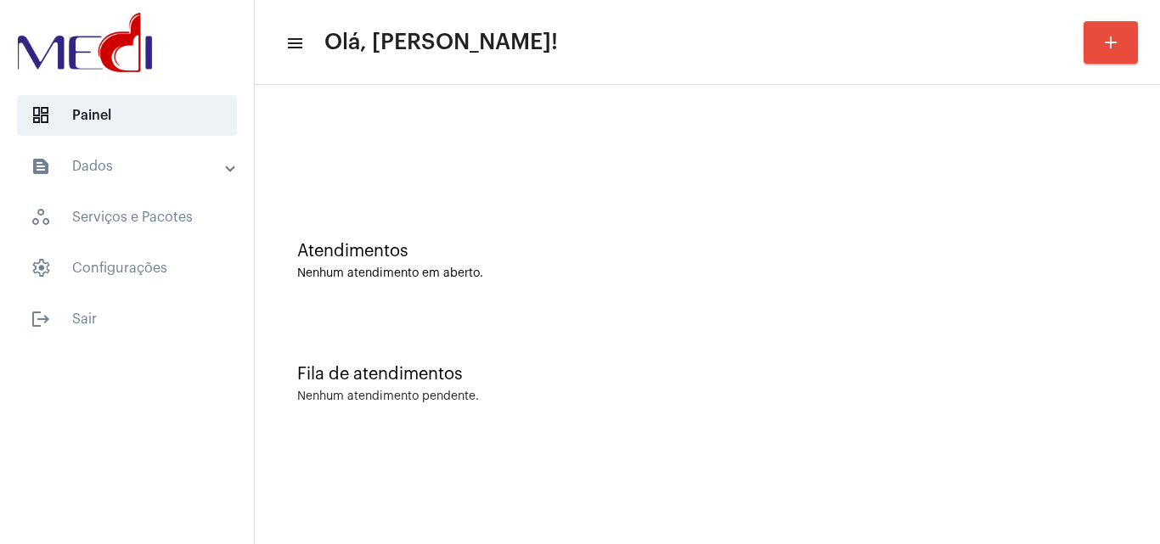
click at [637, 262] on div "Atendimentos Nenhum atendimento em aberto." at bounding box center [707, 261] width 820 height 38
click at [549, 279] on div "Nenhum atendimento em aberto." at bounding box center [707, 273] width 820 height 13
click at [414, 334] on div "Fila de atendimentos Nenhum atendimento pendente." at bounding box center [707, 375] width 888 height 123
click at [1064, 275] on div "Nenhum atendimento em aberto." at bounding box center [707, 273] width 820 height 13
click at [462, 302] on div "Atendimentos Nenhum atendimento em aberto." at bounding box center [707, 252] width 888 height 123
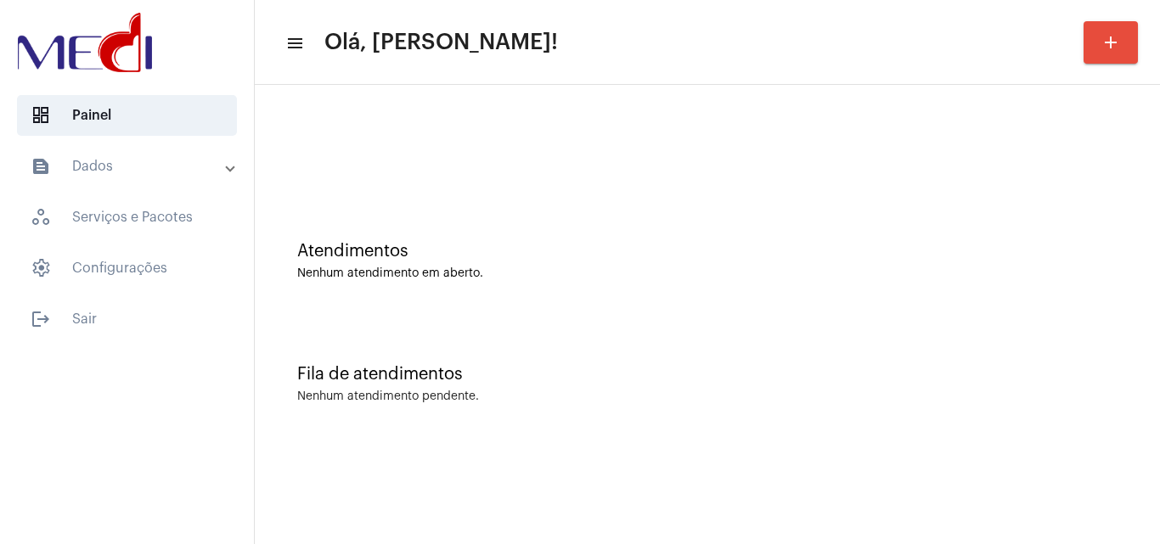
drag, startPoint x: 527, startPoint y: 177, endPoint x: 512, endPoint y: 127, distance: 52.4
click at [526, 174] on div at bounding box center [707, 142] width 888 height 98
click at [606, 330] on div "Fila de atendimentos Nenhum atendimento pendente." at bounding box center [707, 375] width 888 height 123
click at [600, 359] on div "Fila de atendimentos Nenhum atendimento pendente." at bounding box center [707, 375] width 888 height 123
click at [659, 329] on div "Fila de atendimentos Nenhum atendimento pendente." at bounding box center [707, 375] width 888 height 123
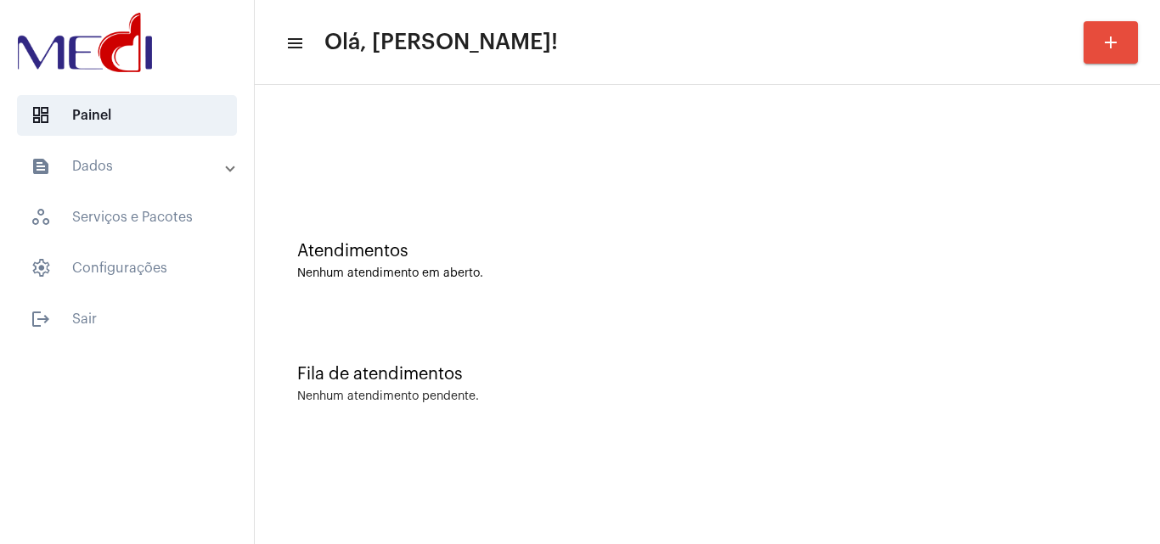
click at [875, 391] on div "Nenhum atendimento pendente." at bounding box center [707, 397] width 820 height 13
click at [941, 427] on div "Fila de atendimentos Nenhum atendimento pendente." at bounding box center [707, 375] width 888 height 123
click at [539, 233] on div "Atendimentos Nenhum atendimento em aberto." at bounding box center [707, 252] width 888 height 123
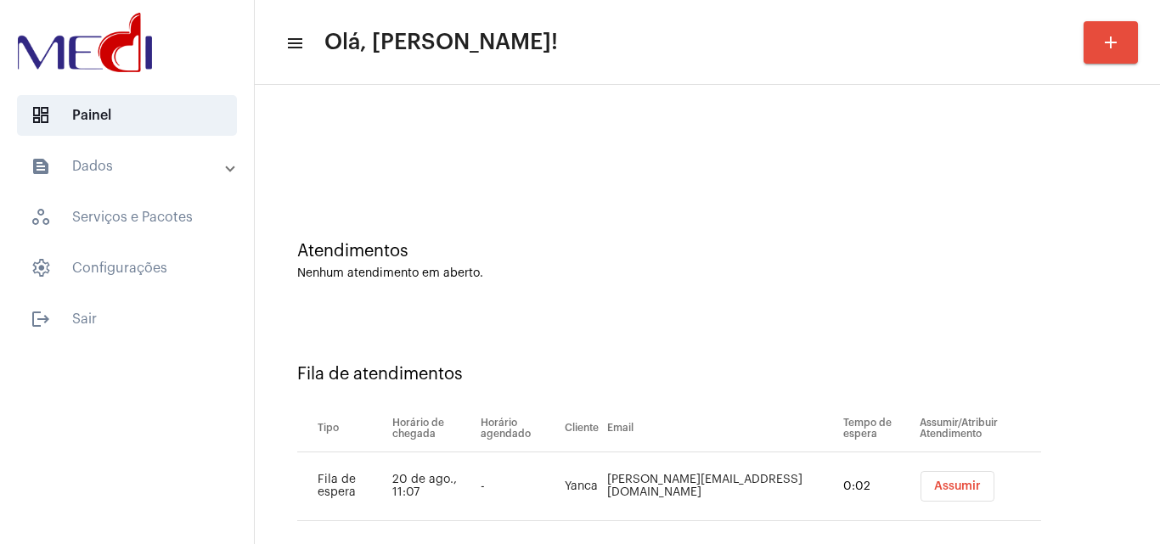
click at [934, 484] on span "Assumir" at bounding box center [957, 487] width 47 height 12
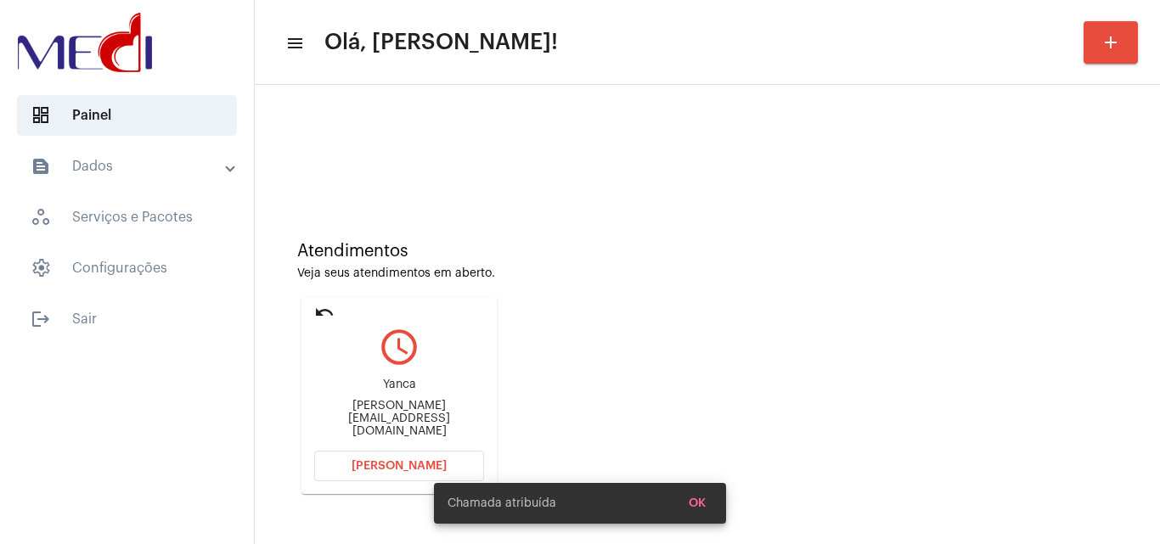
click at [312, 312] on mat-card "undo query_builder [PERSON_NAME] [PERSON_NAME][EMAIL_ADDRESS][DOMAIN_NAME] [PER…" at bounding box center [398, 395] width 195 height 197
click at [326, 311] on mat-icon "undo" at bounding box center [324, 312] width 20 height 20
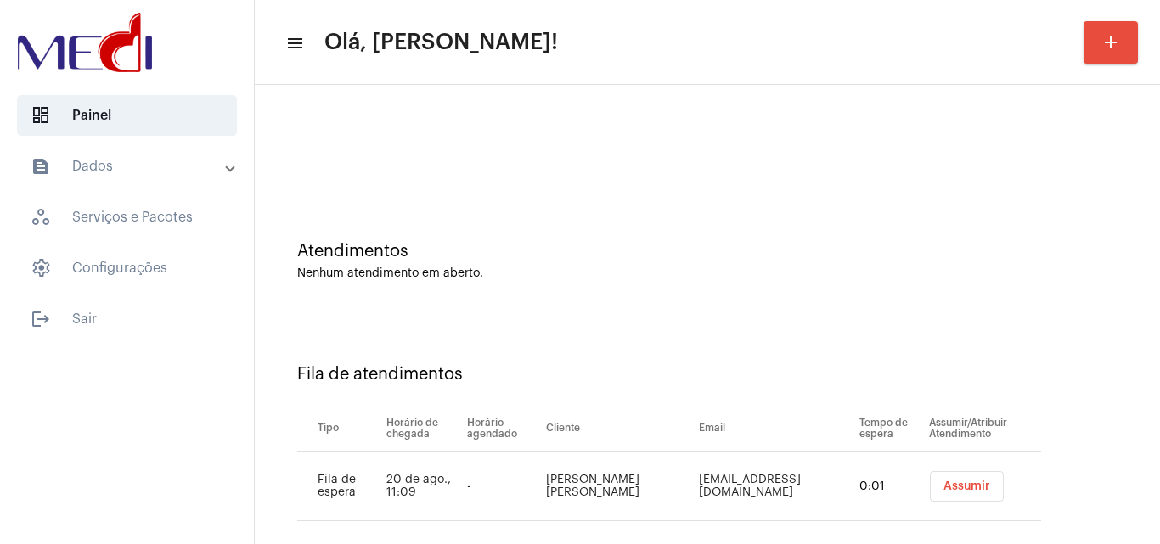
click at [945, 478] on button "Assumir" at bounding box center [967, 486] width 74 height 31
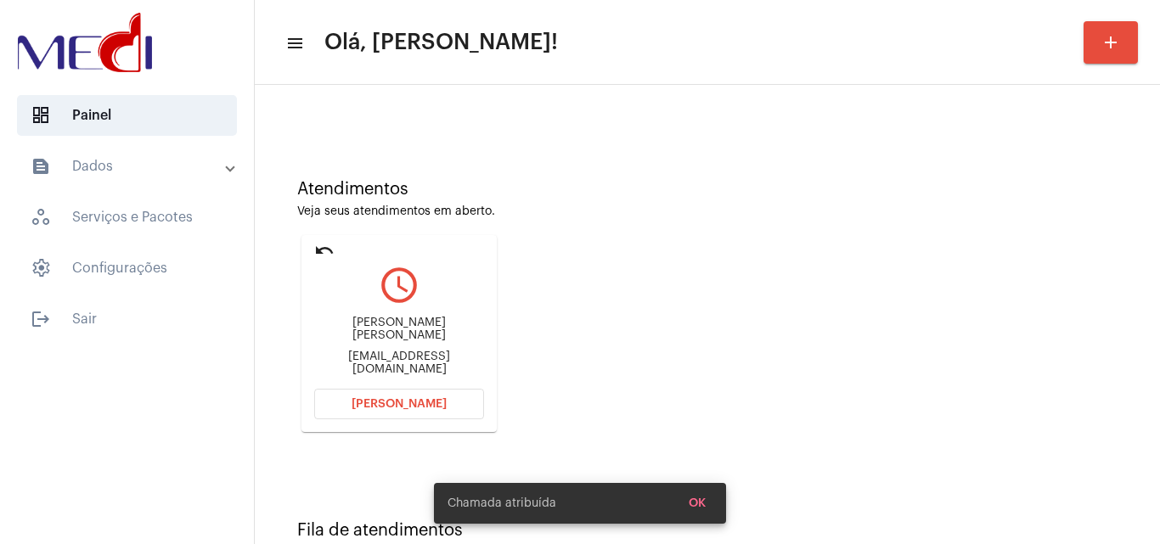
scroll to position [120, 0]
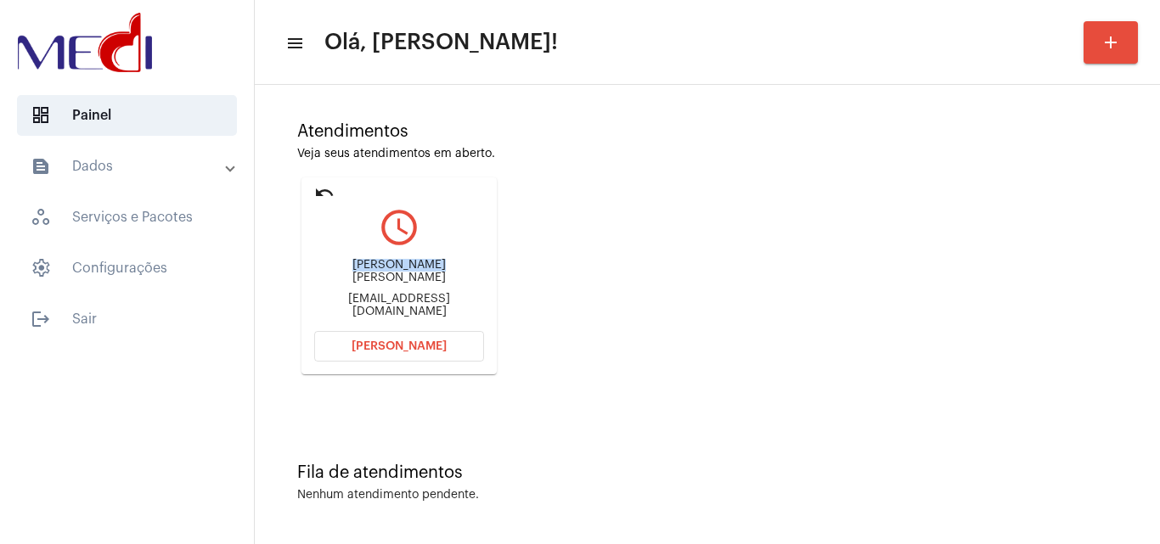
drag, startPoint x: 322, startPoint y: 278, endPoint x: 400, endPoint y: 268, distance: 78.7
click at [400, 268] on div "Renata fernandes marques renatafmarques@yahoo.com.br" at bounding box center [399, 288] width 170 height 76
copy div "Renata fernan"
drag, startPoint x: 491, startPoint y: 248, endPoint x: 378, endPoint y: 281, distance: 117.7
click at [480, 254] on mat-card "undo query_builder Renata fernandes marques renatafmarques@yahoo.com.br Abrir C…" at bounding box center [398, 275] width 195 height 197
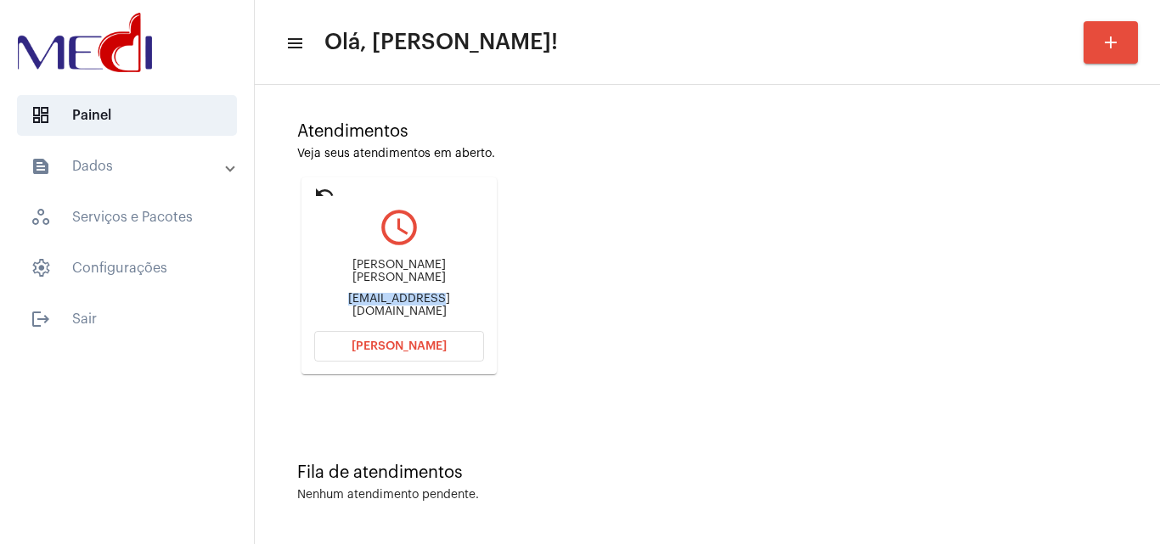
drag, startPoint x: 309, startPoint y: 298, endPoint x: 401, endPoint y: 298, distance: 91.7
click at [401, 298] on mat-card "undo query_builder Renata fernandes marques renatafmarques@yahoo.com.br Abrir C…" at bounding box center [398, 275] width 195 height 197
copy div "renatafmarques"
click at [374, 353] on button "Abrir Chamada" at bounding box center [399, 346] width 170 height 31
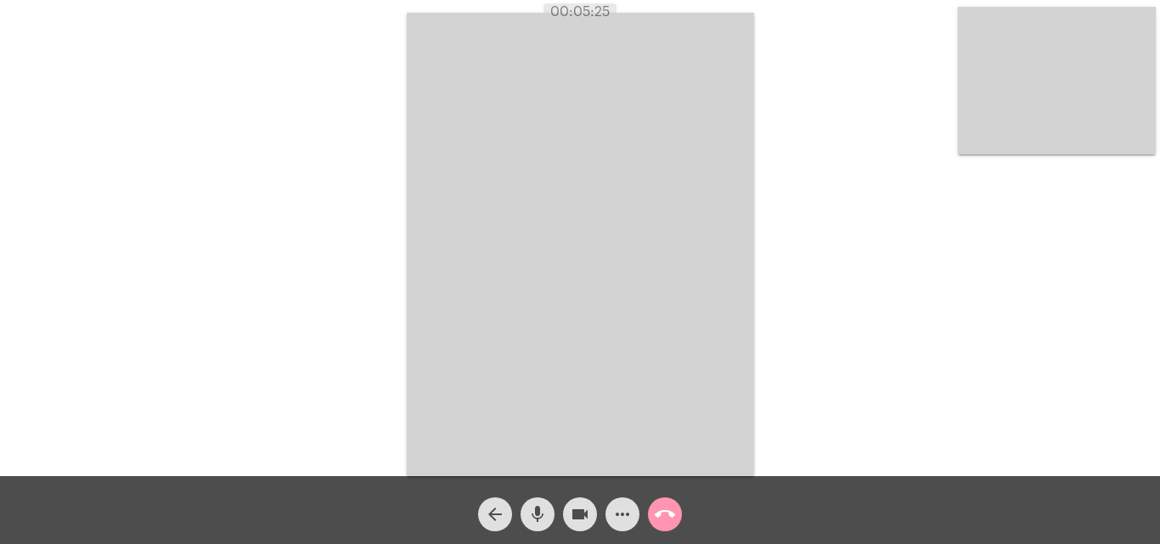
click at [670, 509] on mat-icon "call_end" at bounding box center [665, 514] width 20 height 20
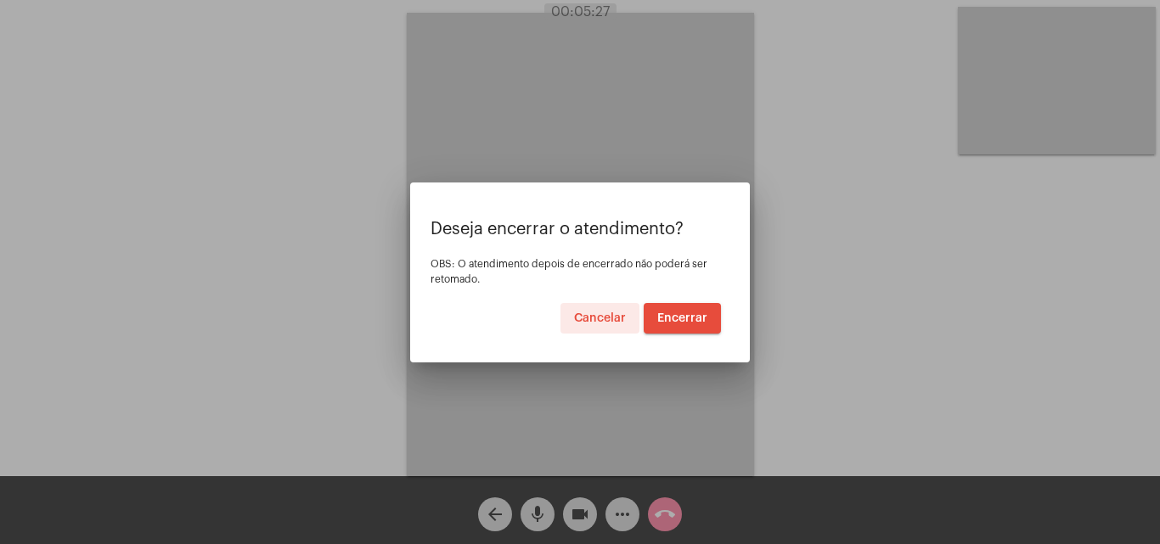
click at [678, 321] on span "Encerrar" at bounding box center [682, 318] width 50 height 12
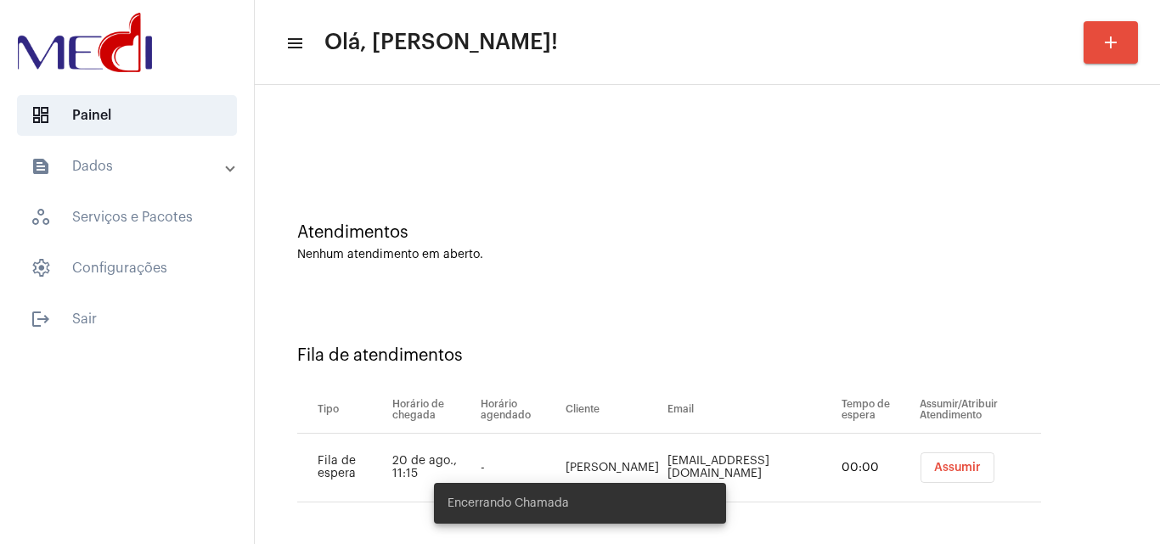
scroll to position [23, 0]
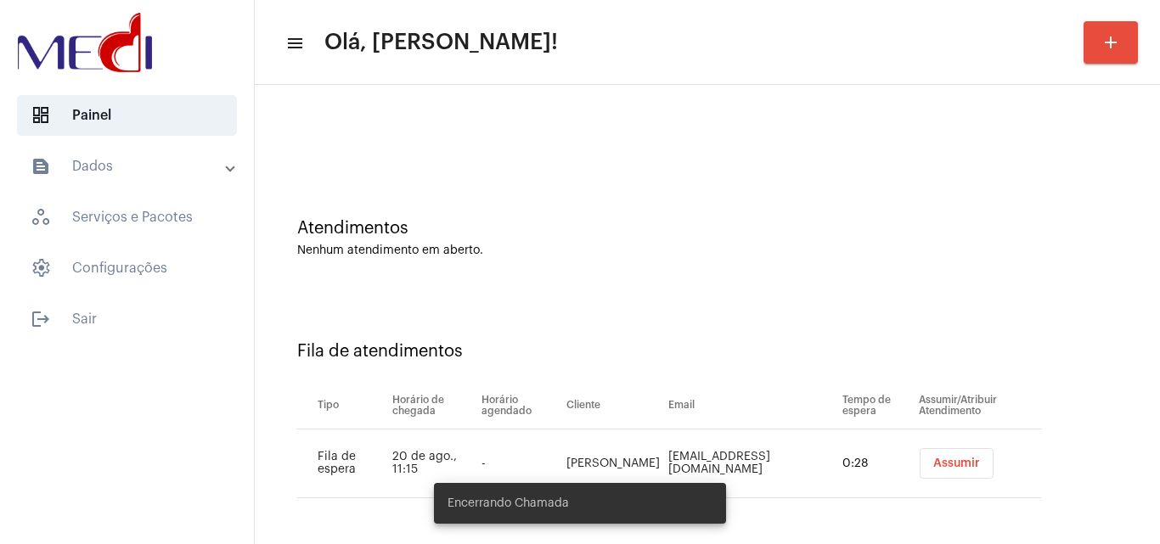
click at [933, 463] on span "Assumir" at bounding box center [956, 464] width 47 height 12
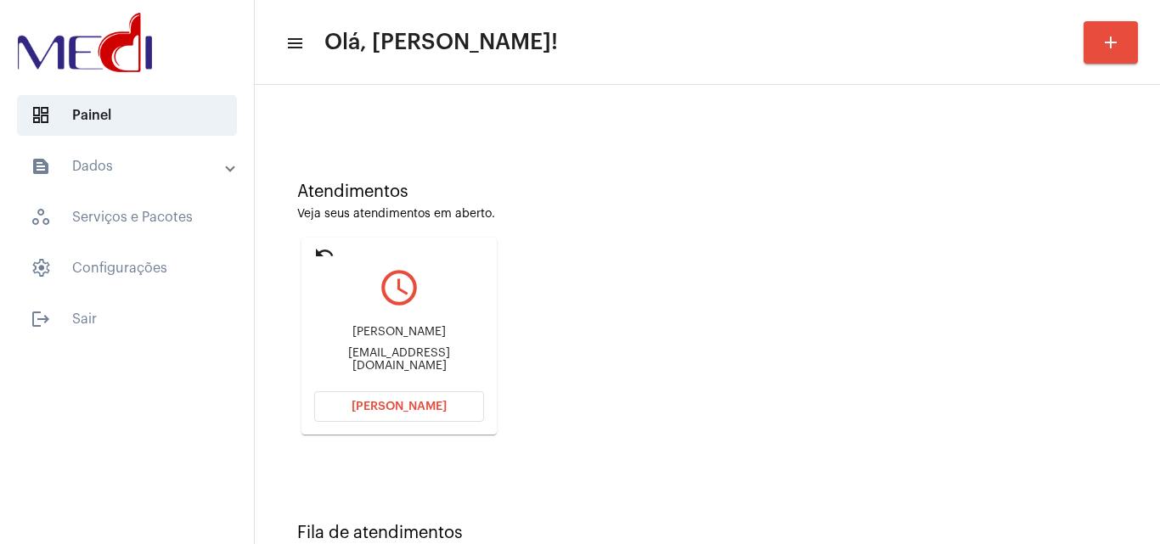
scroll to position [120, 0]
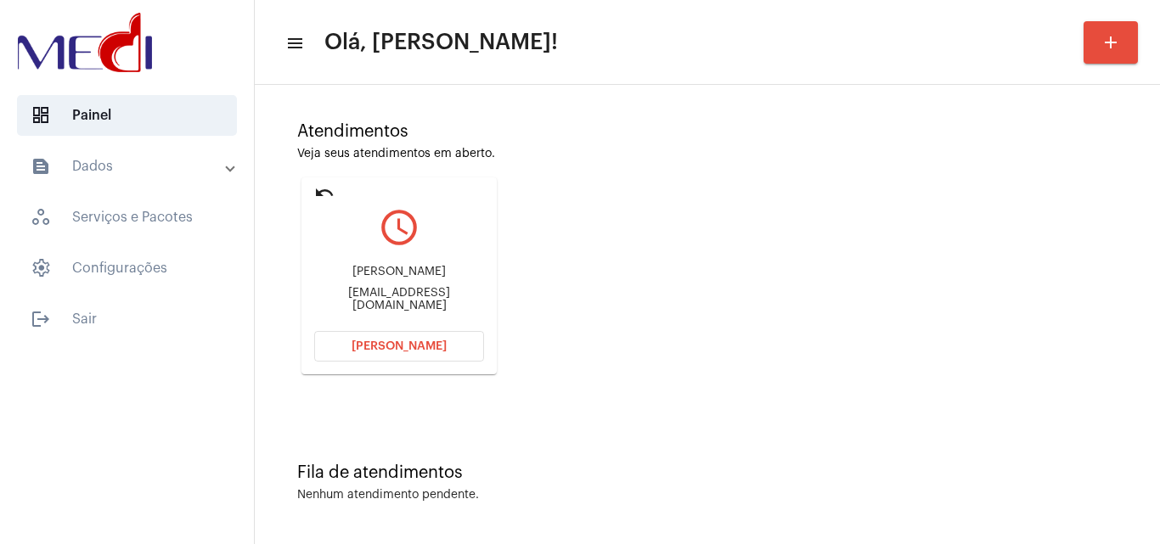
drag, startPoint x: 333, startPoint y: 273, endPoint x: 423, endPoint y: 274, distance: 90.0
click at [423, 274] on div "Gizele soares da Silva" at bounding box center [399, 272] width 170 height 13
copy div "Gizele soares d"
click at [423, 345] on span "Abrir Chamada" at bounding box center [399, 347] width 95 height 12
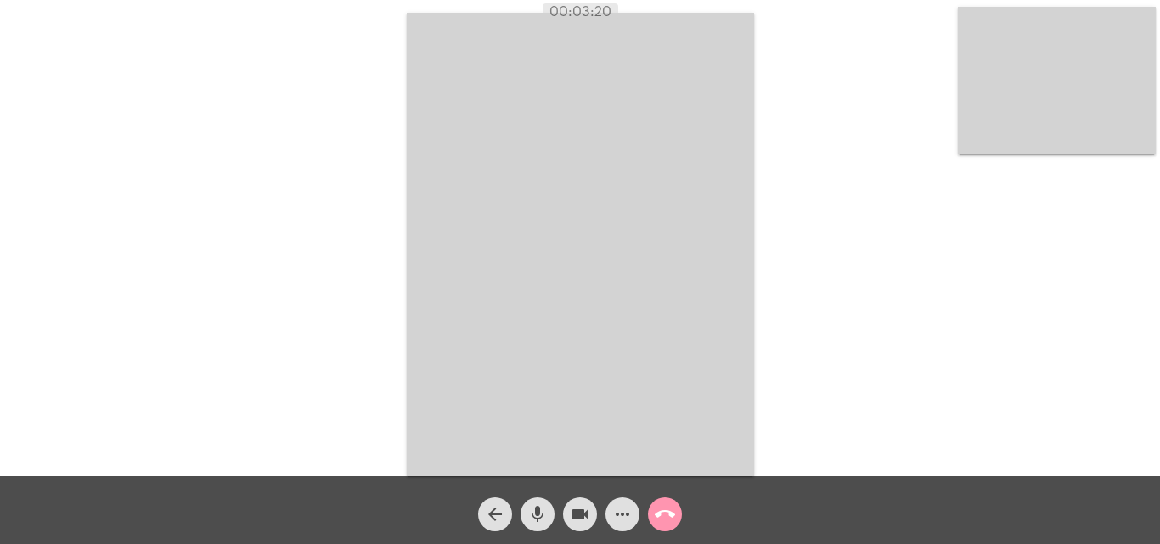
click at [668, 515] on mat-icon "call_end" at bounding box center [665, 514] width 20 height 20
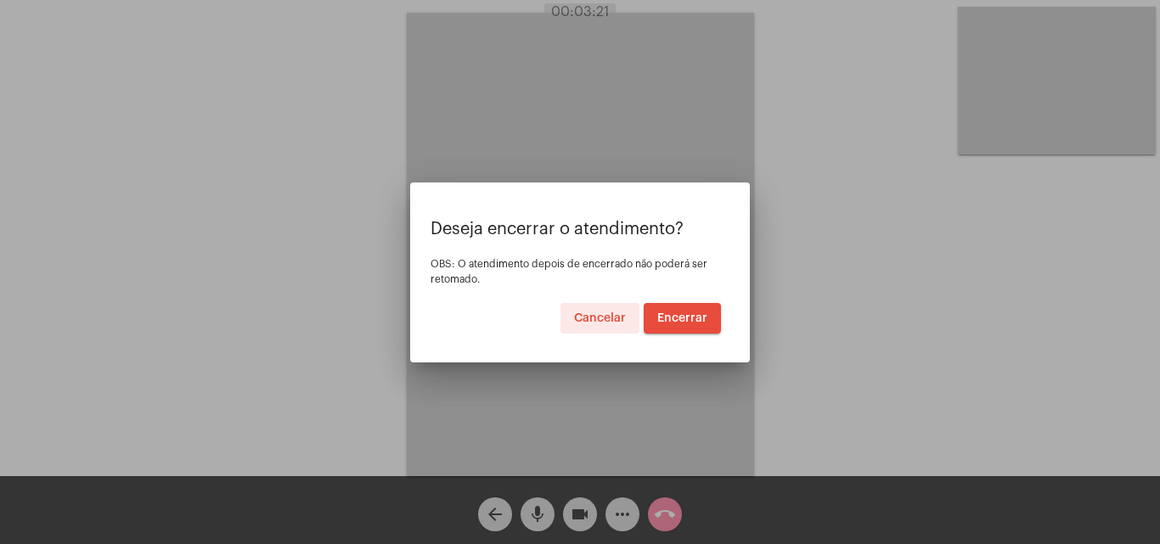
click at [678, 310] on button "Encerrar" at bounding box center [682, 318] width 77 height 31
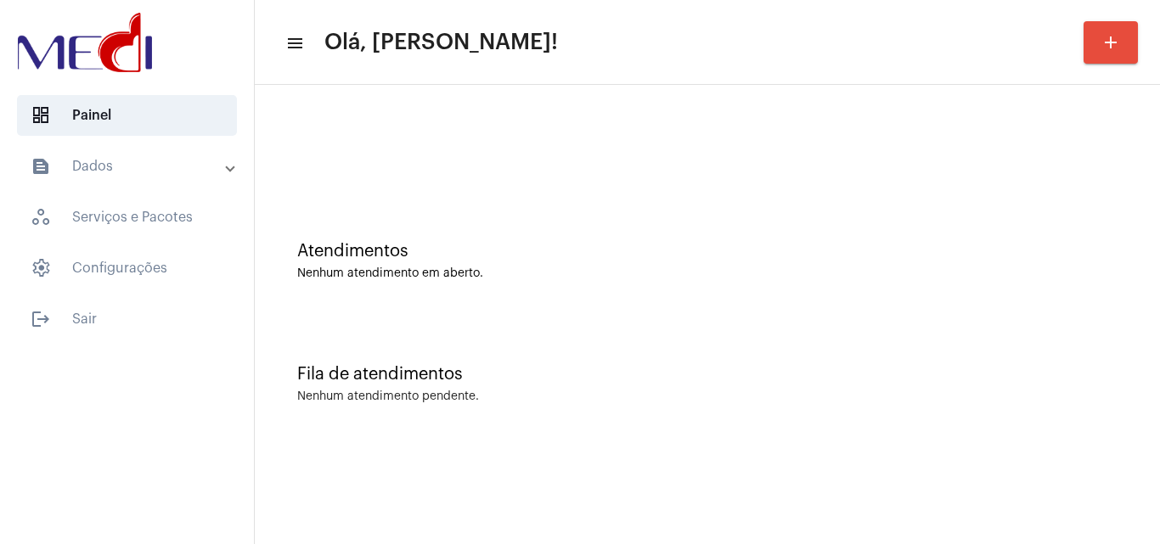
click at [528, 403] on div "Fila de atendimentos Nenhum atendimento pendente." at bounding box center [707, 375] width 888 height 123
